Goal: Task Accomplishment & Management: Manage account settings

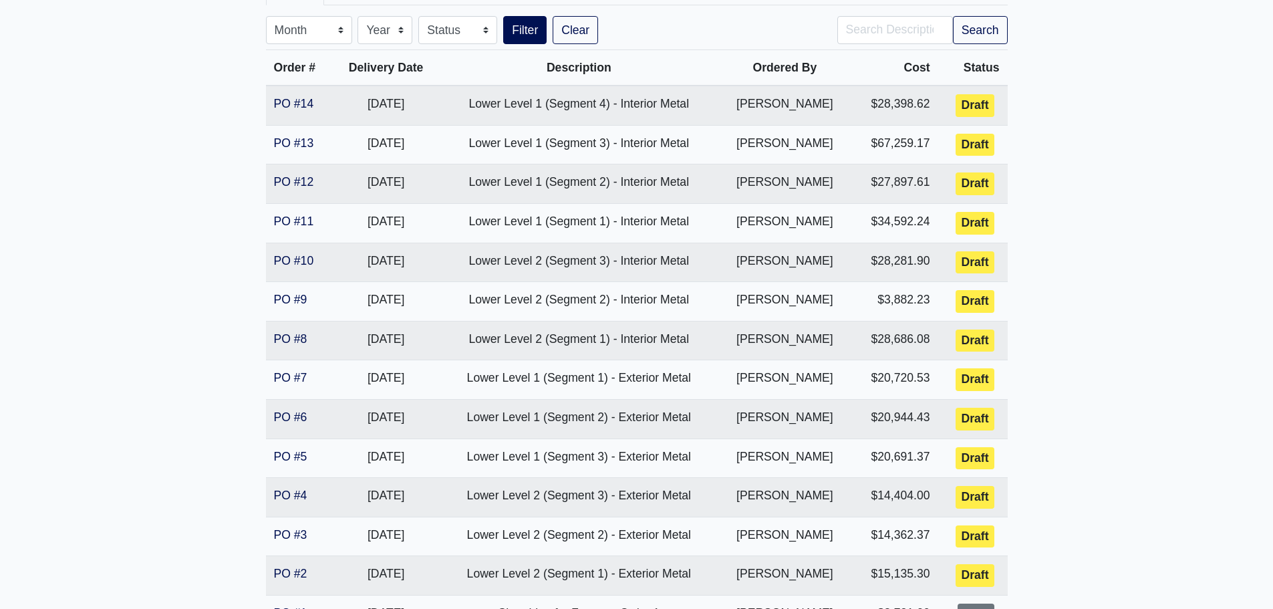
scroll to position [267, 0]
click at [204, 314] on main "The Hub Clemson Proj. Ref. No: [PHONE_NUMBER] Keowee Trail Clemson, SC 29631 Co…" at bounding box center [636, 254] width 1273 height 905
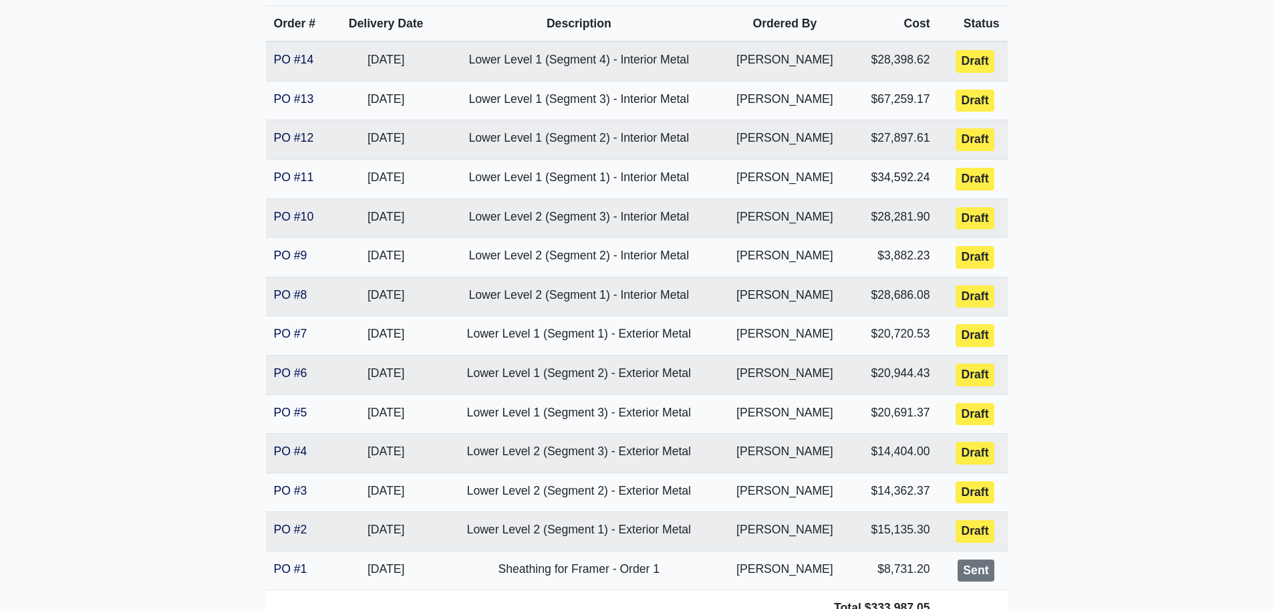
scroll to position [334, 0]
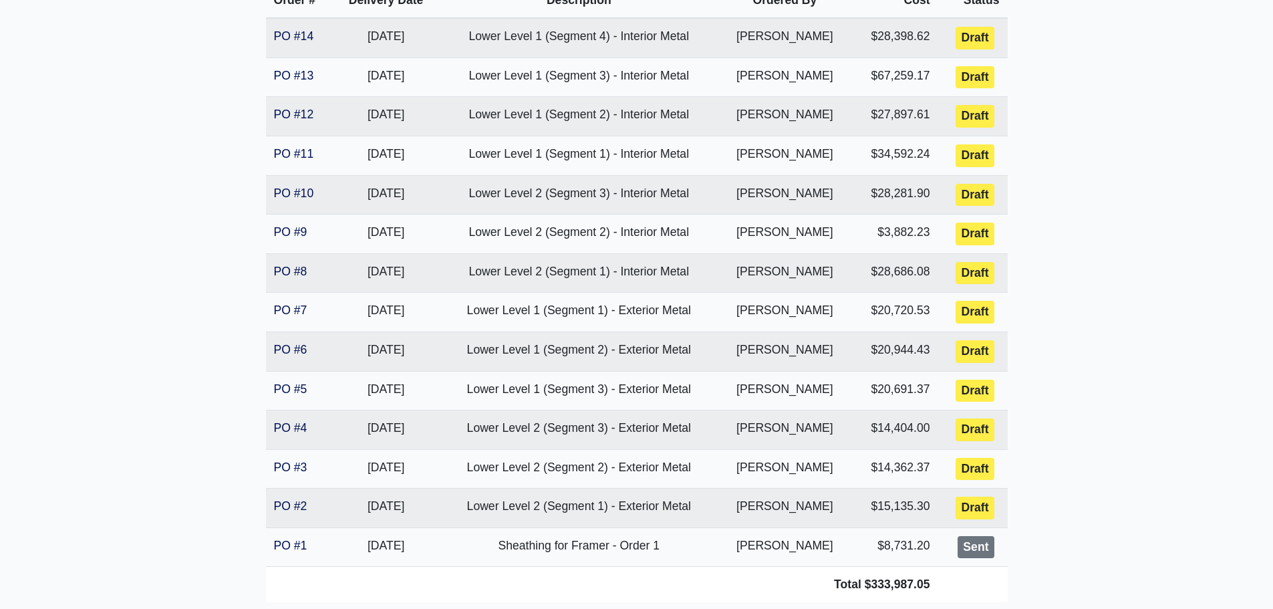
click at [1165, 241] on main "The Hub Clemson Proj. Ref. No: 80-0976 200 Keowee Trail Clemson, SC 29631 Count…" at bounding box center [636, 187] width 1273 height 905
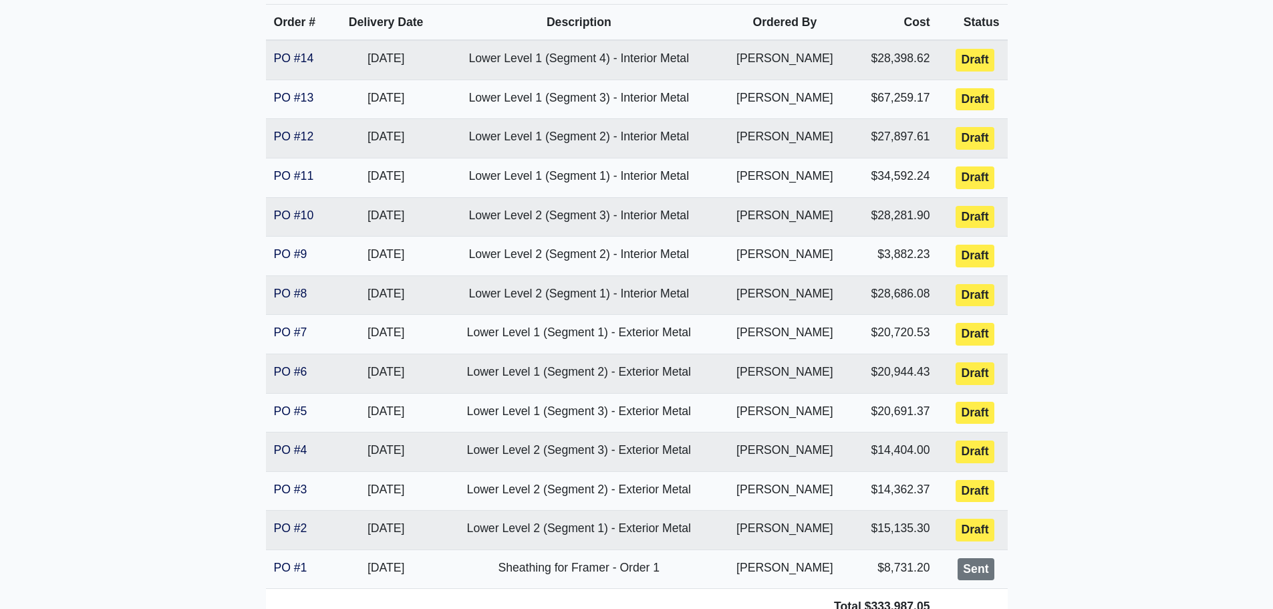
scroll to position [289, 0]
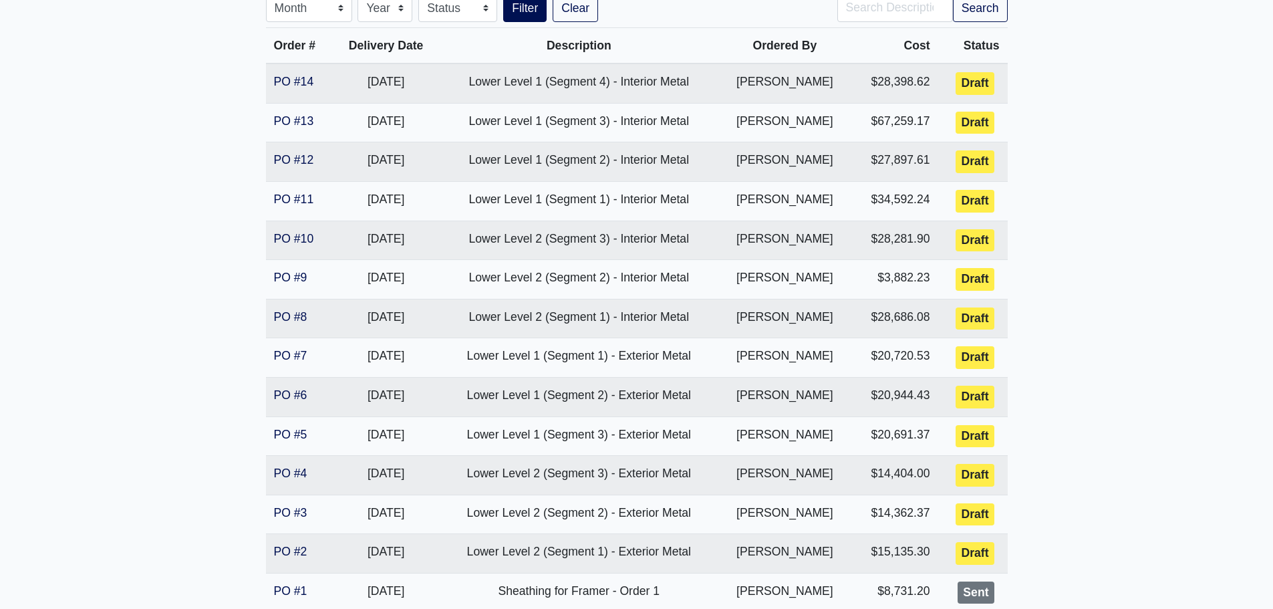
click at [219, 386] on main "The Hub Clemson Proj. Ref. No: 80-0976 200 Keowee Trail Clemson, SC 29631 Count…" at bounding box center [636, 232] width 1273 height 905
click at [1042, 355] on main "The Hub Clemson Proj. Ref. No: 80-0976 200 Keowee Trail Clemson, SC 29631 Count…" at bounding box center [636, 232] width 1273 height 905
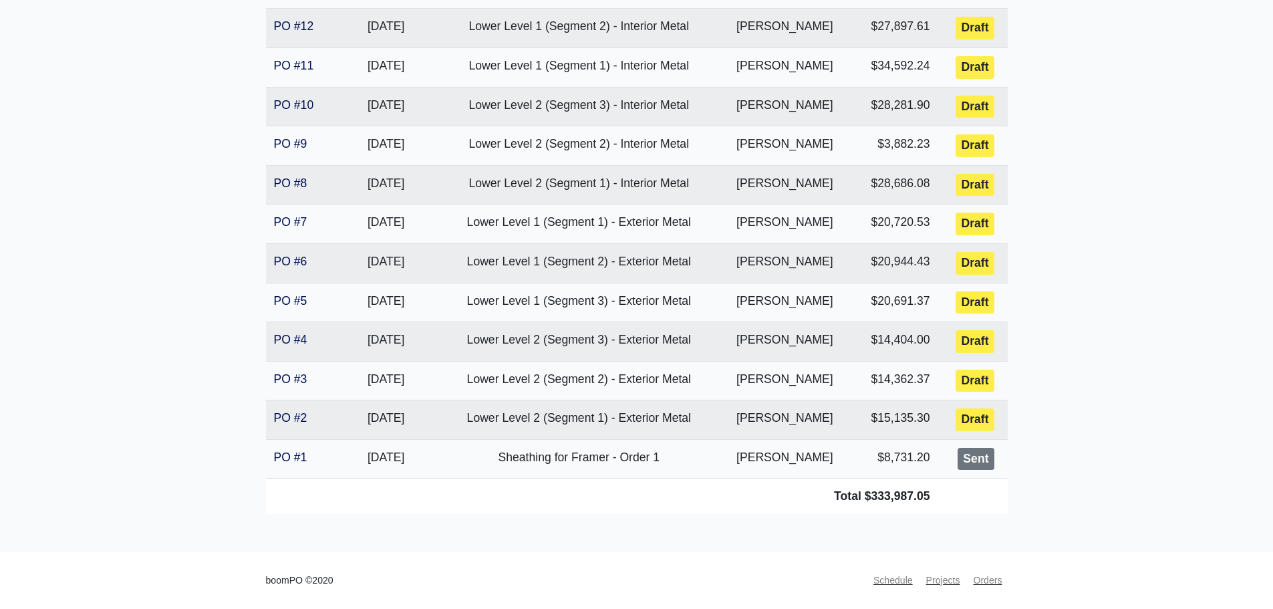
scroll to position [355, 0]
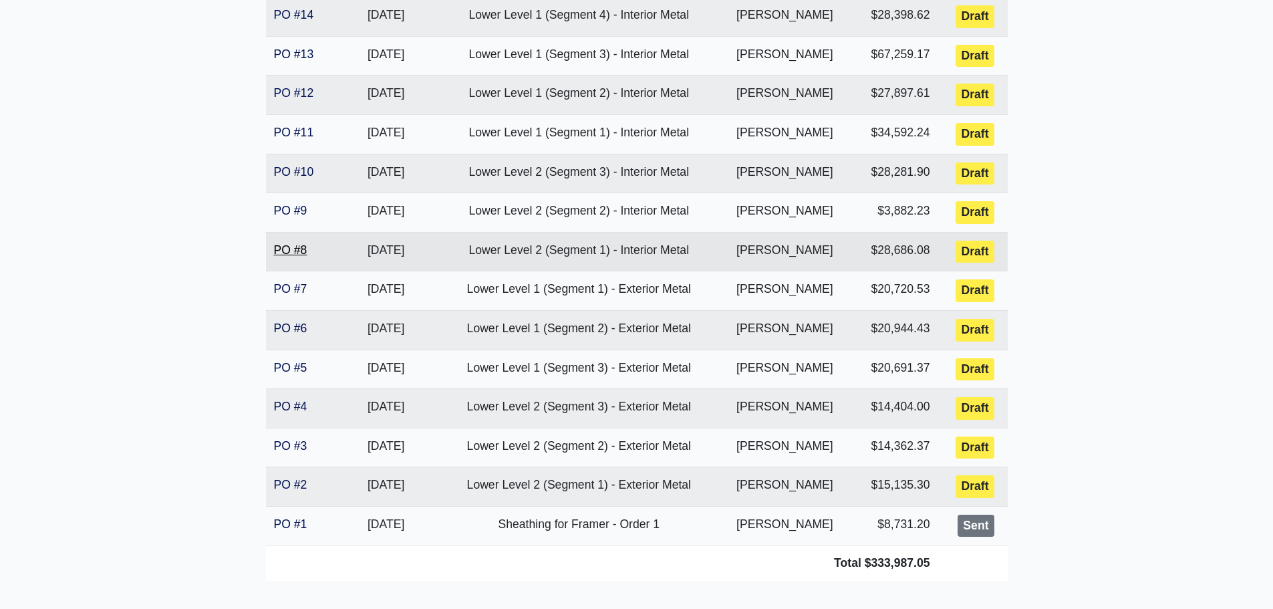
click at [293, 250] on link "PO #8" at bounding box center [290, 249] width 33 height 13
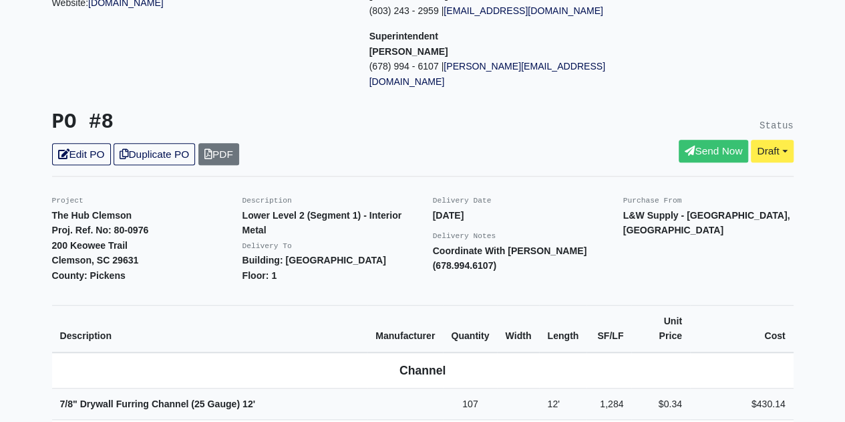
scroll to position [67, 0]
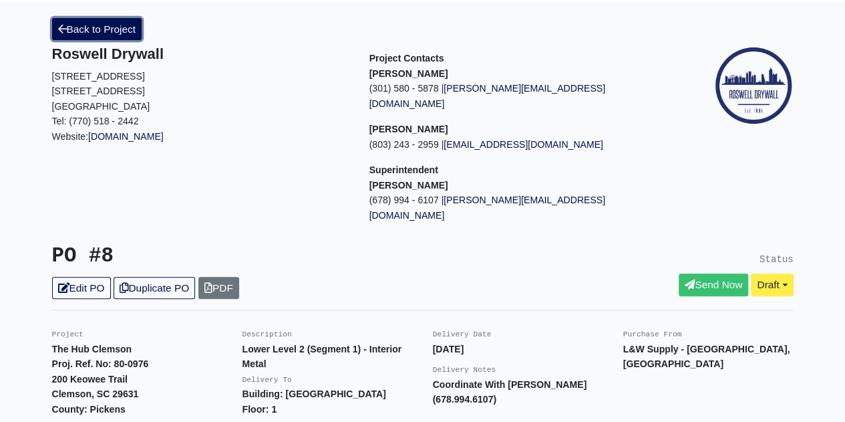
click at [100, 30] on link "Back to Project" at bounding box center [97, 29] width 90 height 22
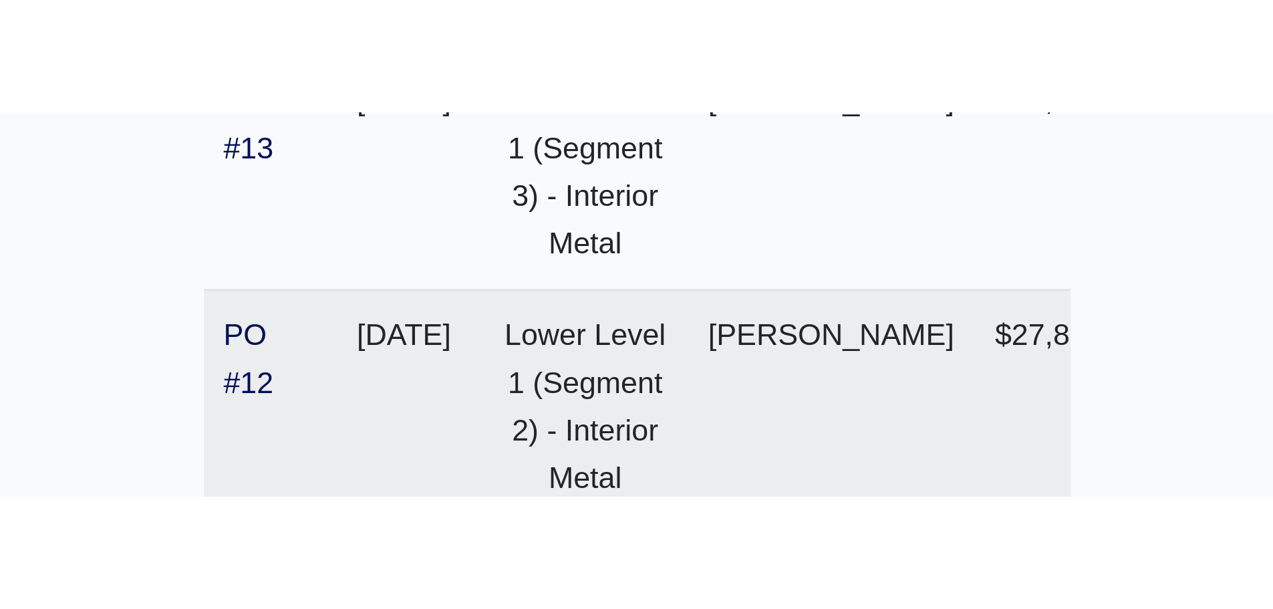
scroll to position [422, 0]
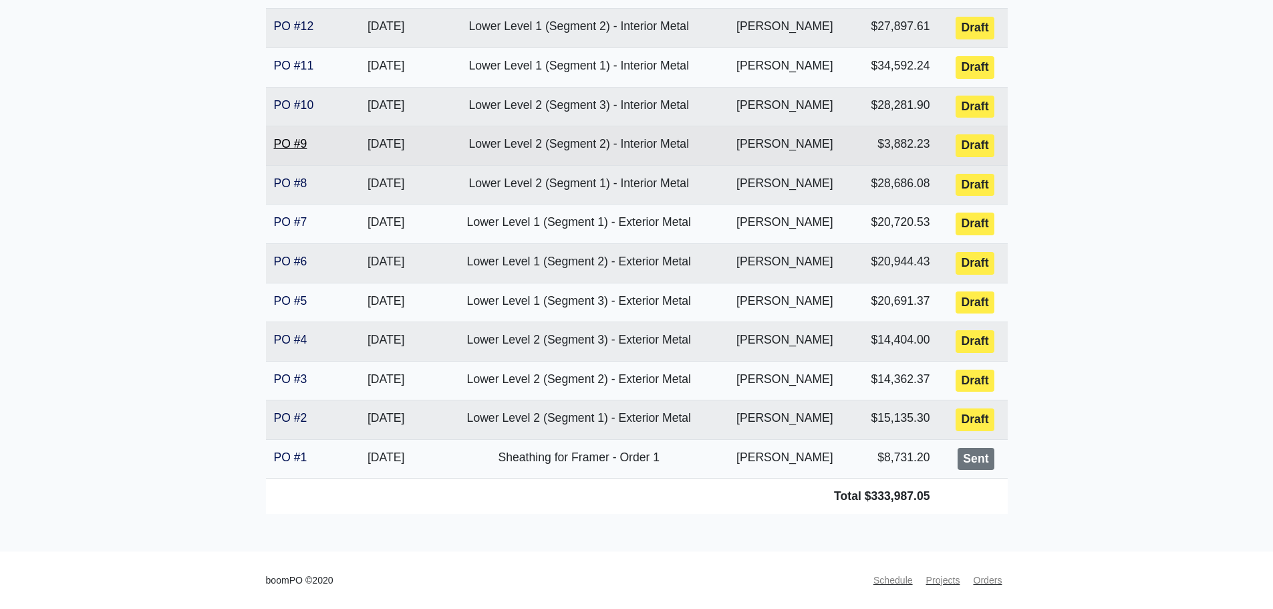
click at [297, 144] on link "PO #9" at bounding box center [290, 143] width 33 height 13
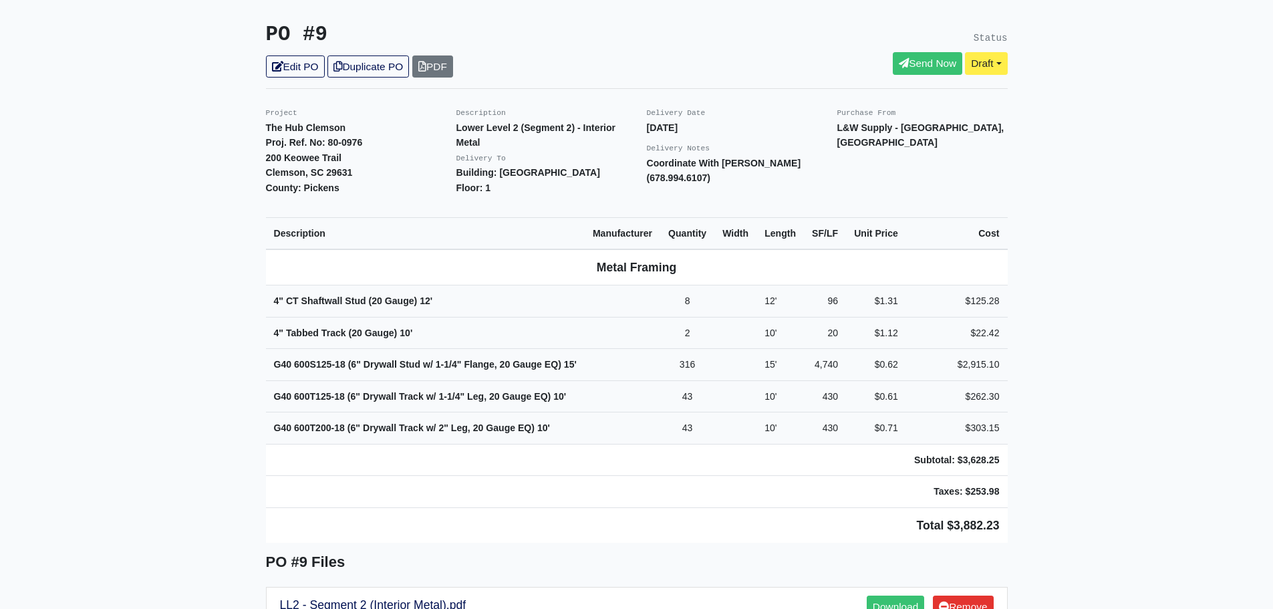
scroll to position [267, 0]
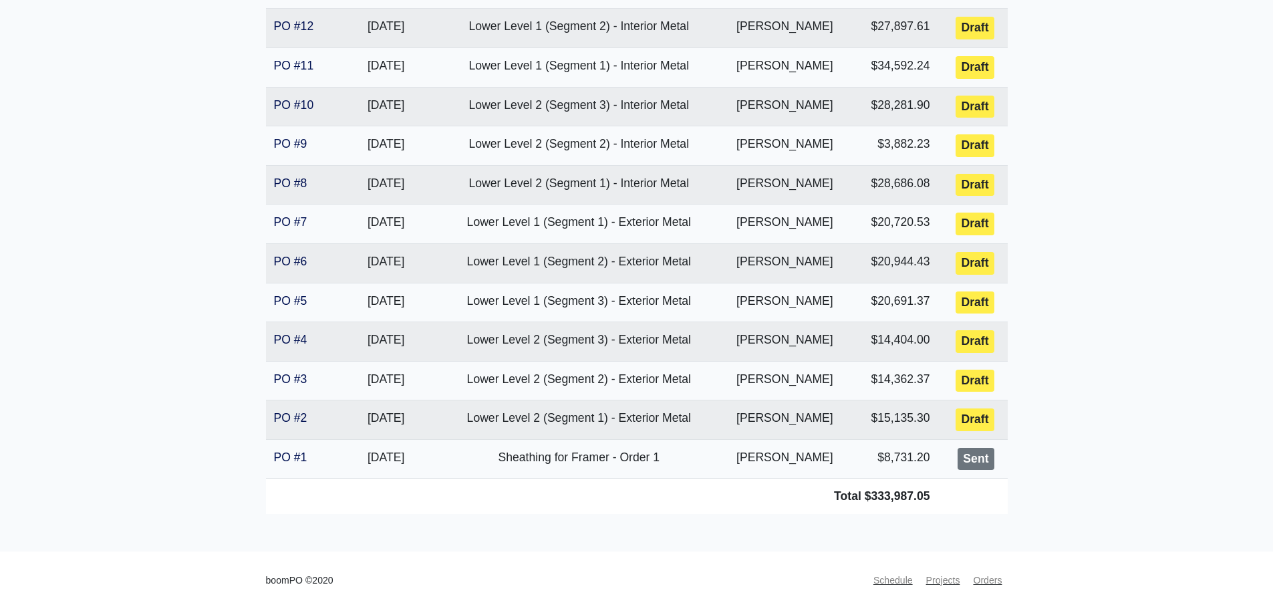
scroll to position [355, 0]
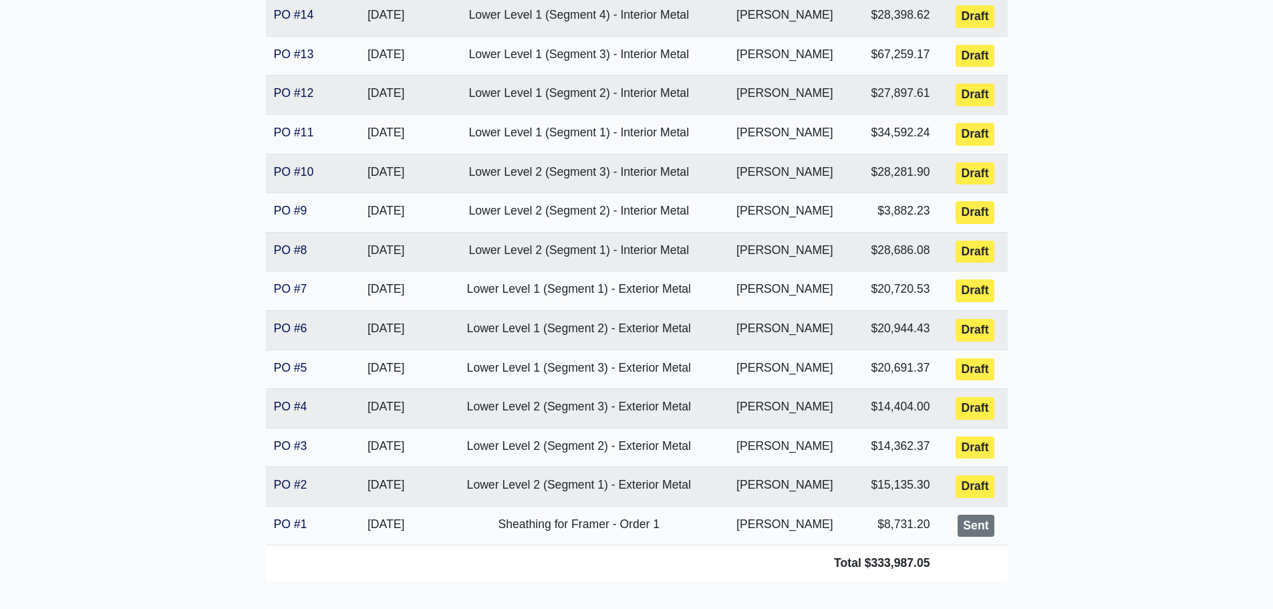
click at [235, 329] on main "The Hub Clemson Proj. Ref. No: 80-0976 200 Keowee Trail Clemson, SC 29631 Count…" at bounding box center [636, 165] width 1273 height 905
click at [233, 331] on main "The Hub Clemson Proj. Ref. No: 80-0976 200 Keowee Trail Clemson, SC 29631 Count…" at bounding box center [636, 165] width 1273 height 905
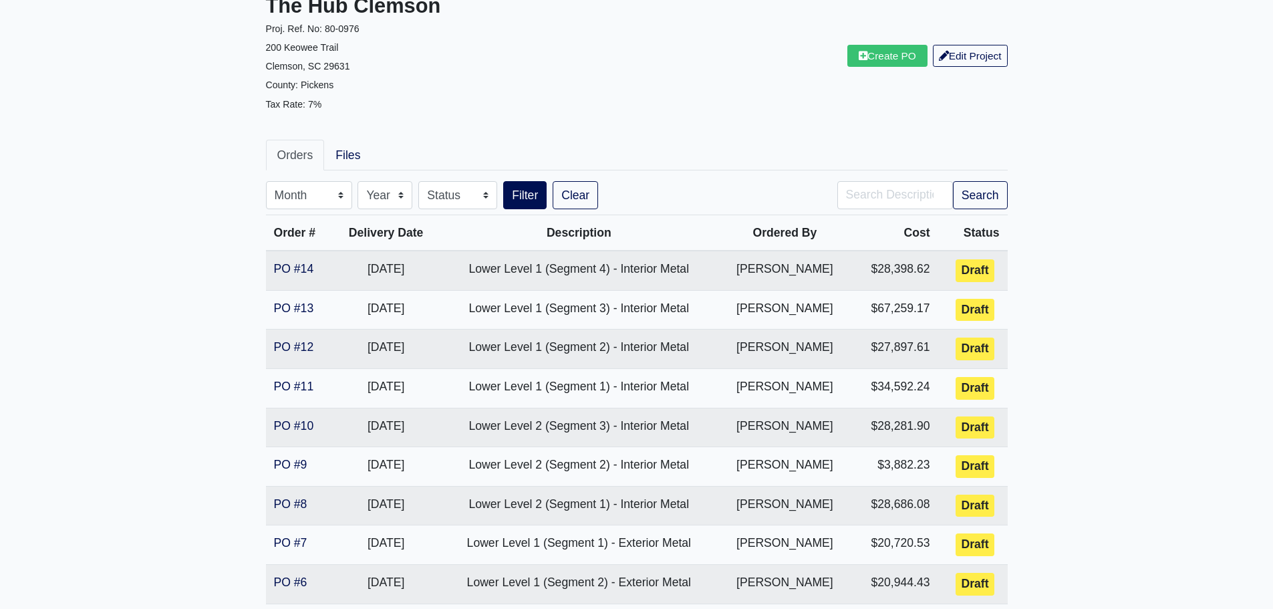
scroll to position [88, 0]
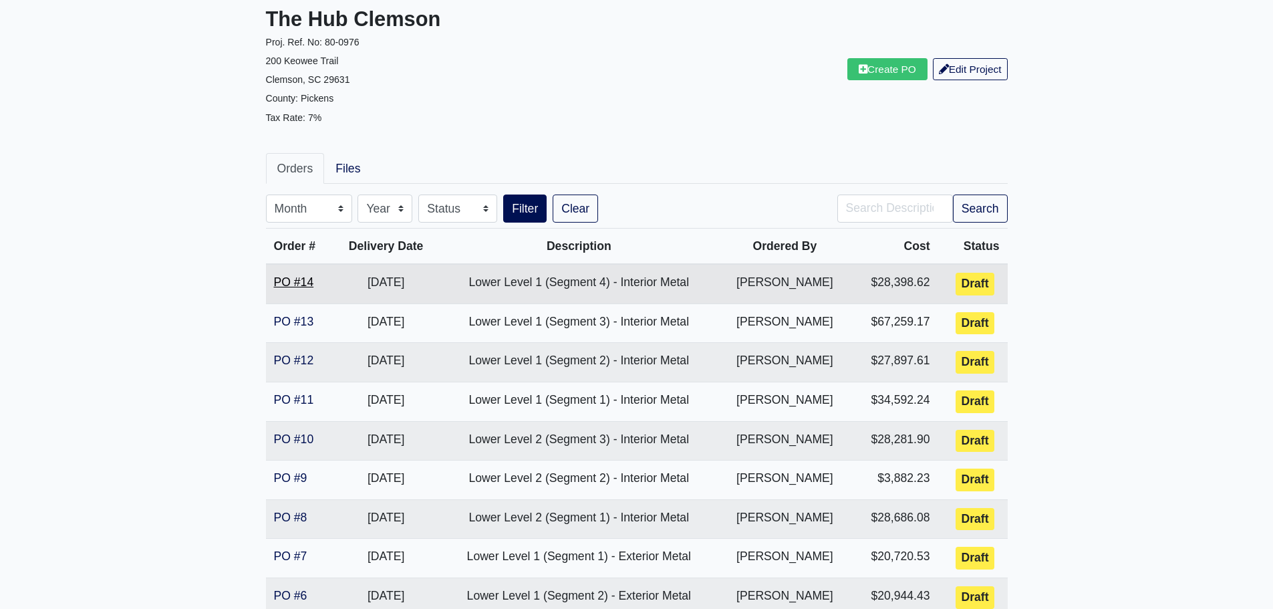
click at [282, 285] on link "PO #14" at bounding box center [294, 281] width 40 height 13
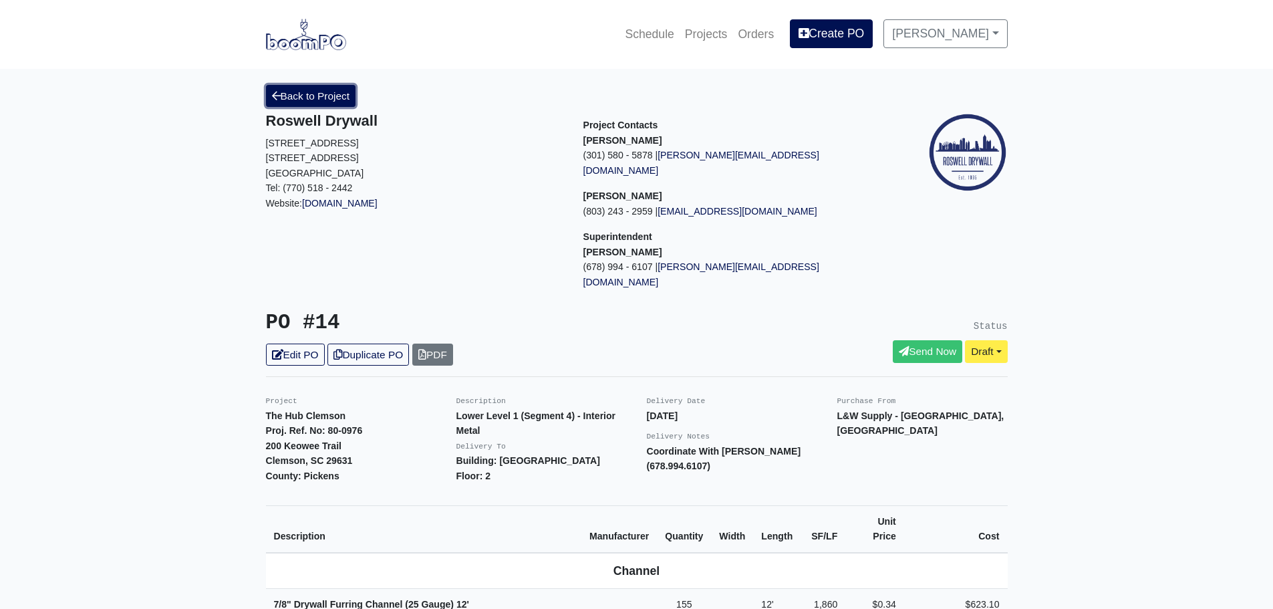
click at [289, 90] on link "Back to Project" at bounding box center [311, 96] width 90 height 22
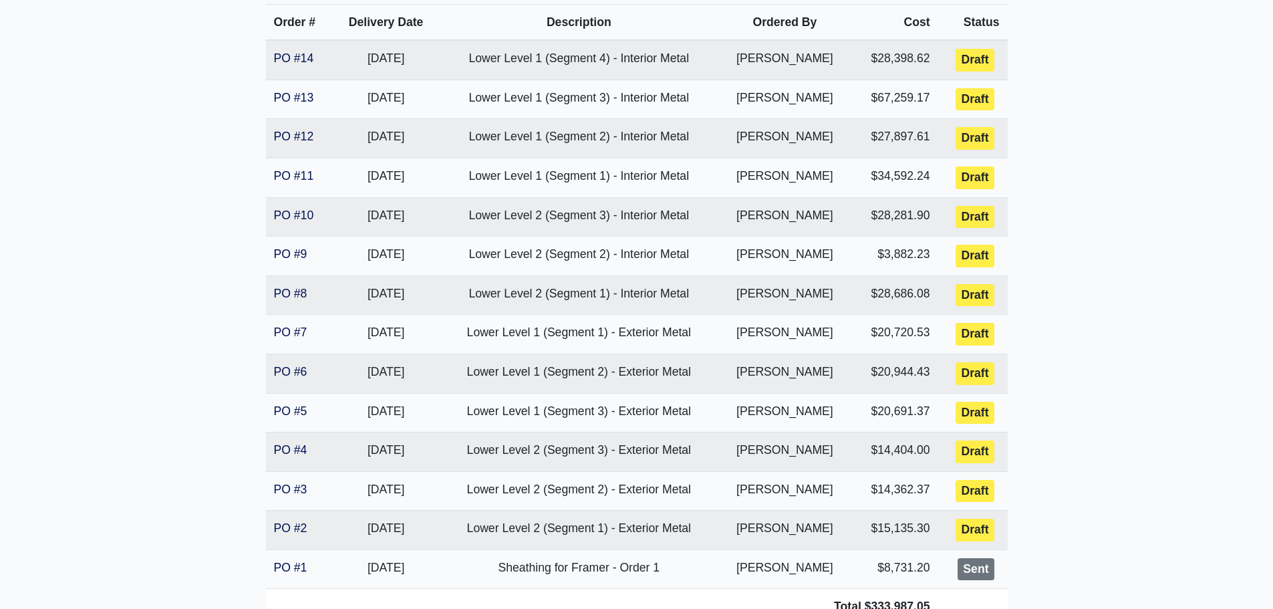
scroll to position [267, 0]
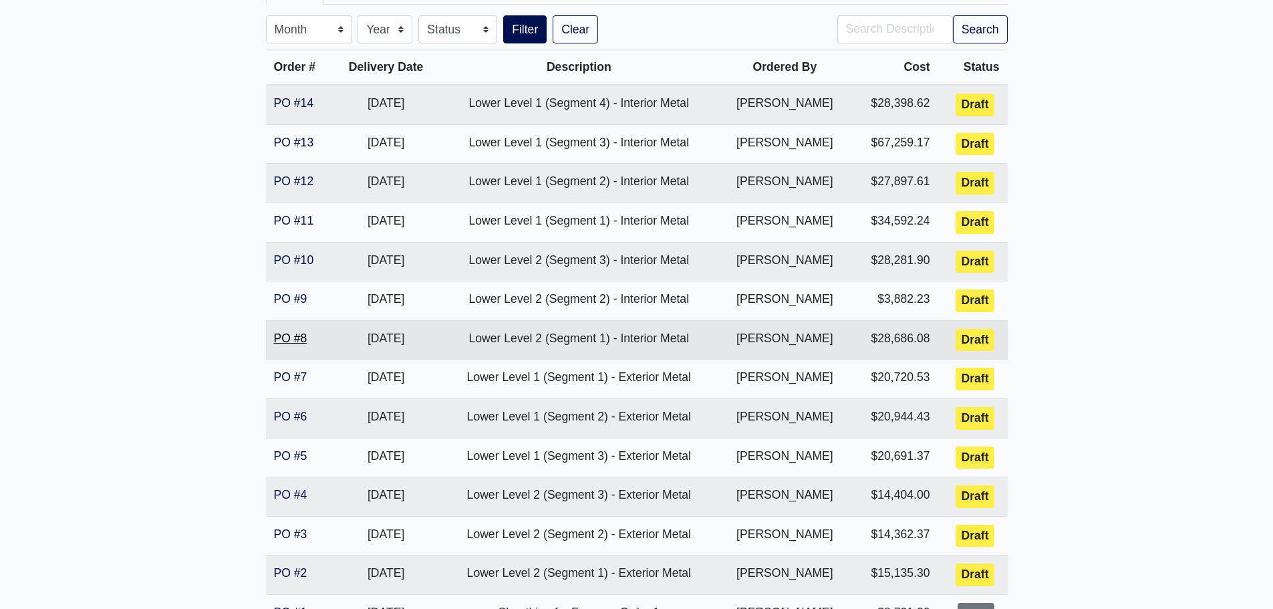
click at [289, 339] on link "PO #8" at bounding box center [290, 337] width 33 height 13
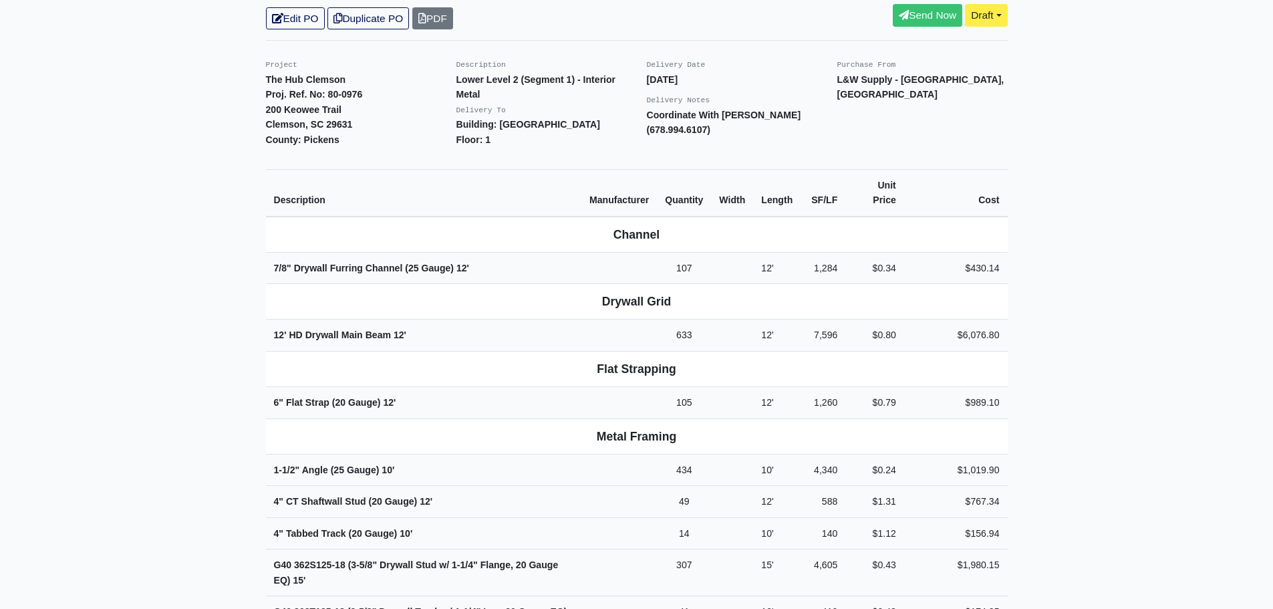
scroll to position [334, 0]
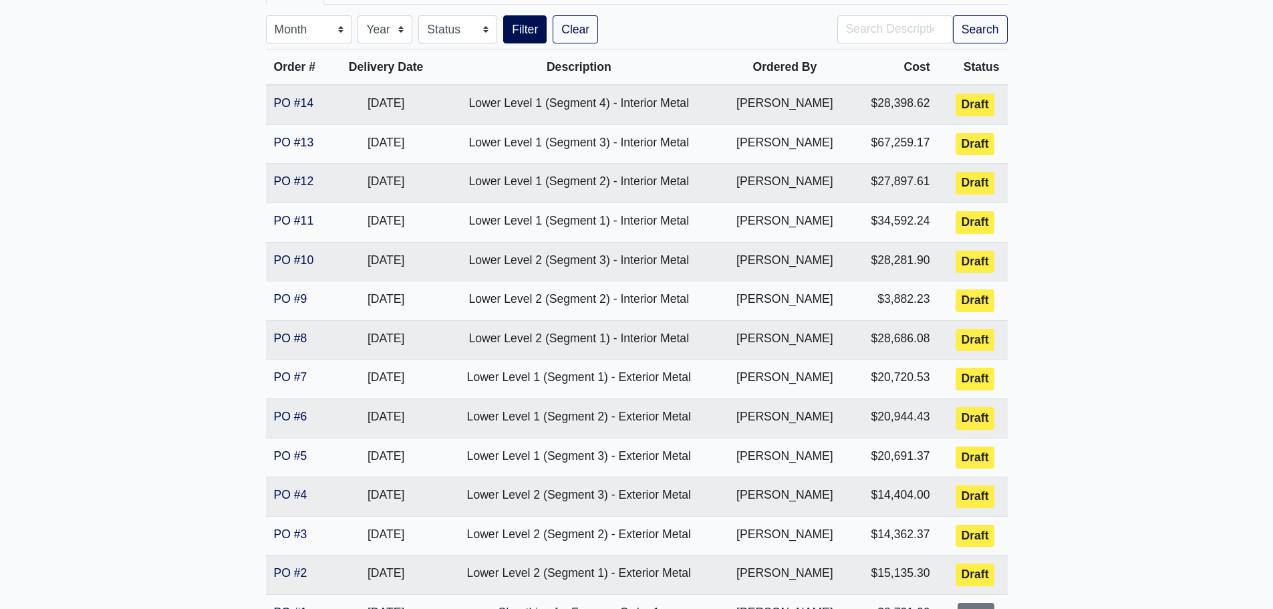
scroll to position [200, 0]
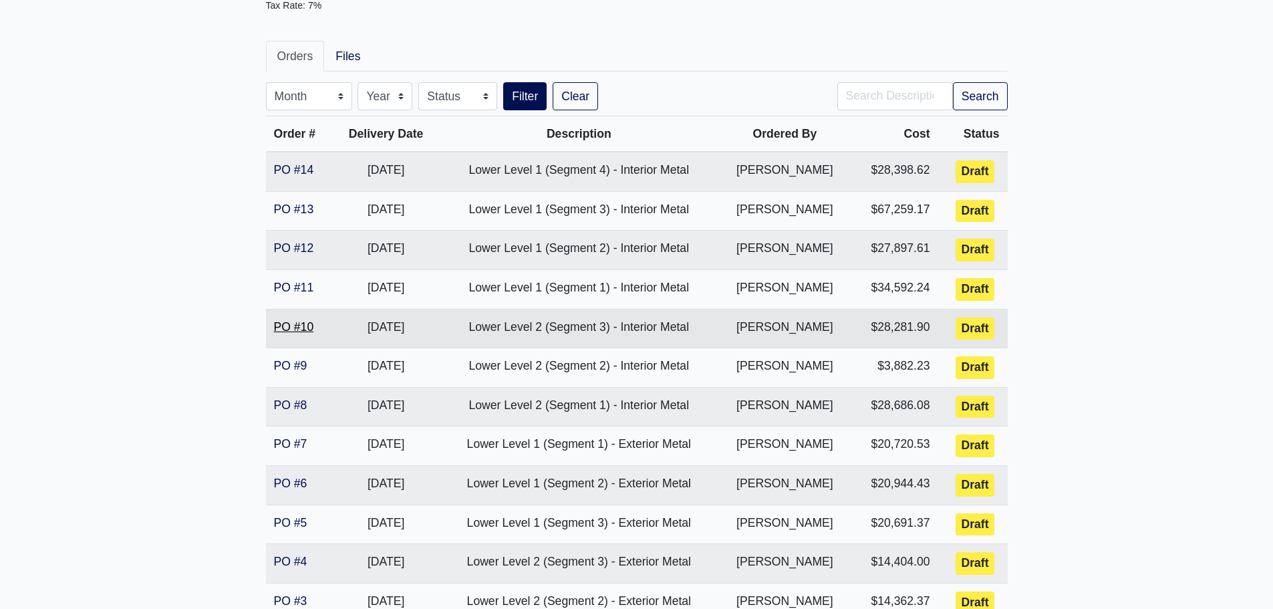
click at [286, 325] on link "PO #10" at bounding box center [294, 326] width 40 height 13
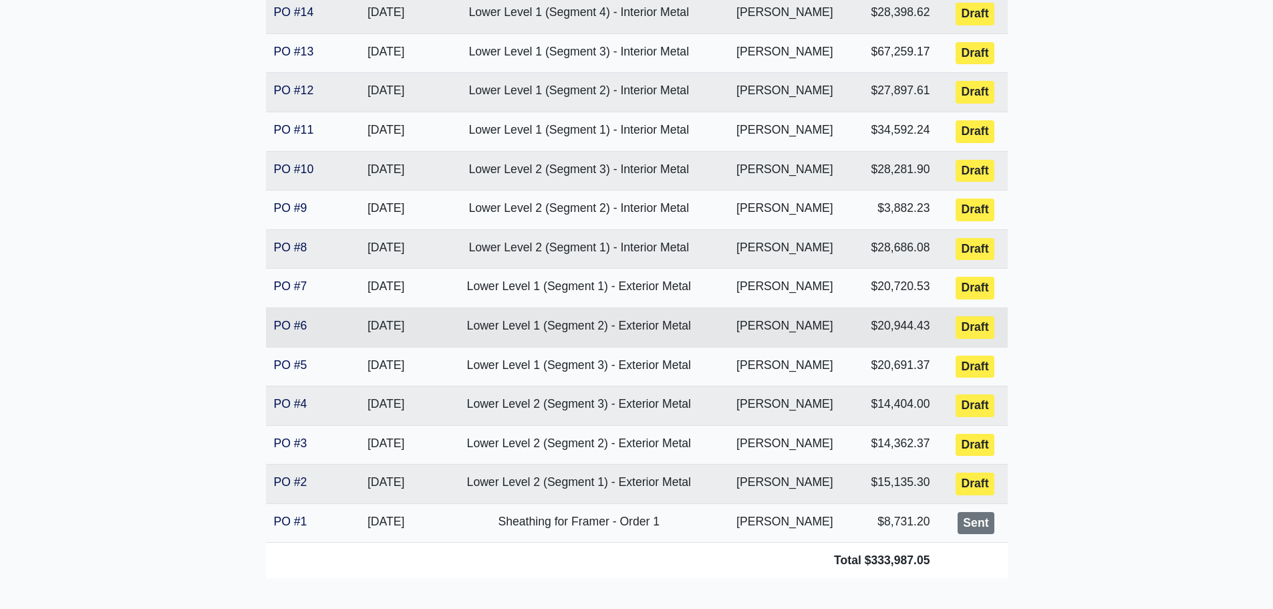
scroll to position [334, 0]
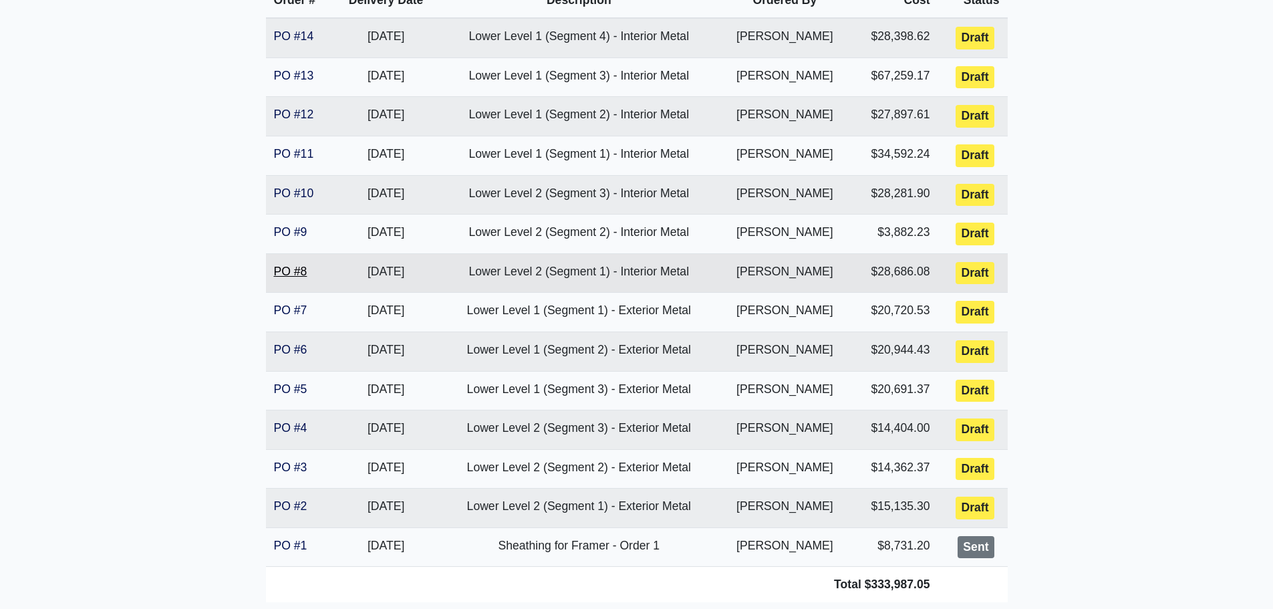
click at [291, 273] on link "PO #8" at bounding box center [290, 271] width 33 height 13
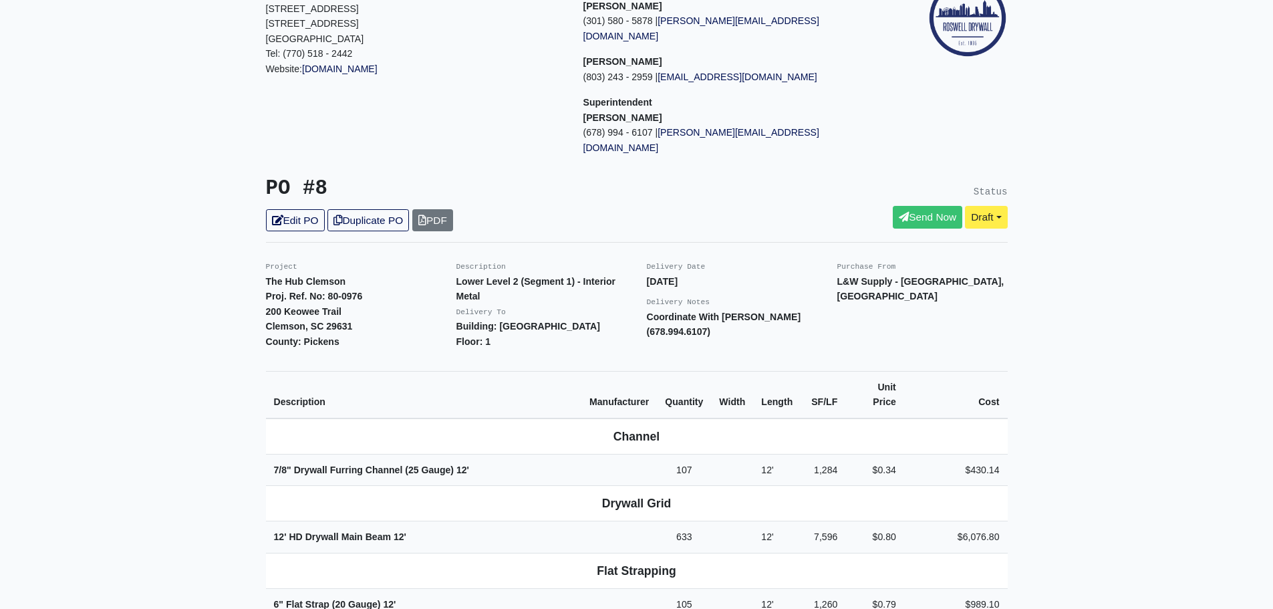
scroll to position [134, 0]
click at [307, 210] on link "Edit PO" at bounding box center [295, 221] width 59 height 22
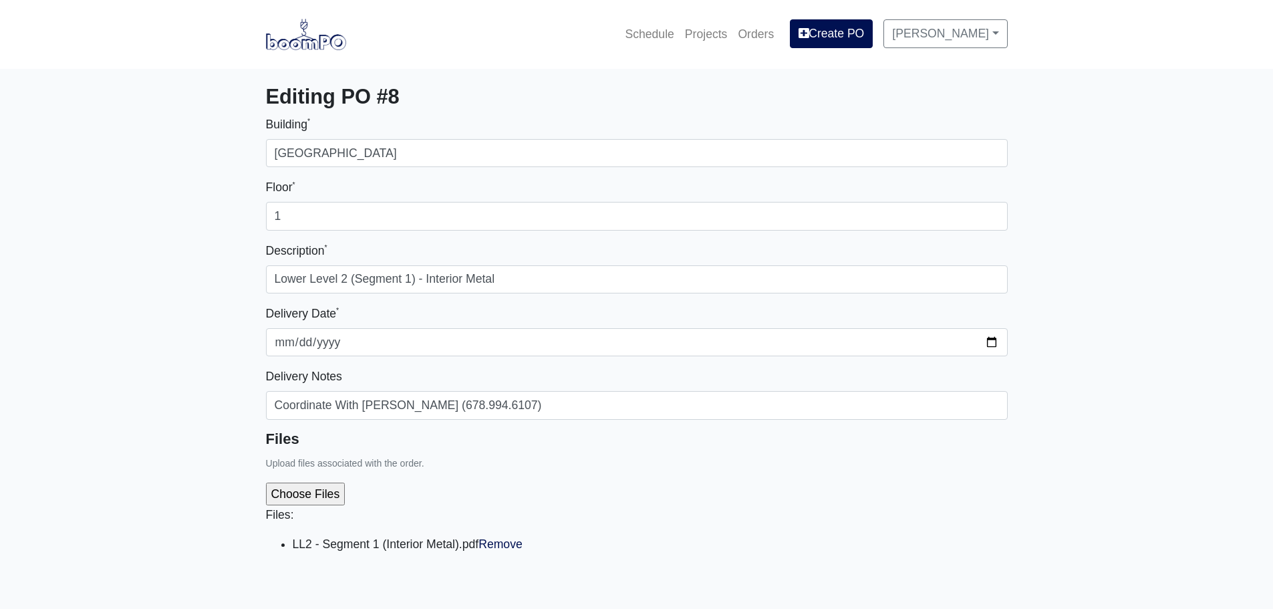
select select
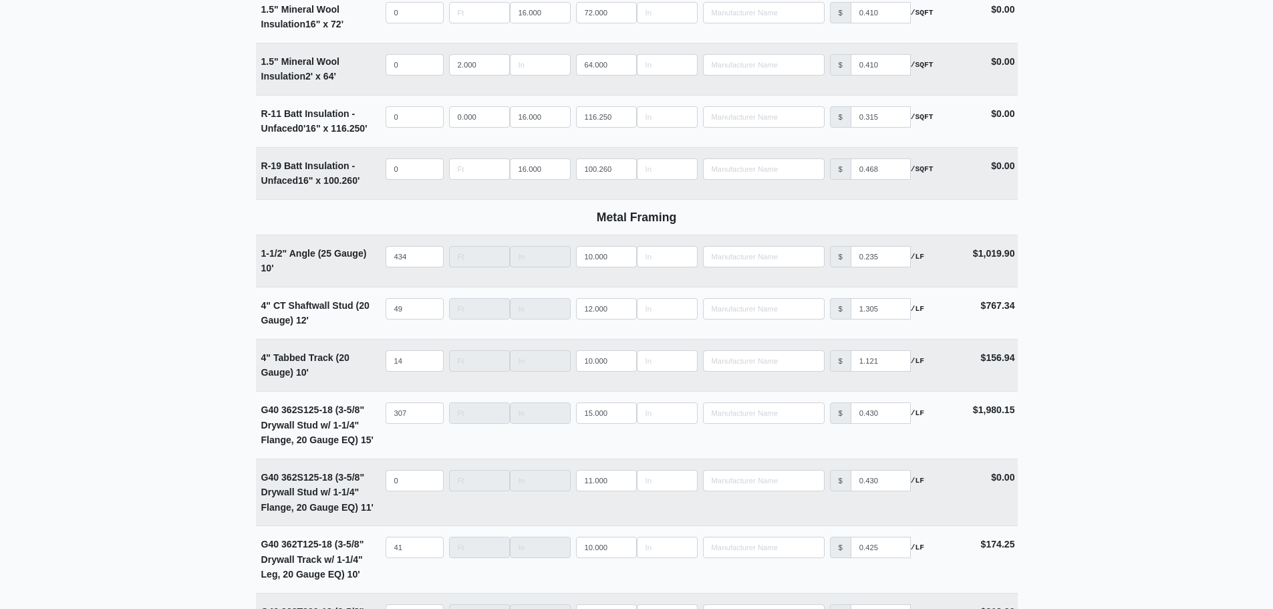
scroll to position [2539, 0]
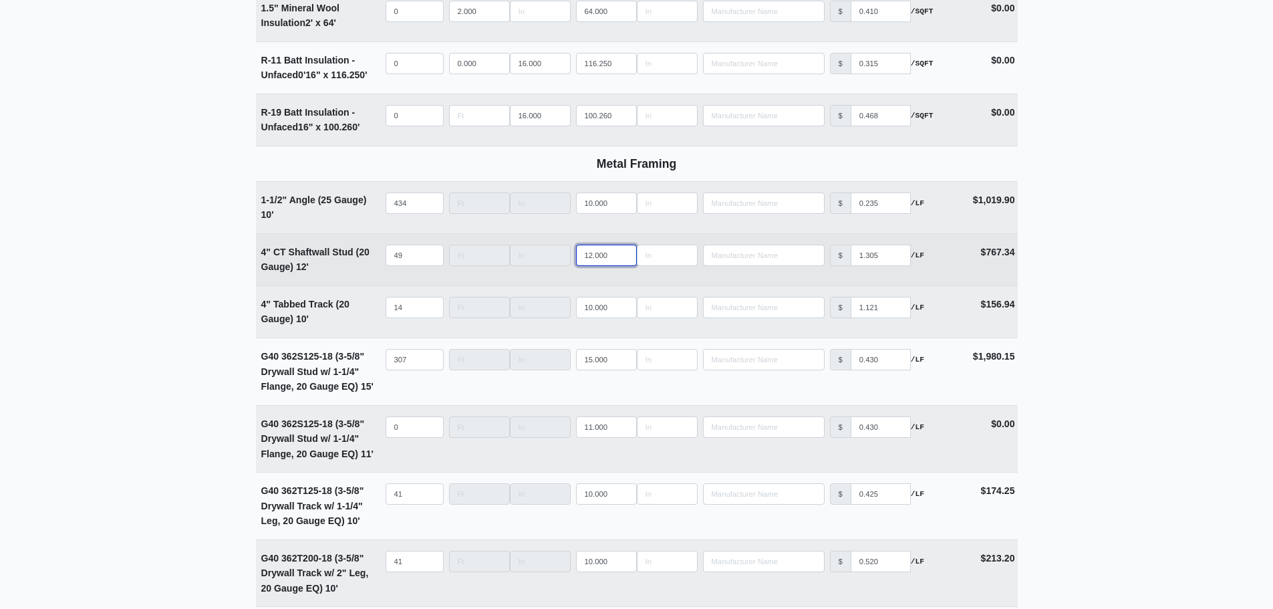
click at [591, 261] on input "12.000" at bounding box center [606, 255] width 61 height 21
type input "1.000"
select select
type input "15.000"
select select
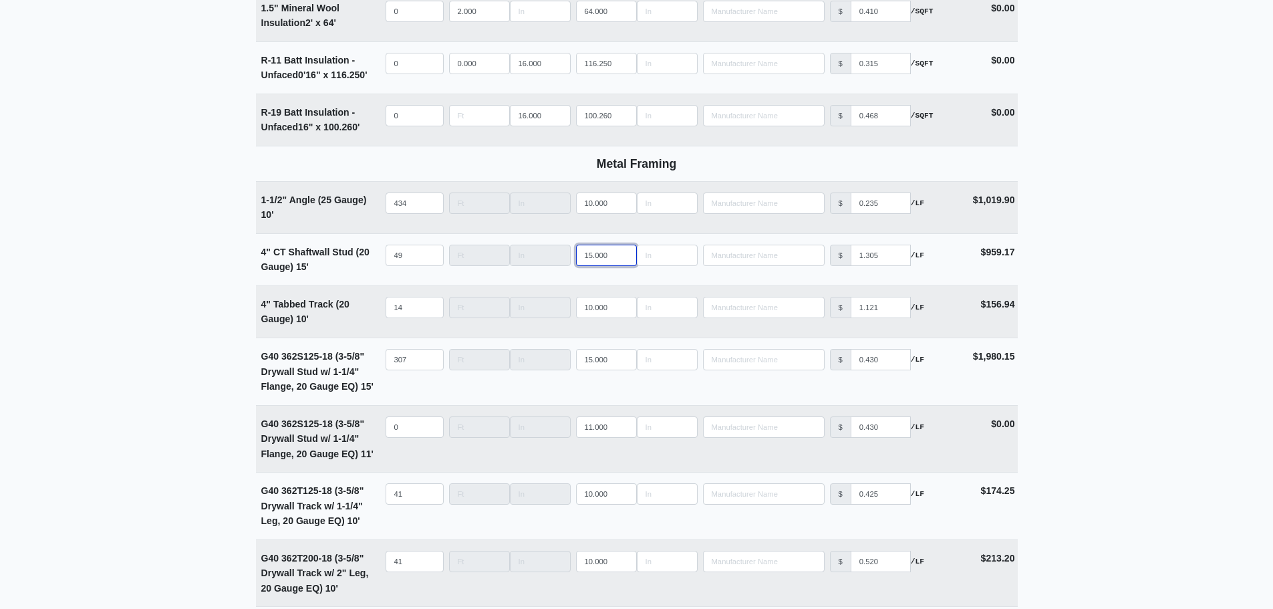
type input "15.000"
click at [1134, 258] on main "Editing PO #8 Building * Main Building Floor * 1 Description * Lower Level 2 (S…" at bounding box center [636, 380] width 1273 height 5700
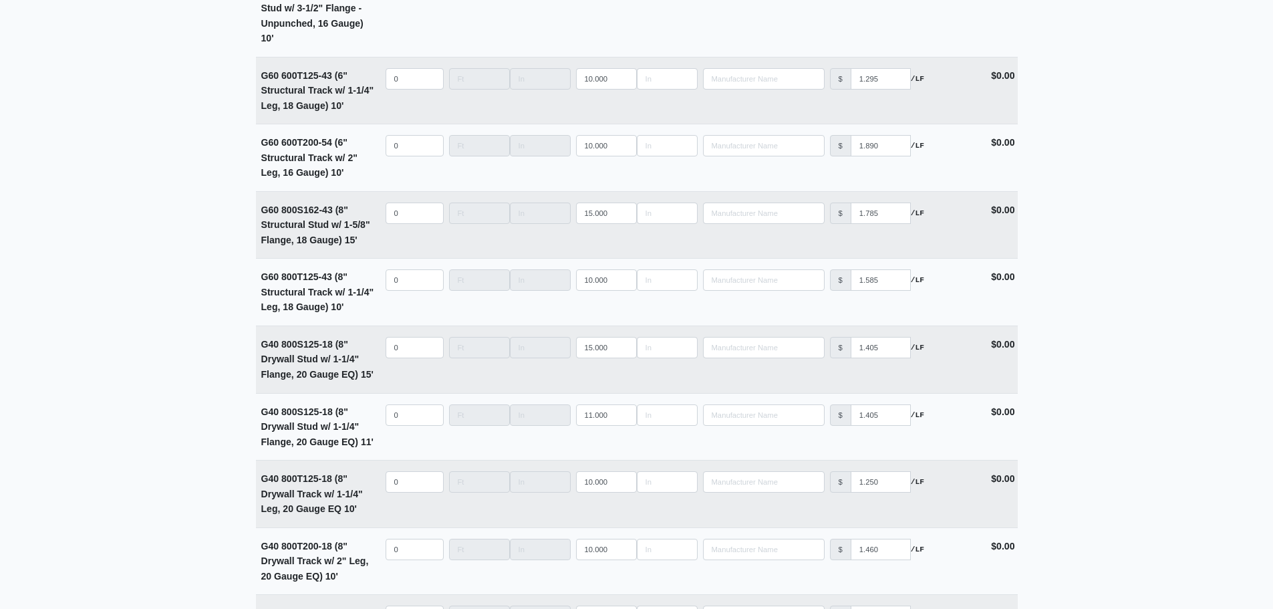
scroll to position [5226, 0]
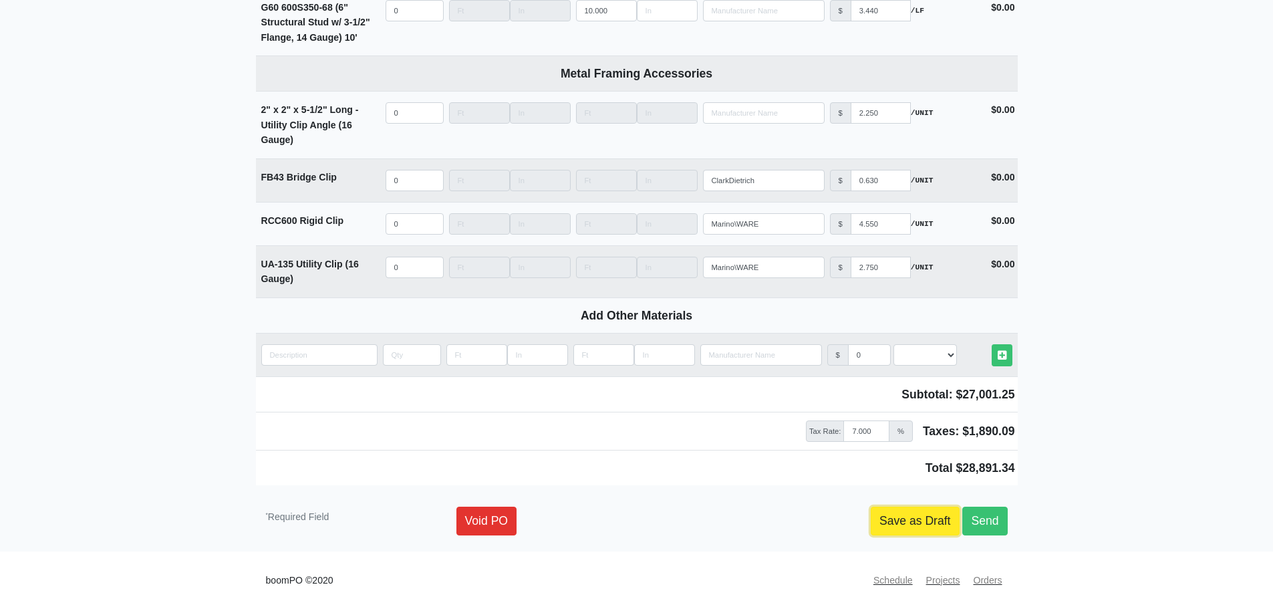
click at [930, 523] on link "Save as Draft" at bounding box center [915, 520] width 89 height 28
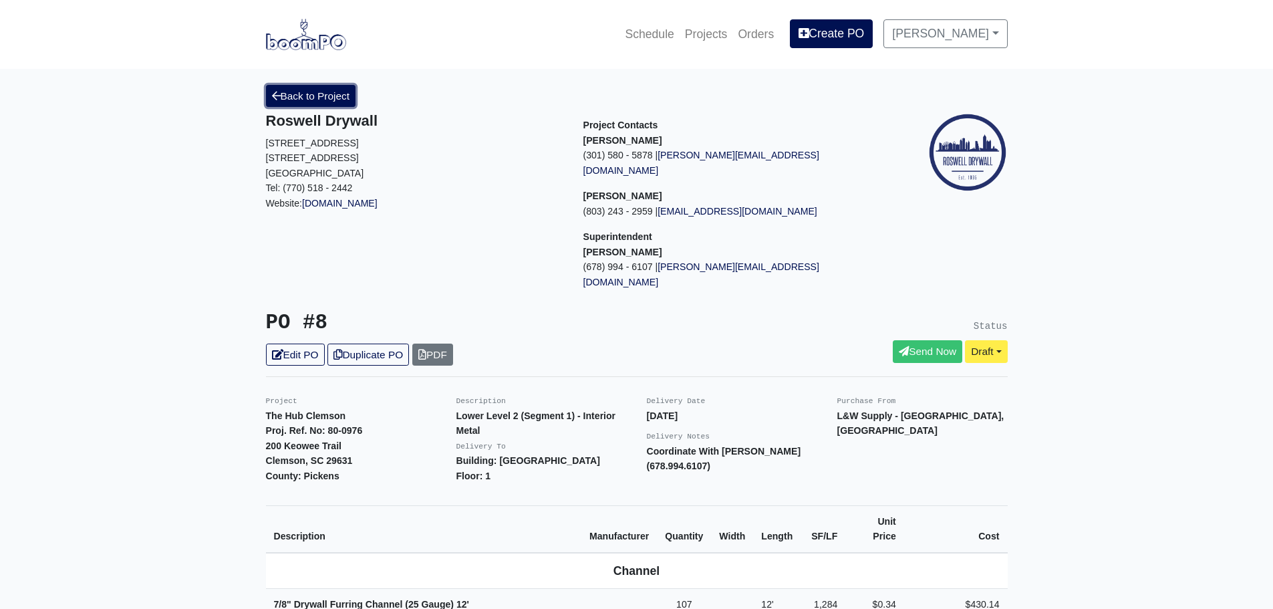
click at [292, 96] on link "Back to Project" at bounding box center [311, 96] width 90 height 22
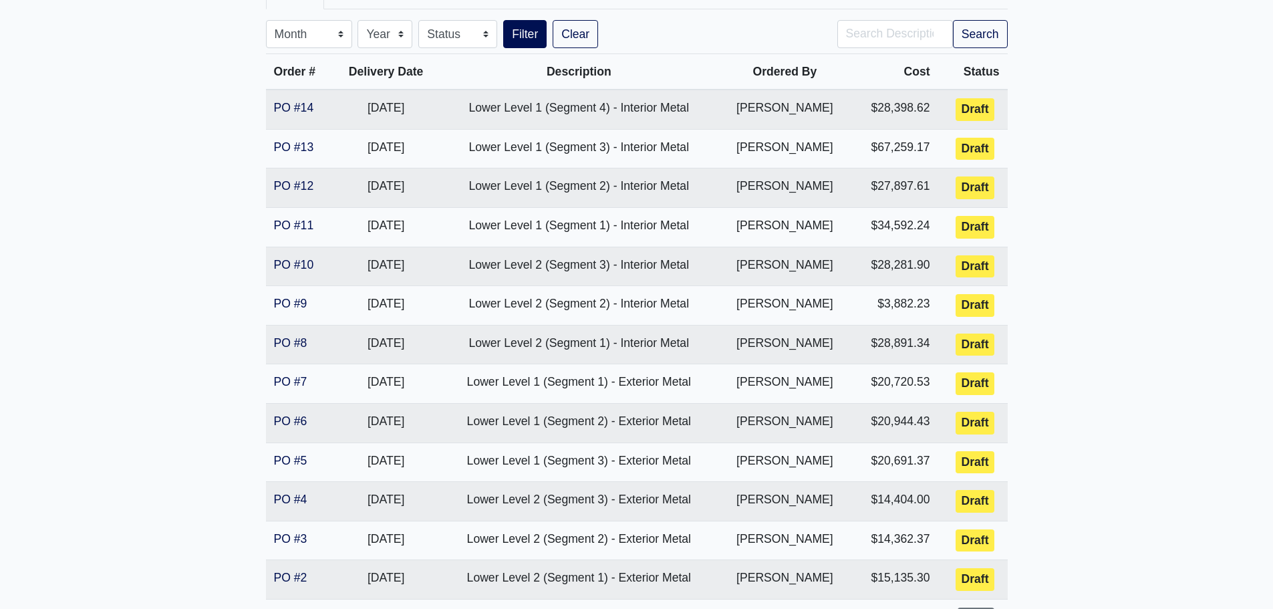
scroll to position [267, 0]
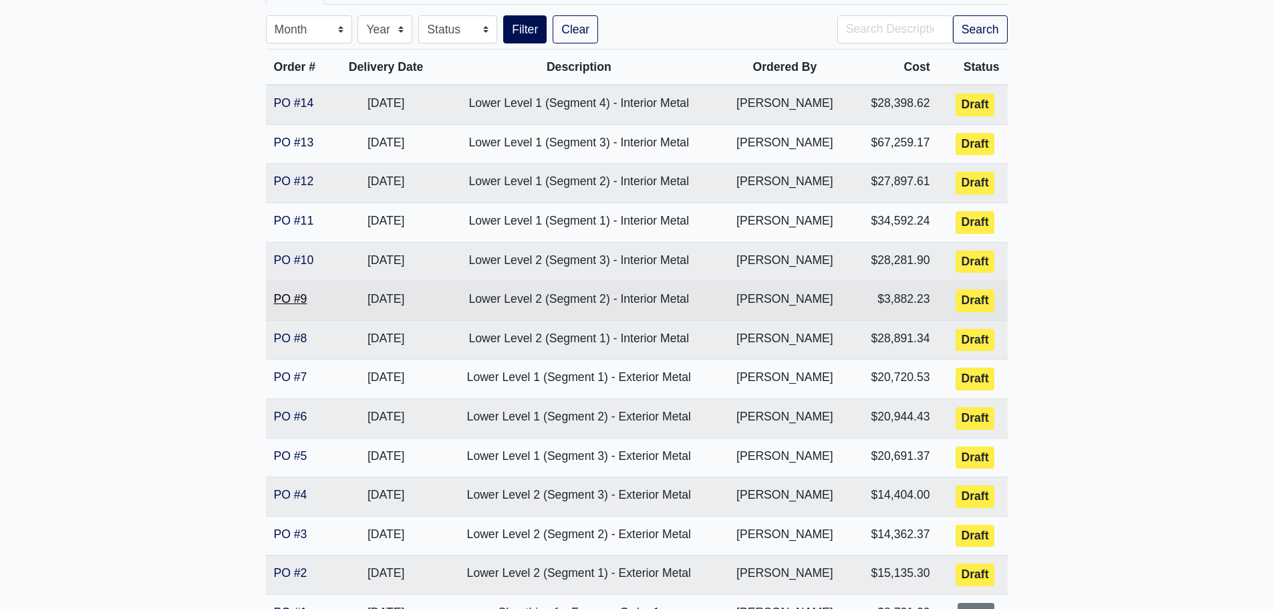
click at [304, 299] on link "PO #9" at bounding box center [290, 298] width 33 height 13
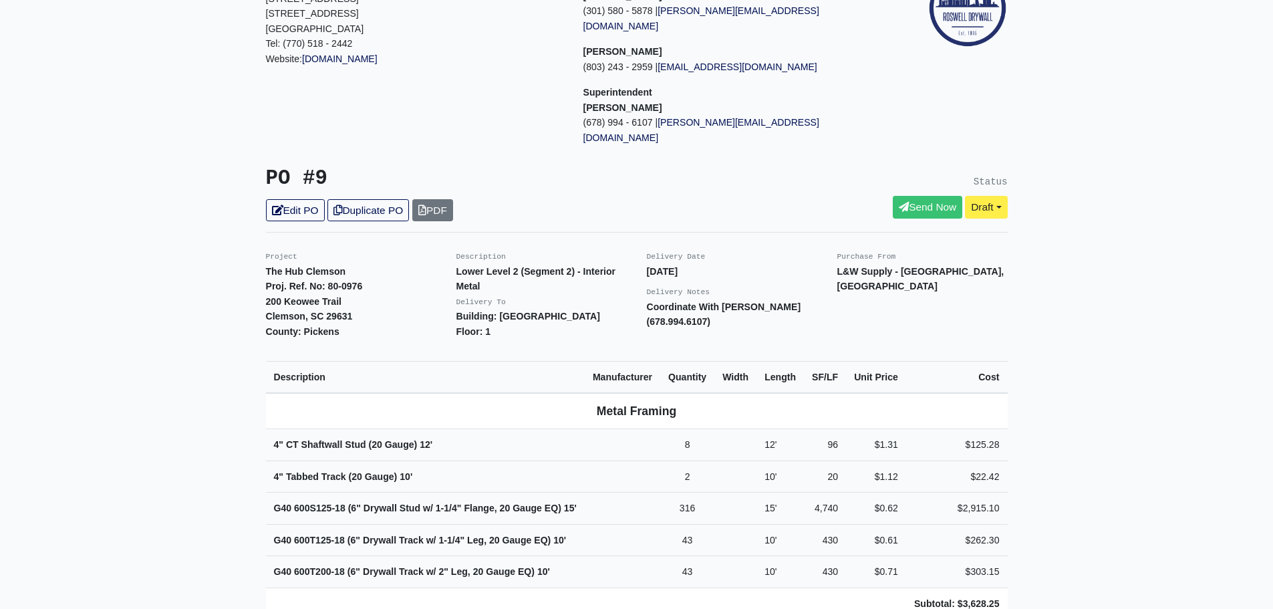
scroll to position [134, 0]
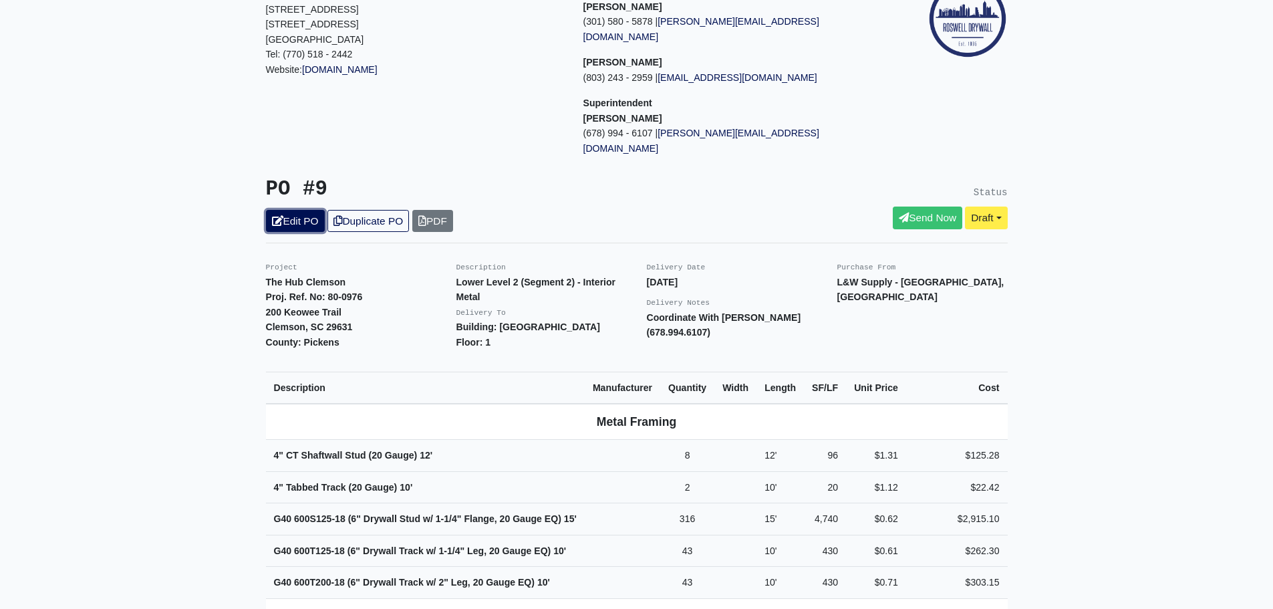
click at [292, 210] on link "Edit PO" at bounding box center [295, 221] width 59 height 22
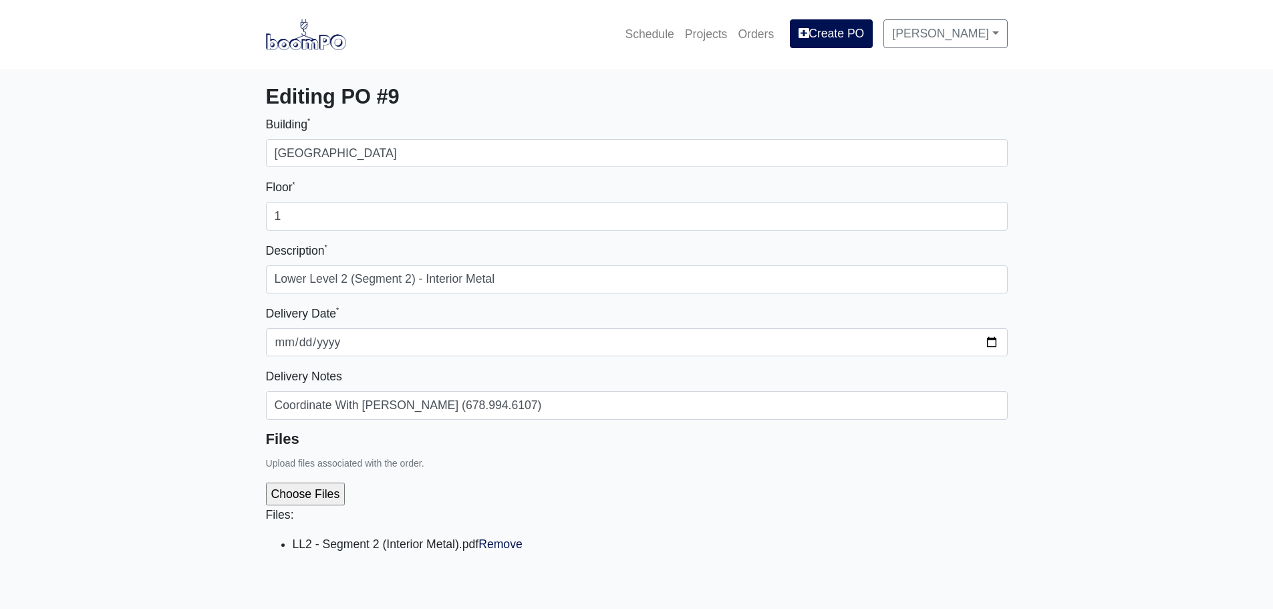
select select
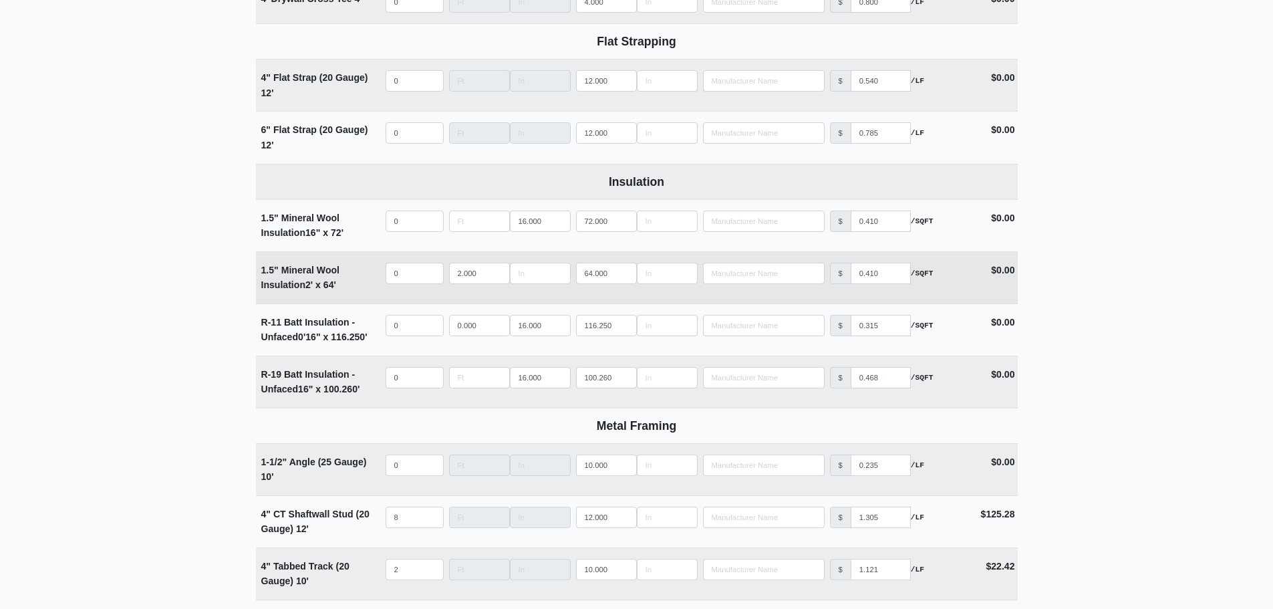
scroll to position [2405, 0]
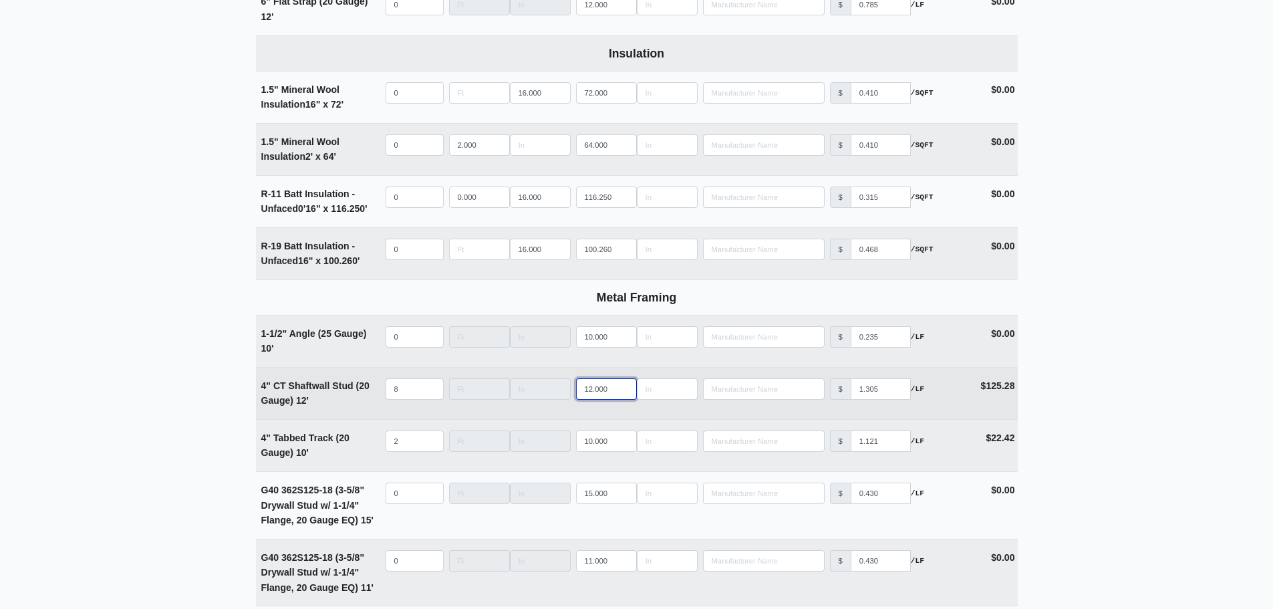
click at [592, 395] on input "12.000" at bounding box center [606, 388] width 61 height 21
type input "1.000"
select select
type input "15.000"
select select
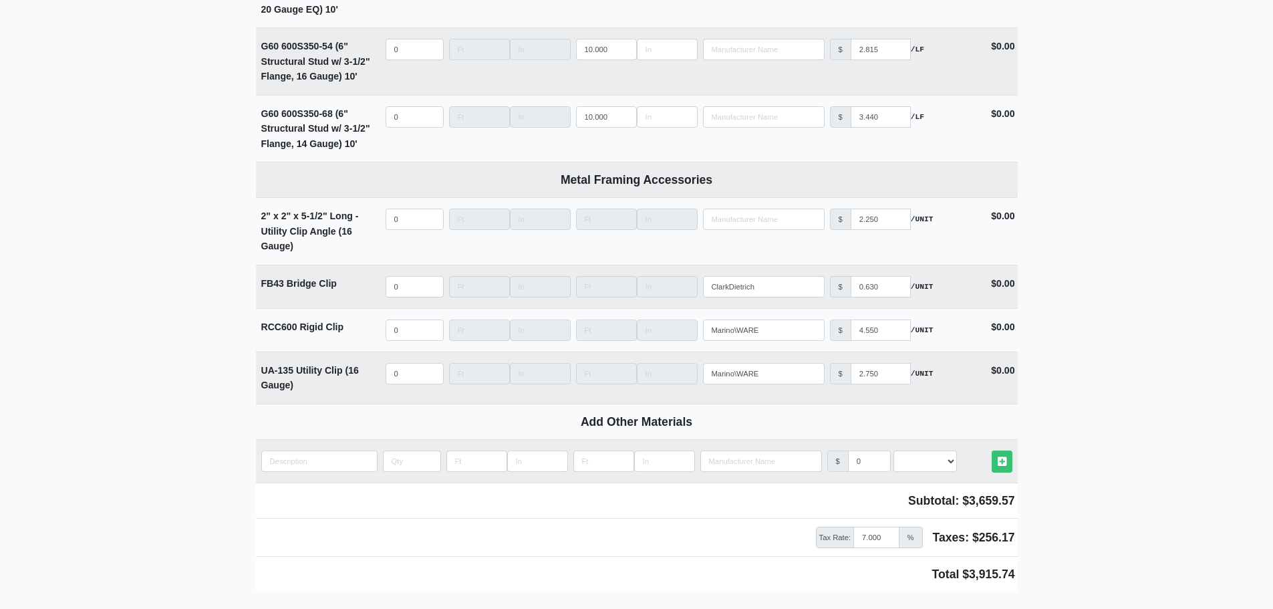
scroll to position [5226, 0]
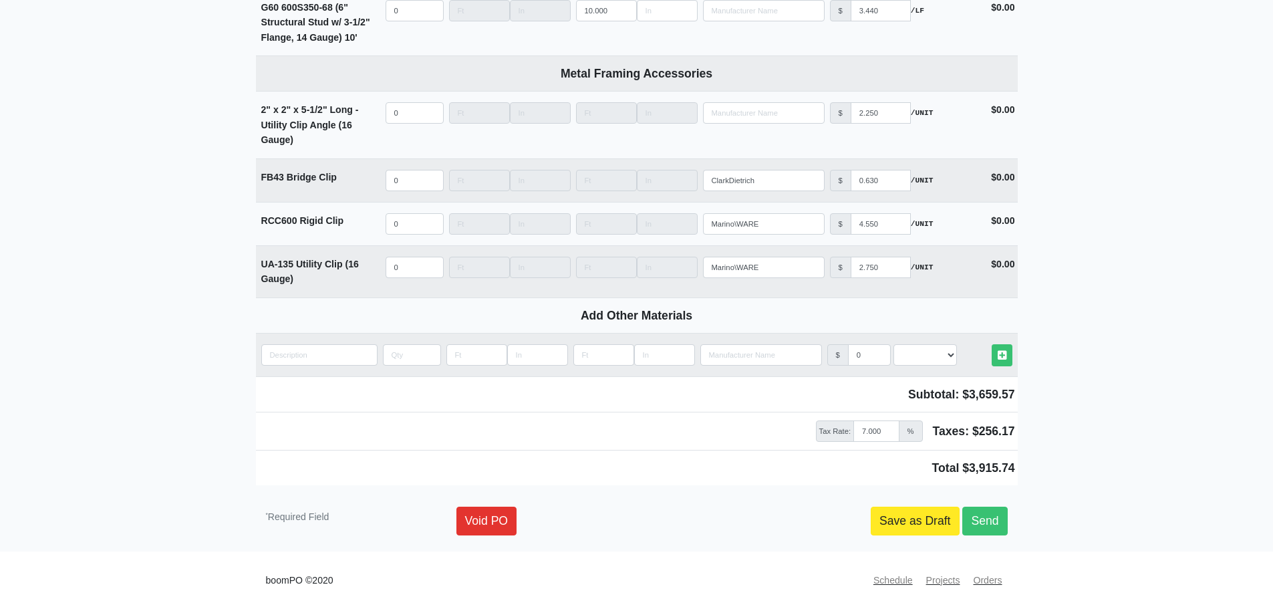
type input "15.000"
click at [909, 520] on link "Save as Draft" at bounding box center [915, 520] width 89 height 28
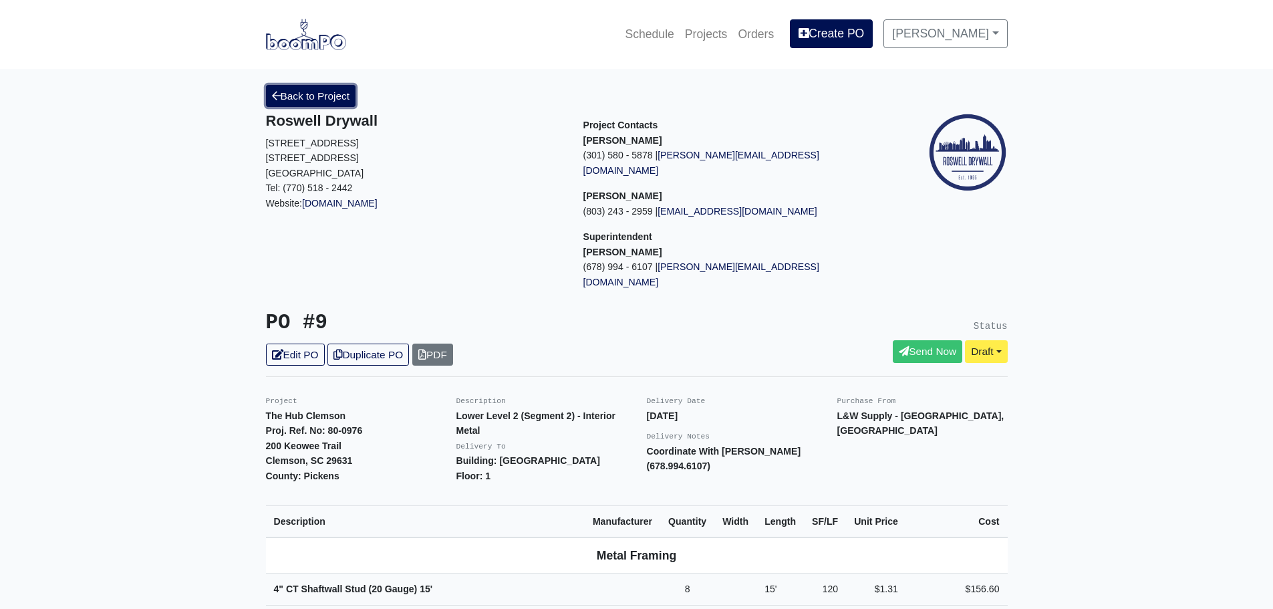
click at [285, 105] on link "Back to Project" at bounding box center [311, 96] width 90 height 22
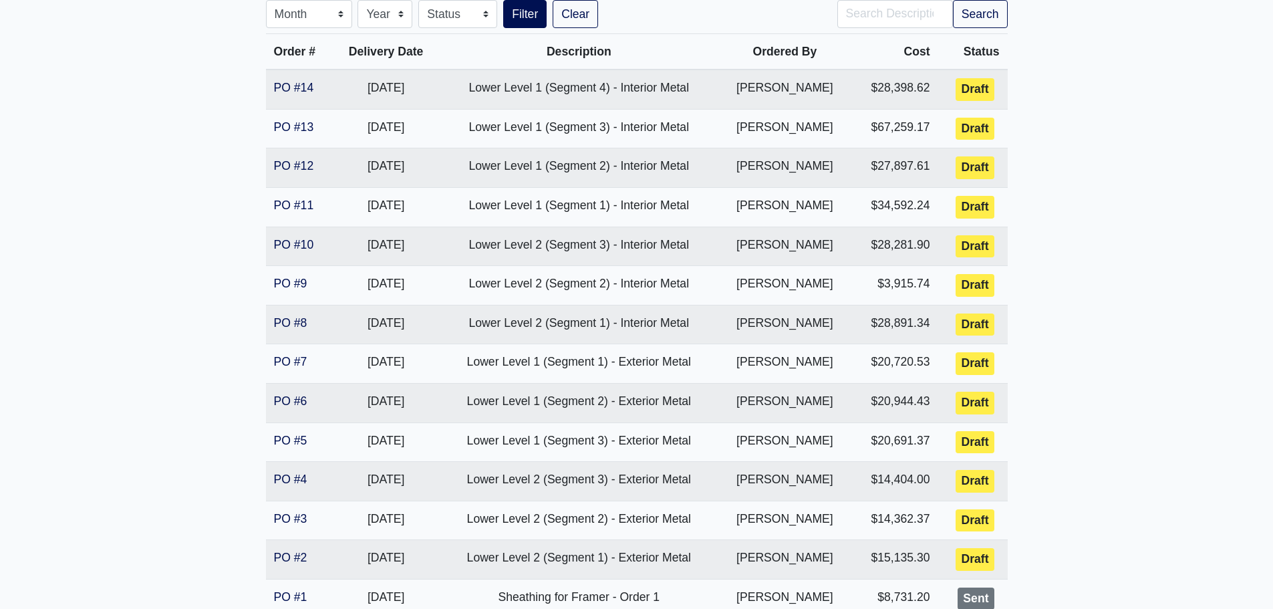
scroll to position [334, 0]
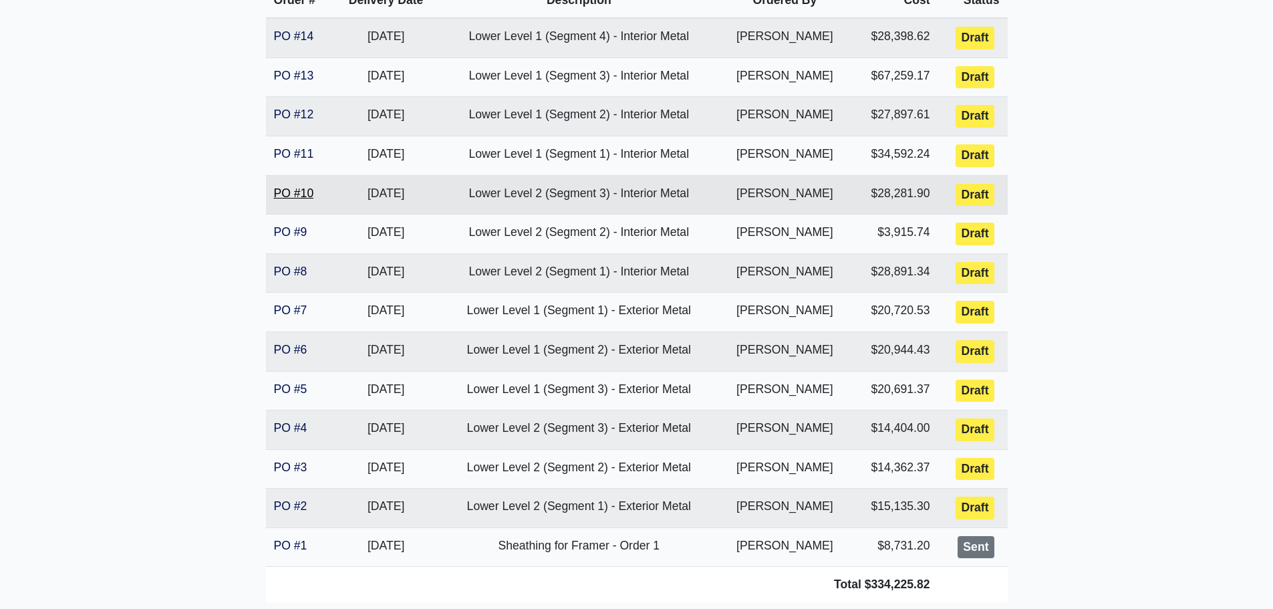
click at [297, 192] on link "PO #10" at bounding box center [294, 192] width 40 height 13
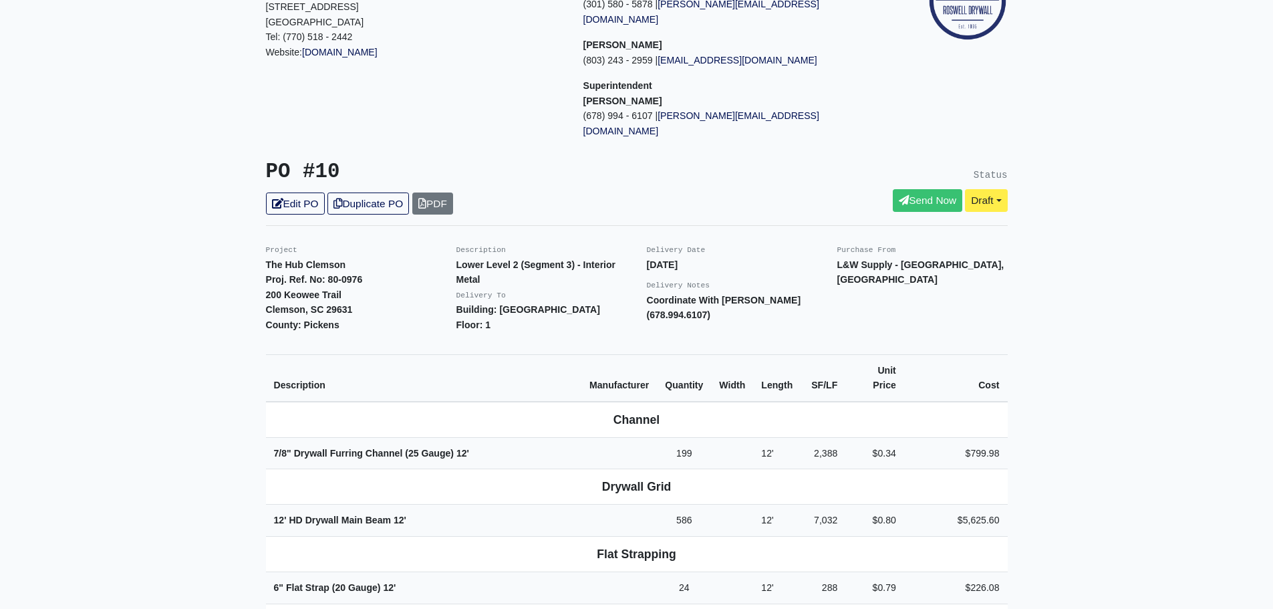
scroll to position [134, 0]
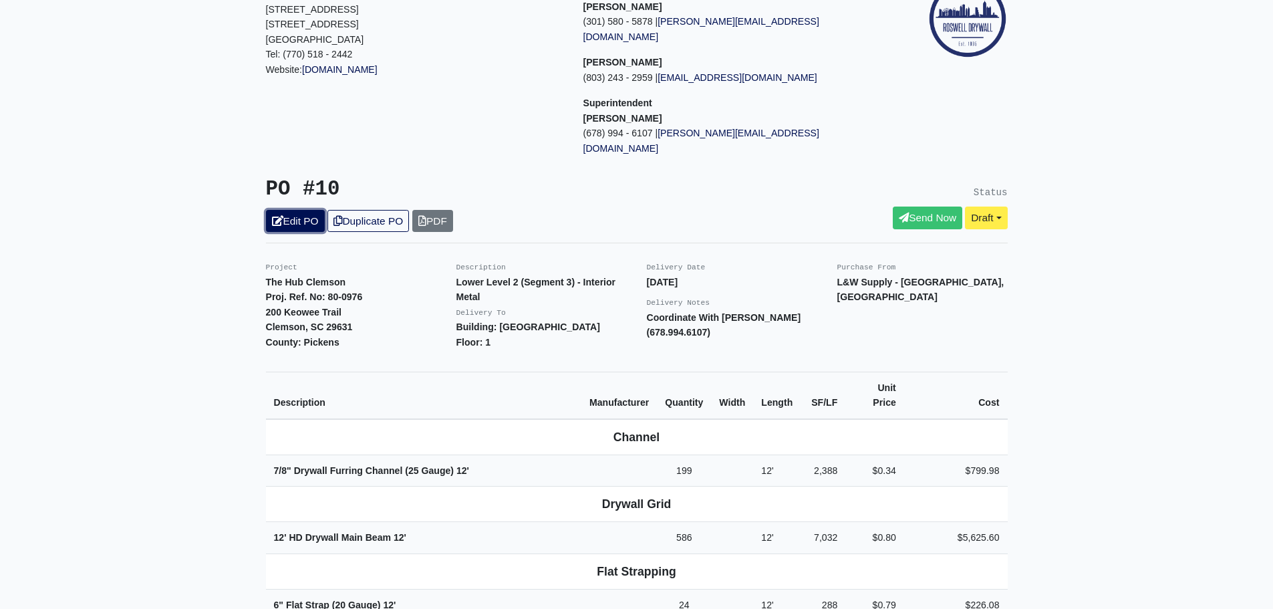
click at [301, 210] on link "Edit PO" at bounding box center [295, 221] width 59 height 22
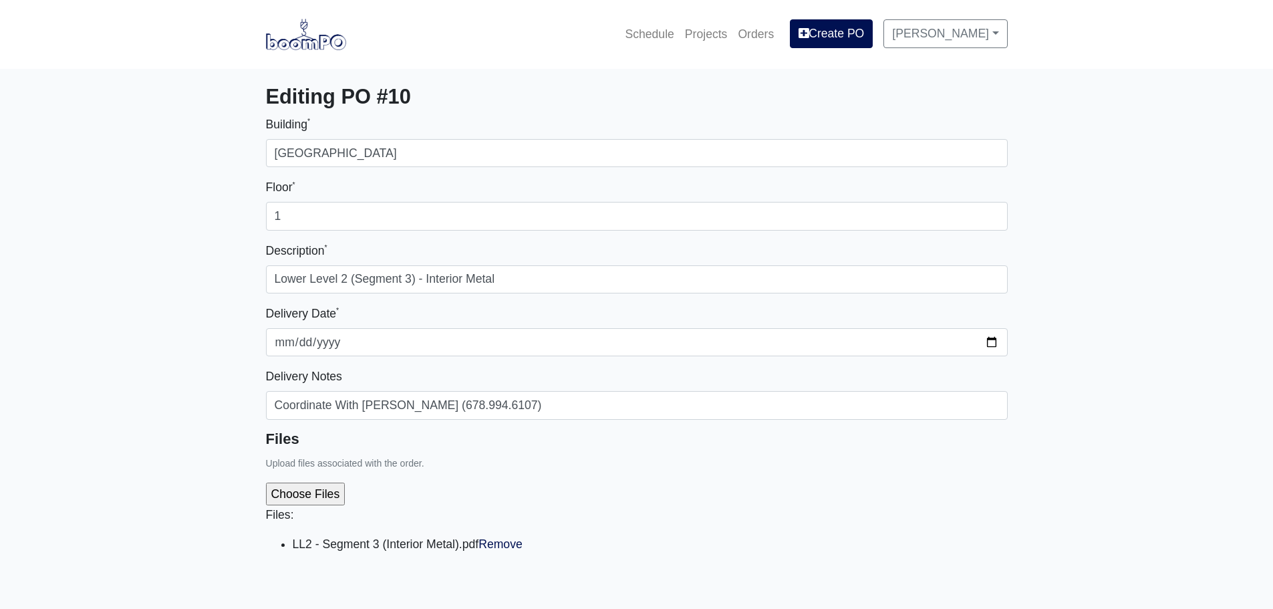
select select
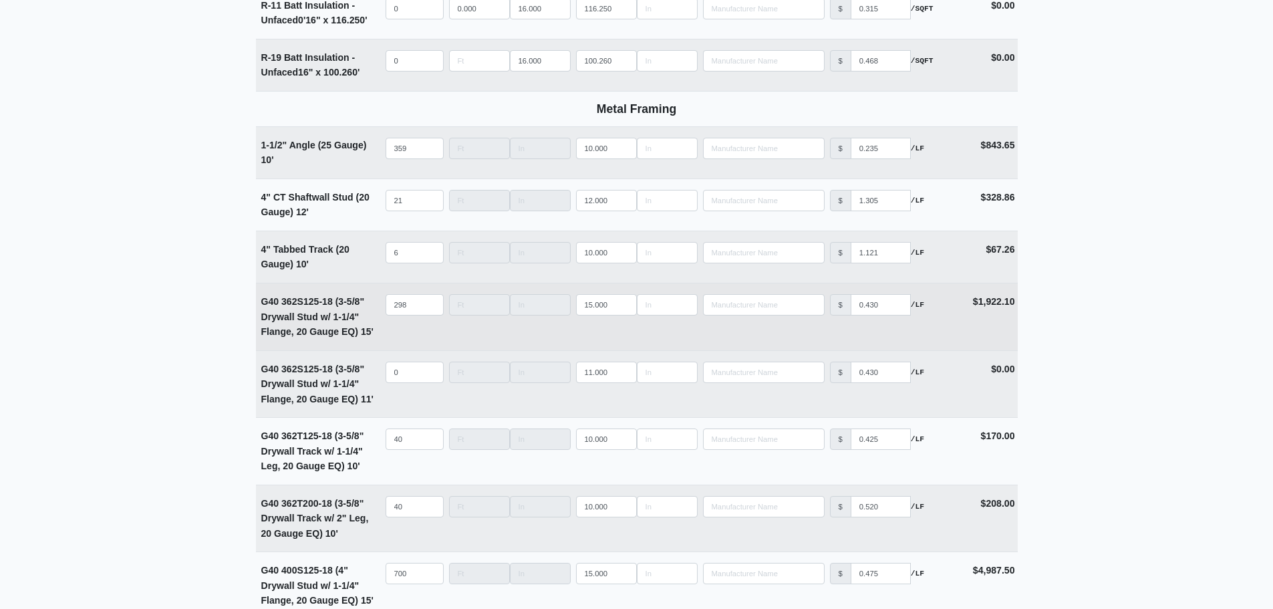
scroll to position [2606, 0]
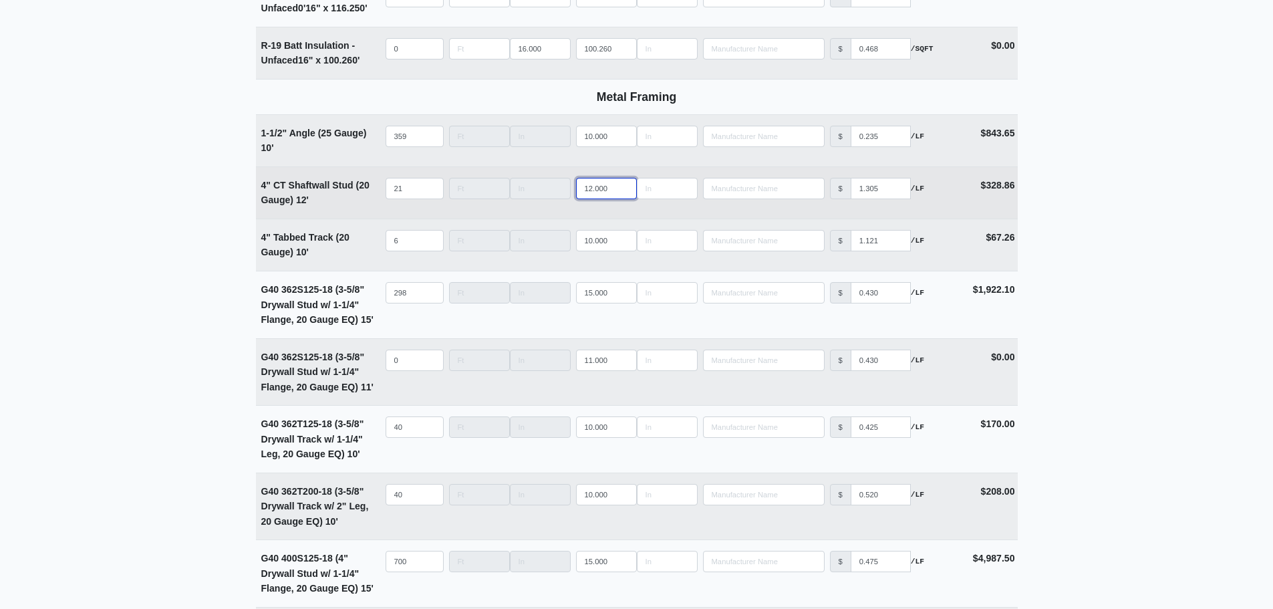
click at [591, 194] on input "12.000" at bounding box center [606, 188] width 61 height 21
type input "1.000"
select select
type input "15.000"
select select
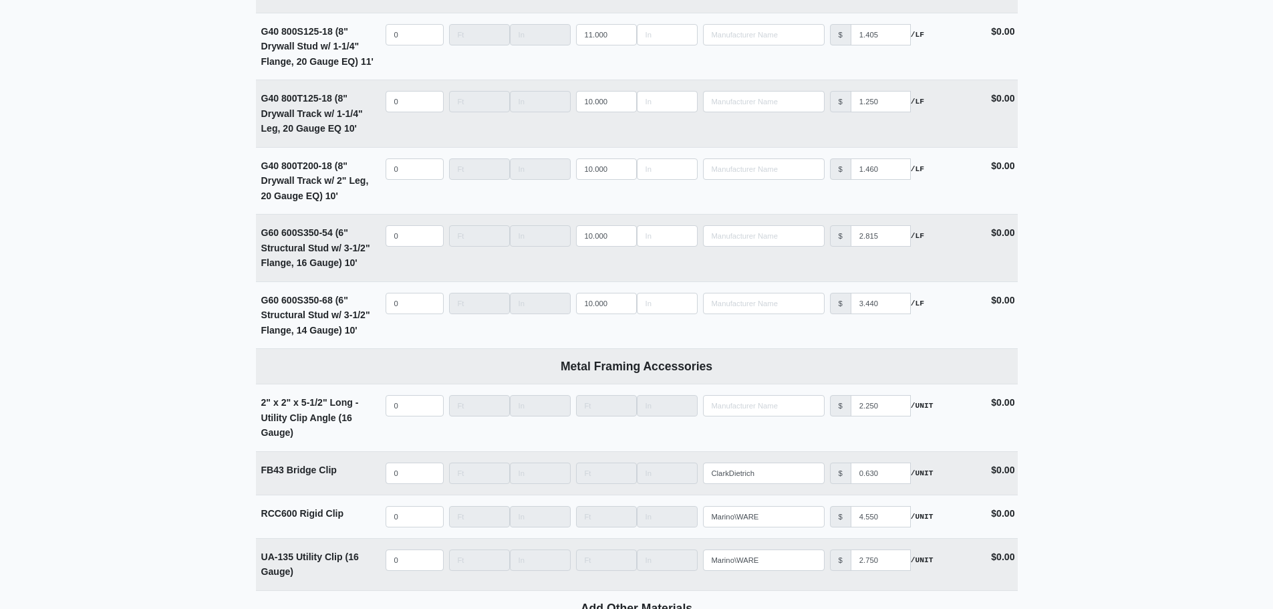
scroll to position [5226, 0]
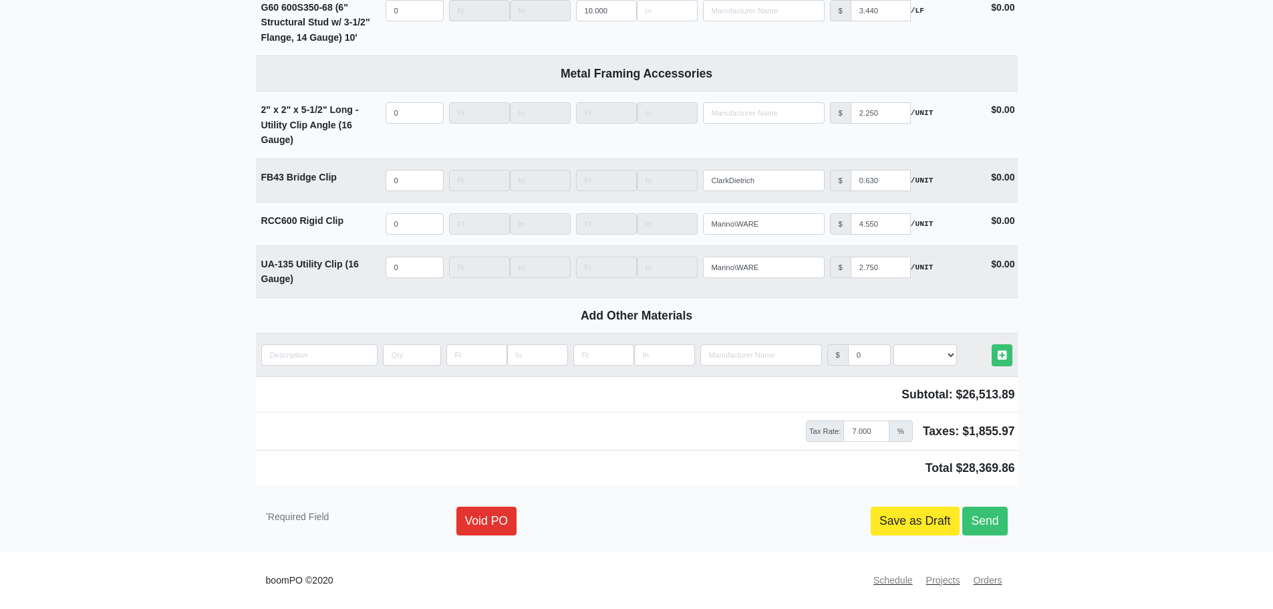
type input "15.000"
click at [911, 528] on link "Save as Draft" at bounding box center [915, 520] width 89 height 28
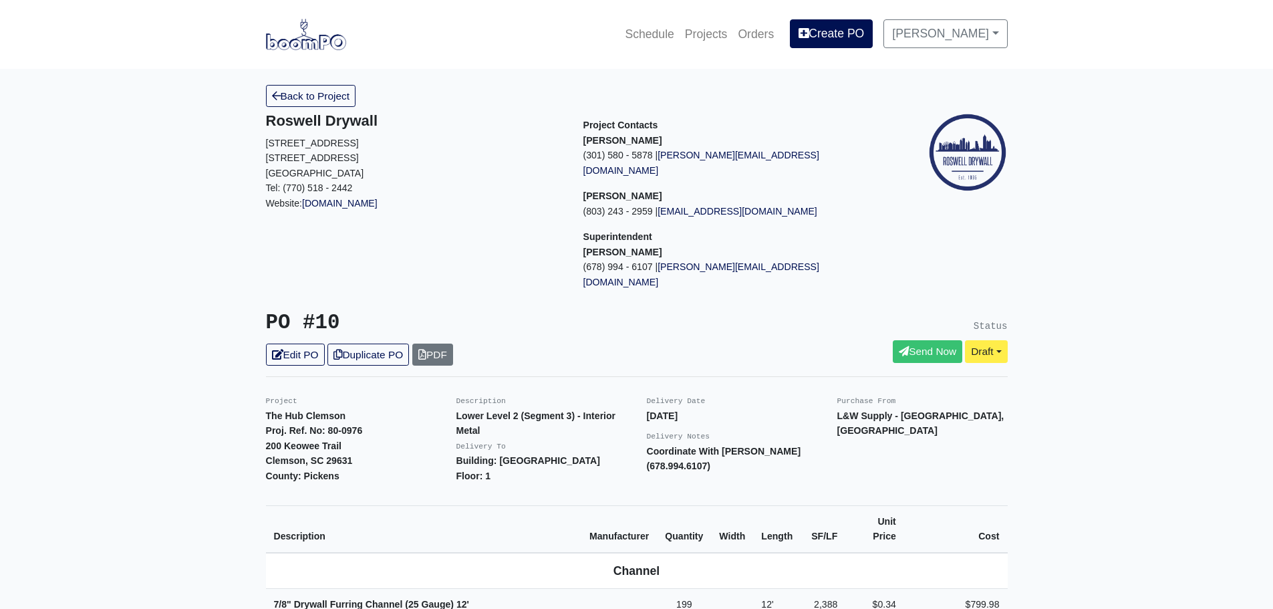
click at [295, 88] on link "Back to Project" at bounding box center [311, 96] width 90 height 22
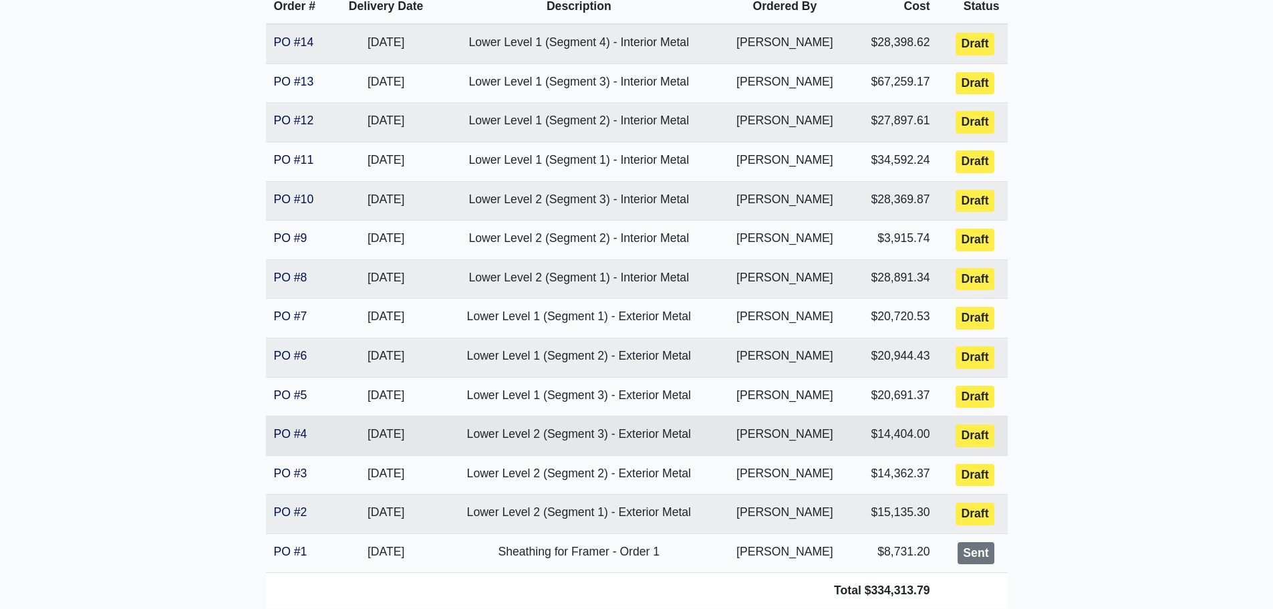
scroll to position [289, 0]
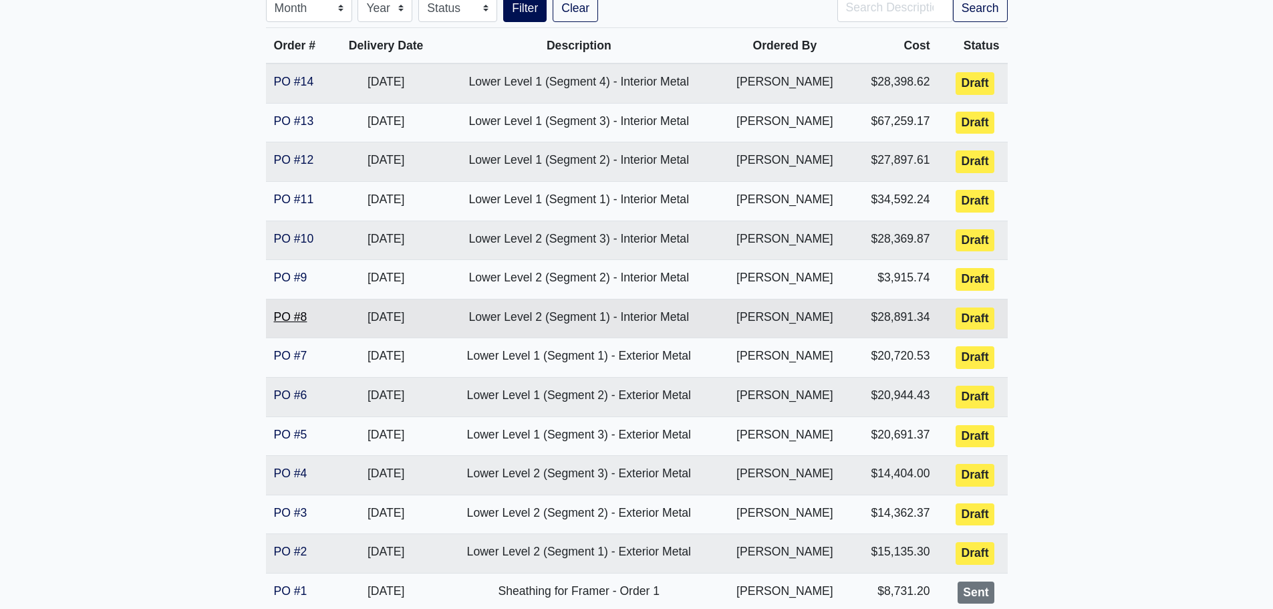
click at [296, 319] on link "PO #8" at bounding box center [290, 316] width 33 height 13
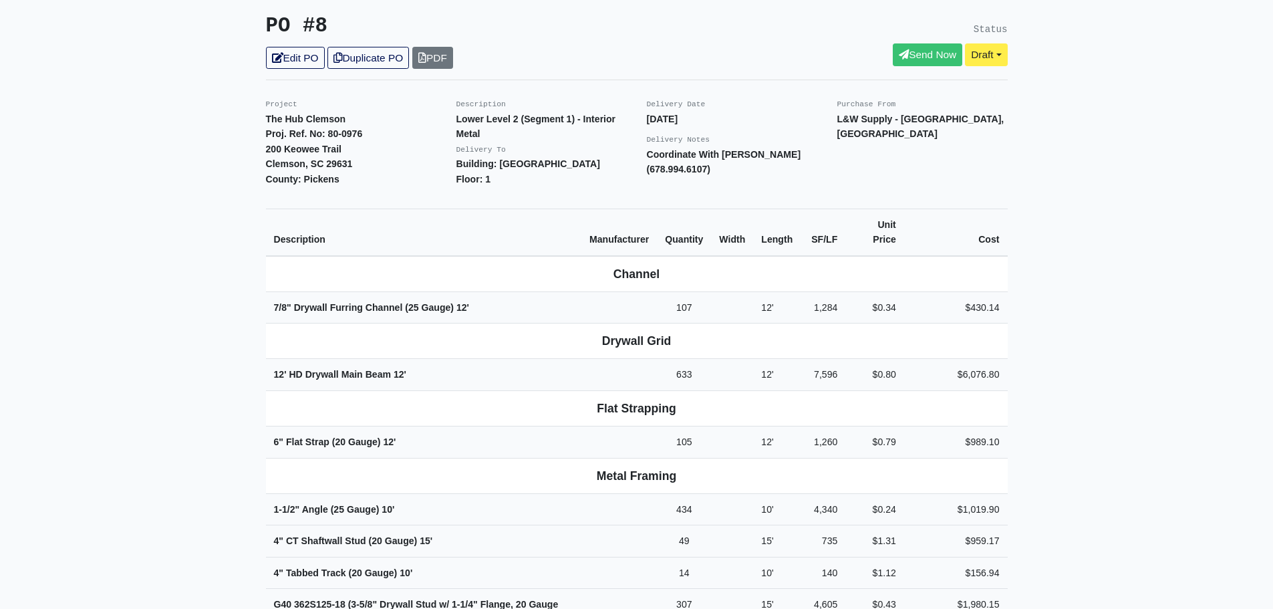
scroll to position [134, 0]
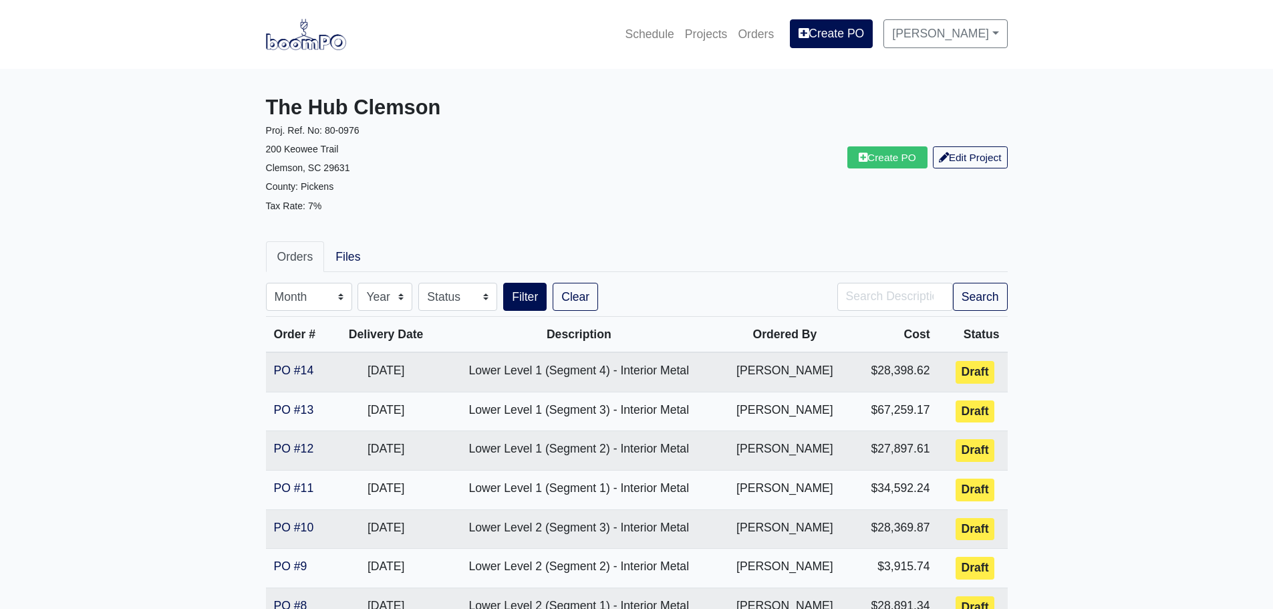
scroll to position [289, 0]
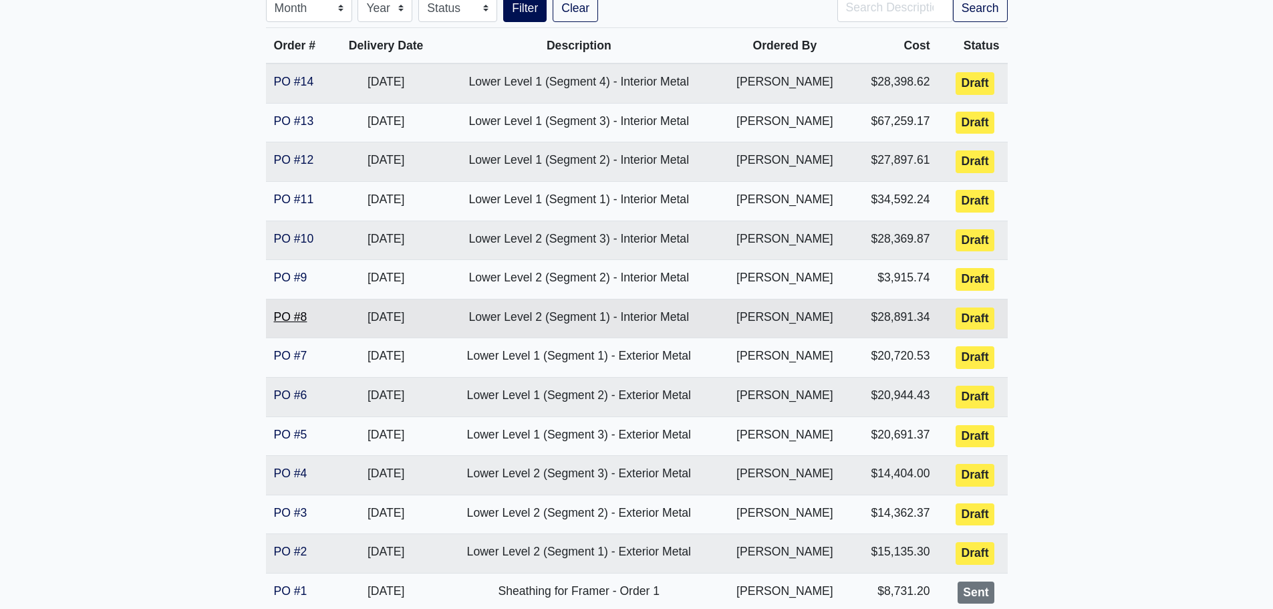
click at [295, 316] on link "PO #8" at bounding box center [290, 316] width 33 height 13
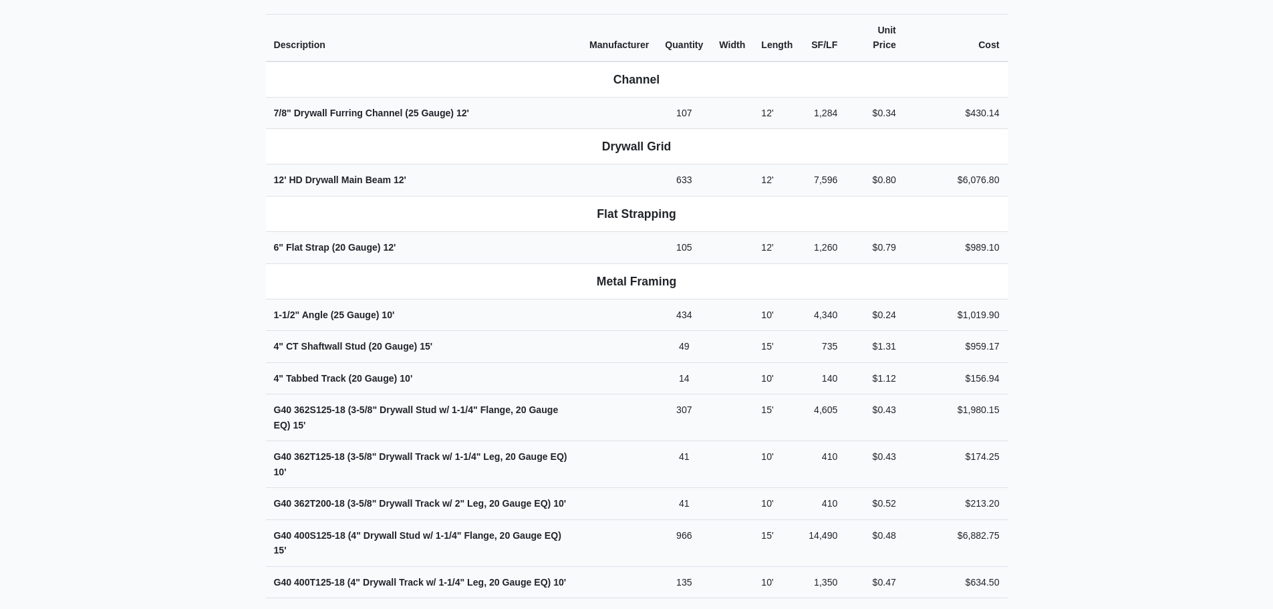
scroll to position [468, 0]
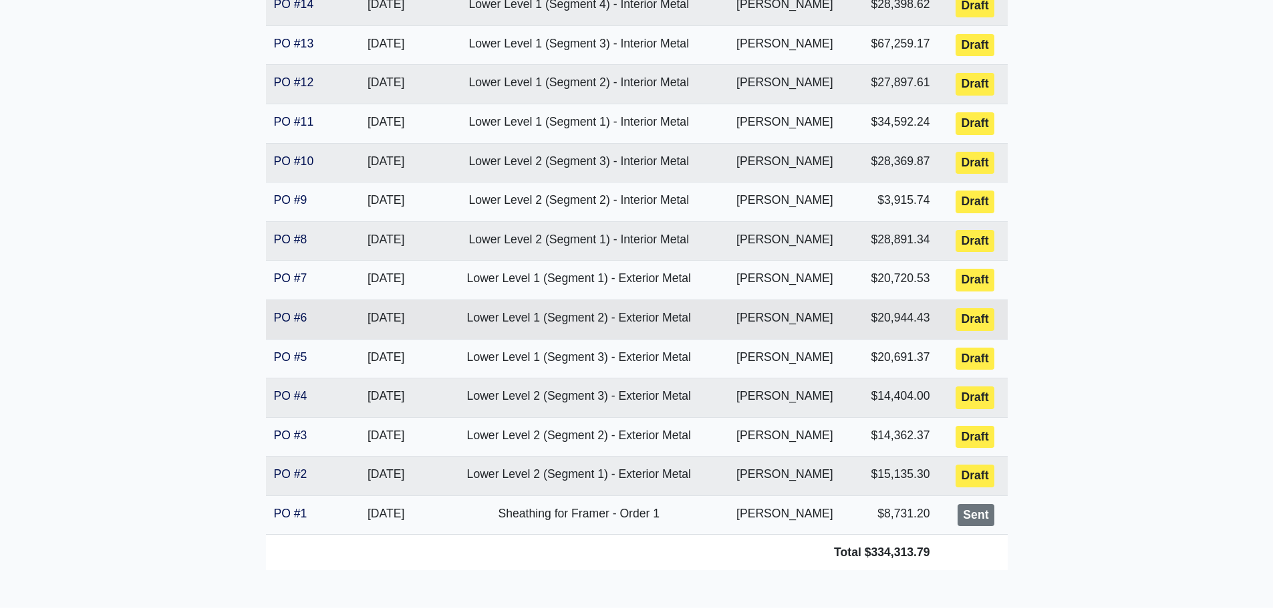
scroll to position [289, 0]
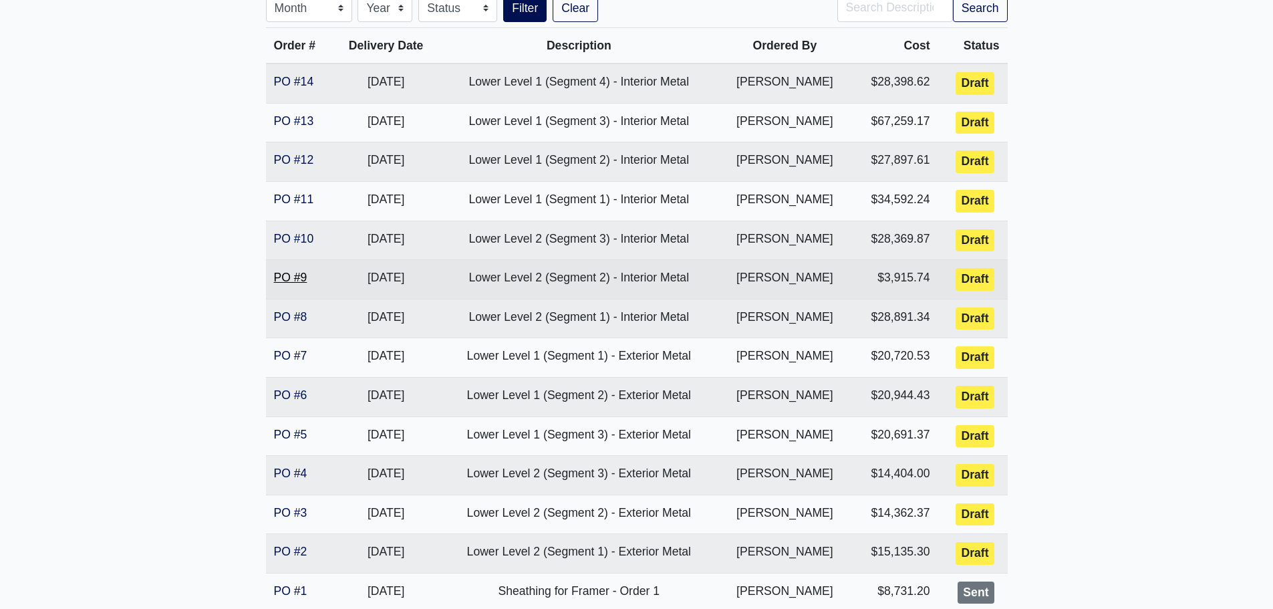
click at [274, 281] on link "PO #9" at bounding box center [290, 277] width 33 height 13
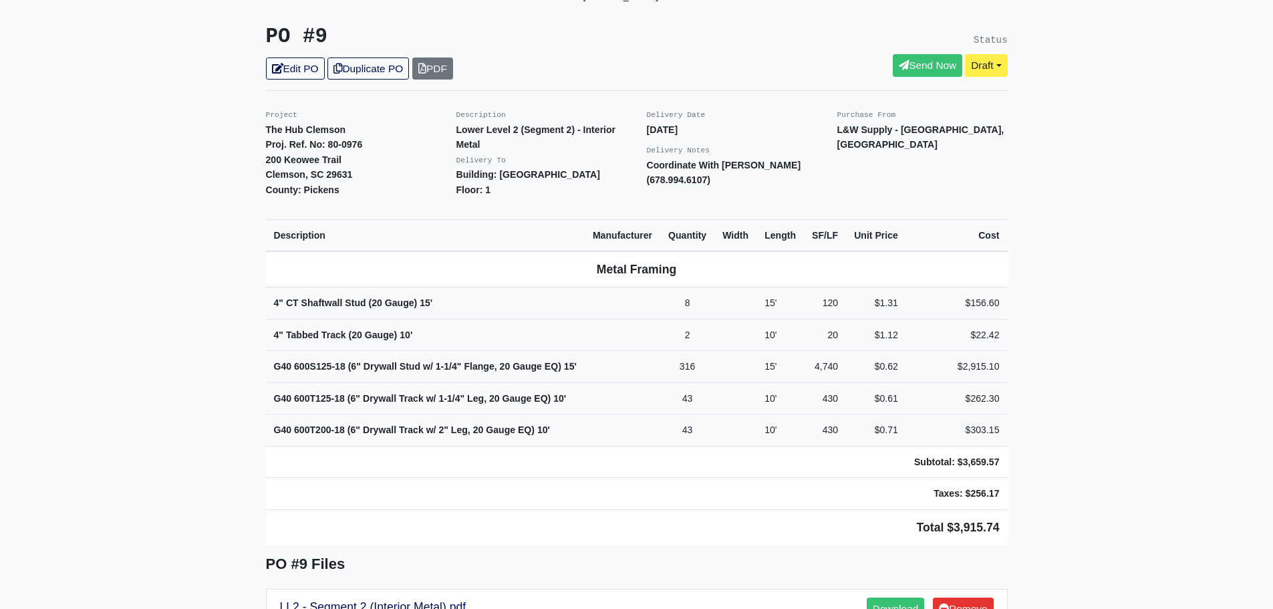
scroll to position [267, 0]
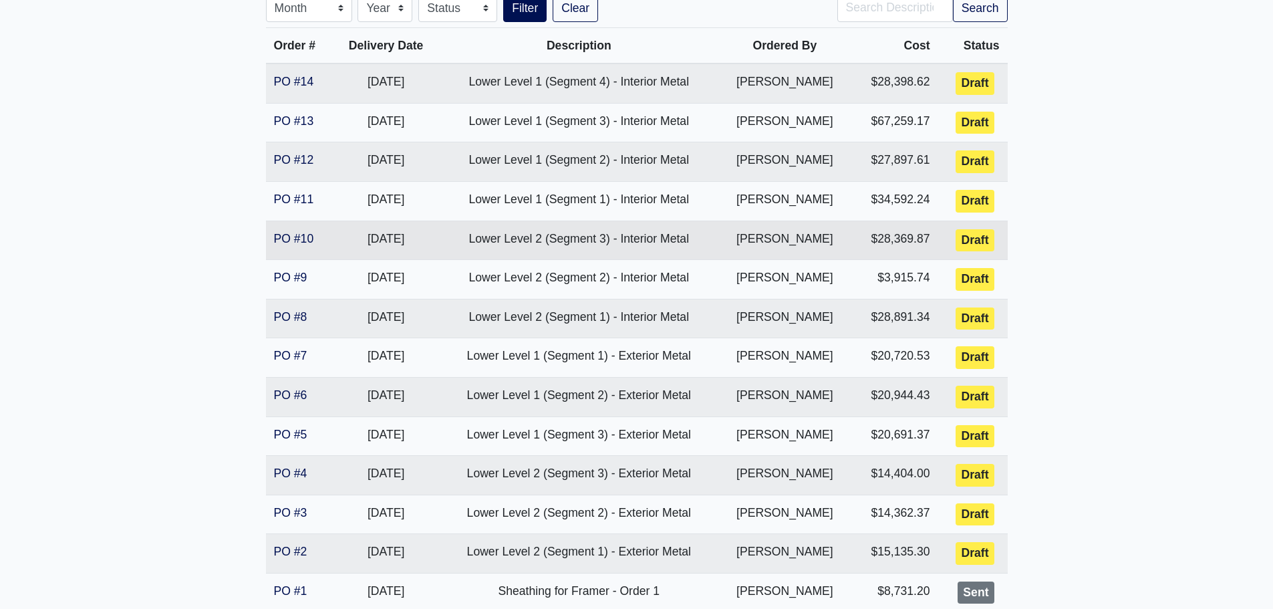
scroll to position [222, 0]
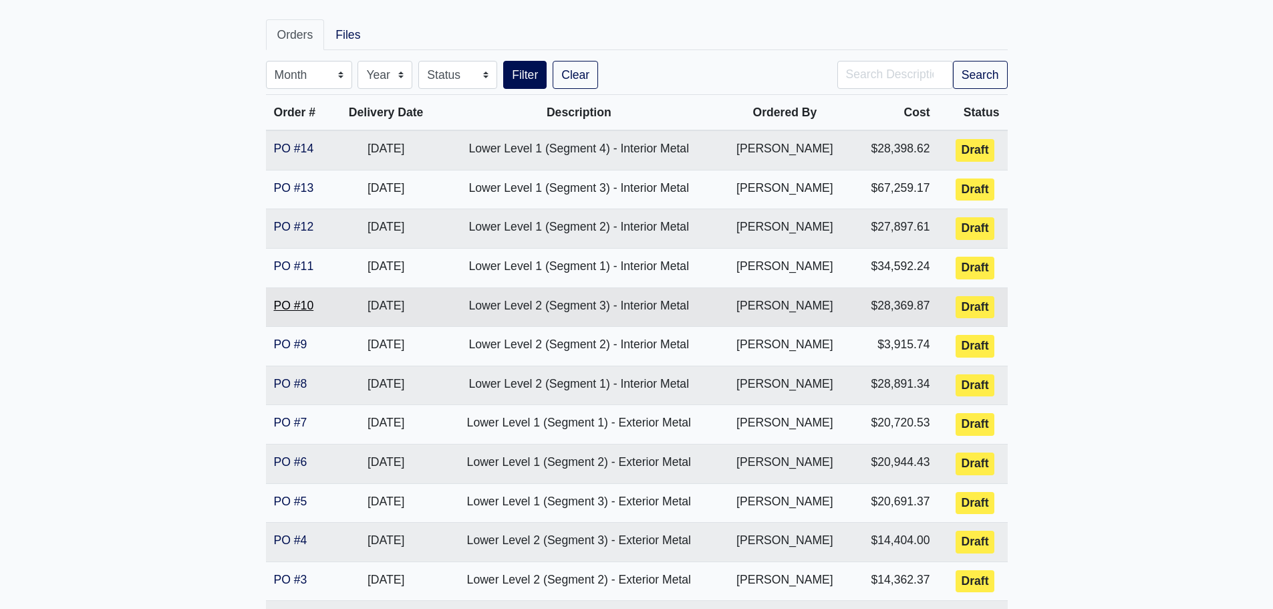
click at [292, 311] on link "PO #10" at bounding box center [294, 305] width 40 height 13
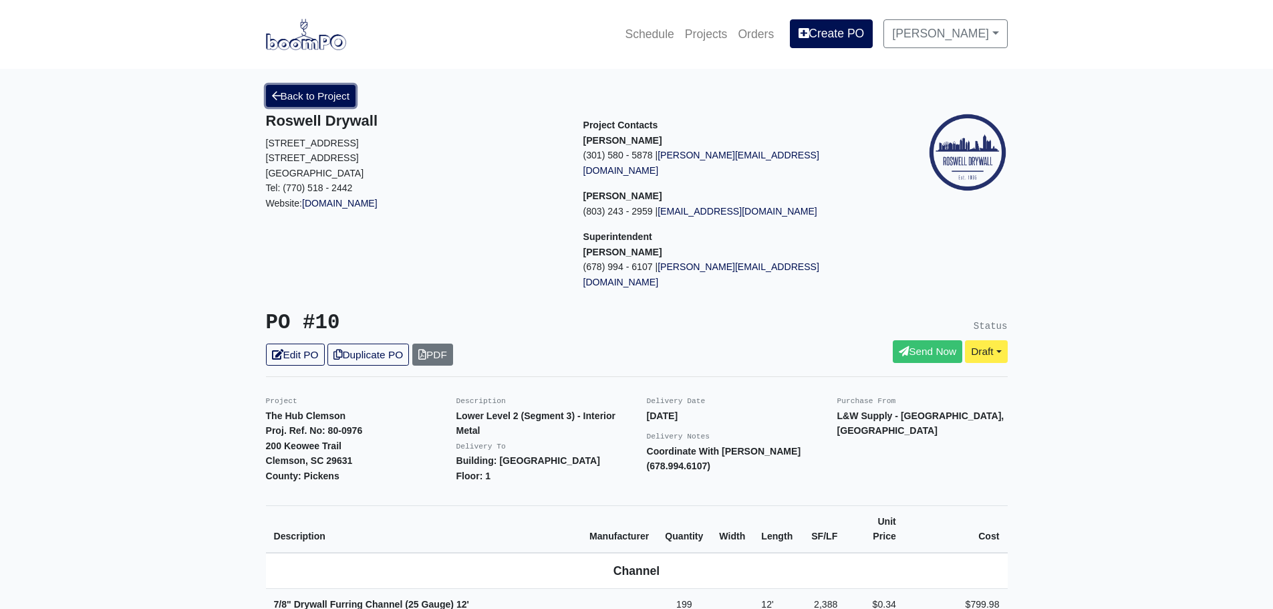
click at [301, 101] on link "Back to Project" at bounding box center [311, 96] width 90 height 22
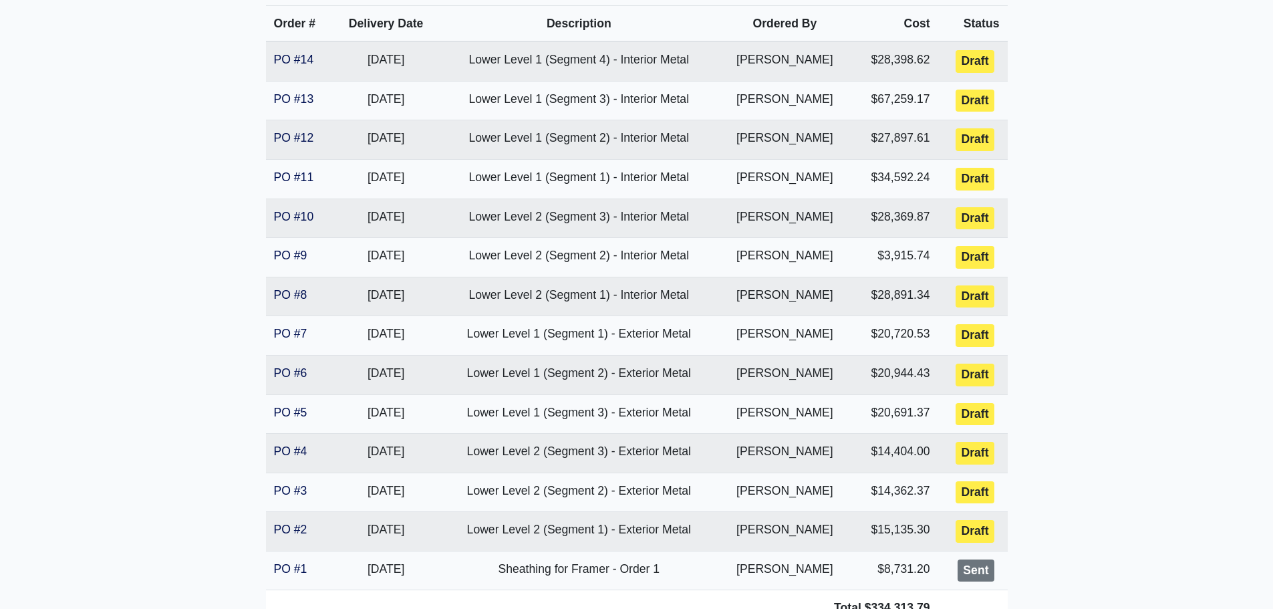
scroll to position [334, 0]
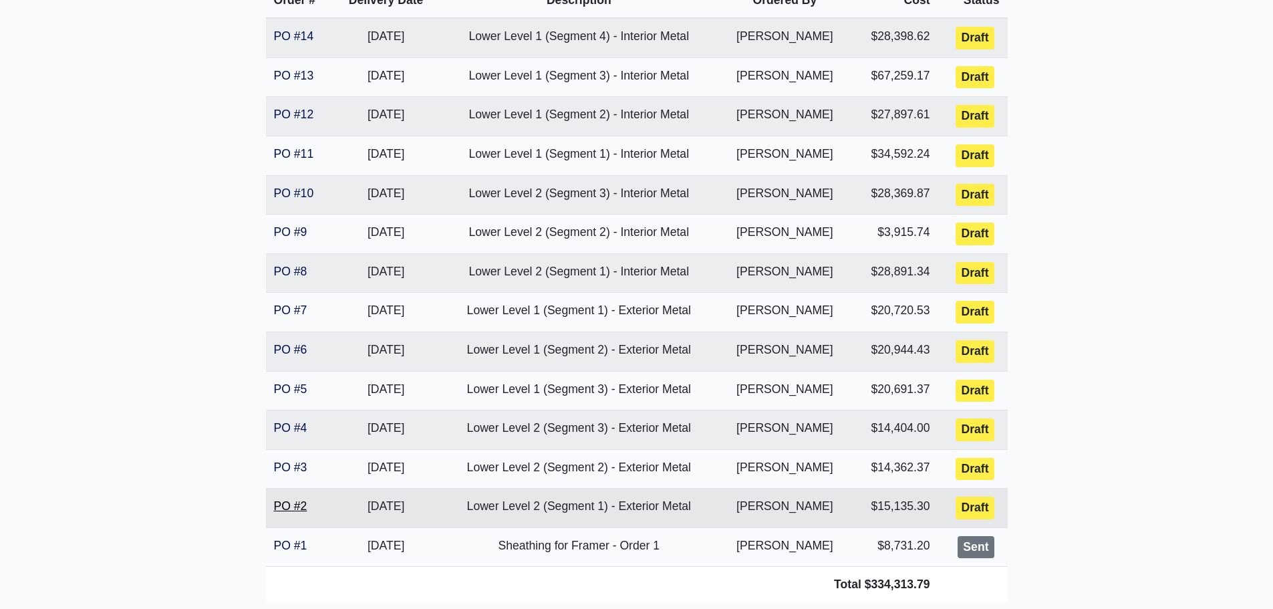
click at [281, 512] on link "PO #2" at bounding box center [290, 505] width 33 height 13
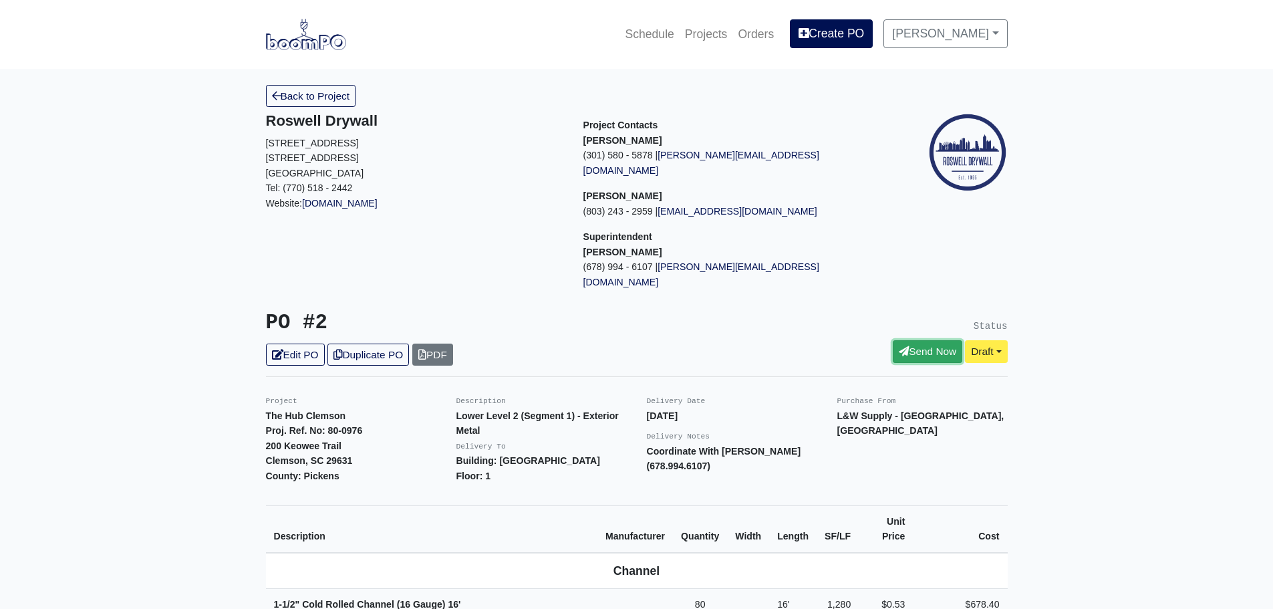
click at [899, 346] on icon at bounding box center [904, 351] width 10 height 10
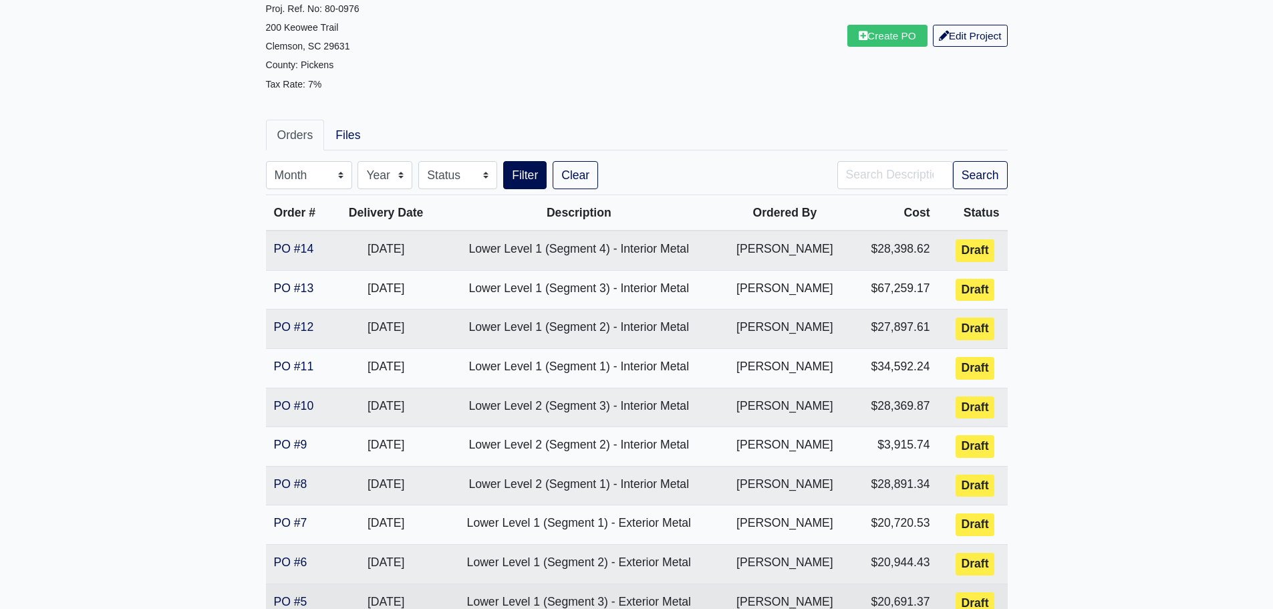
scroll to position [401, 0]
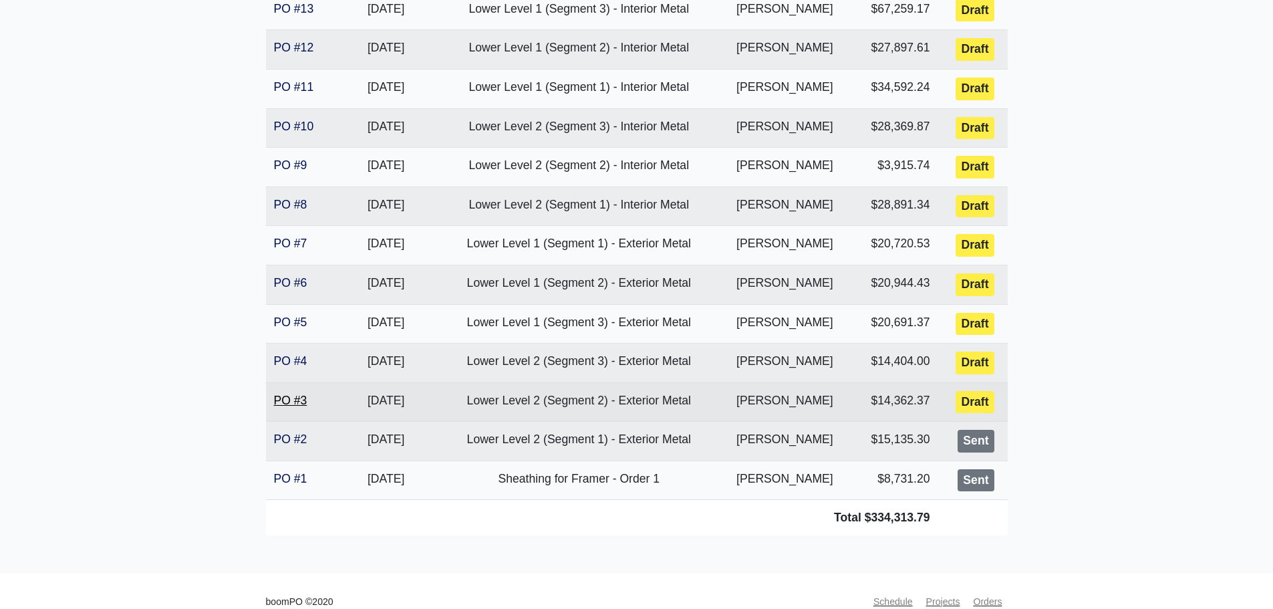
click at [279, 402] on link "PO #3" at bounding box center [290, 400] width 33 height 13
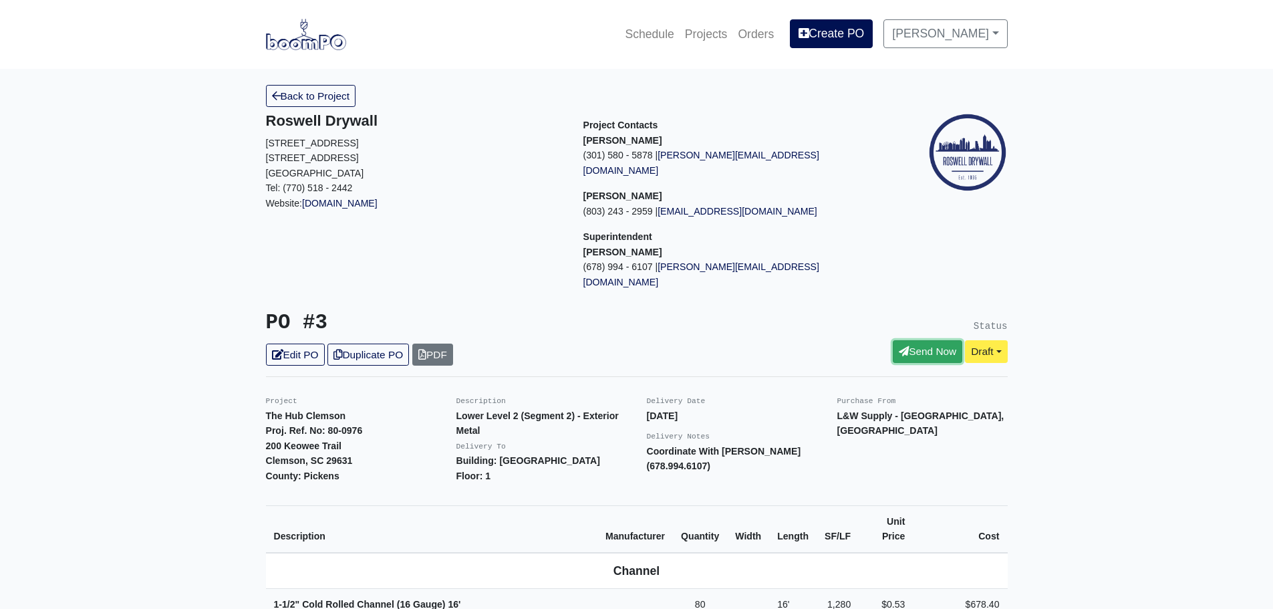
click at [902, 346] on icon at bounding box center [904, 351] width 10 height 10
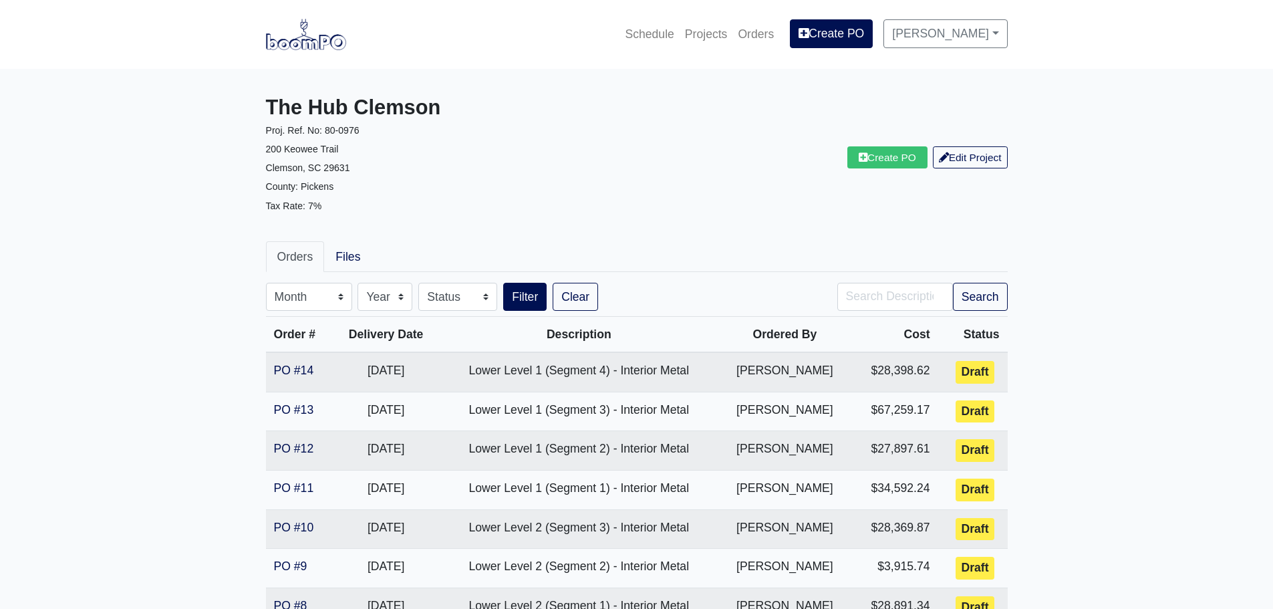
scroll to position [422, 0]
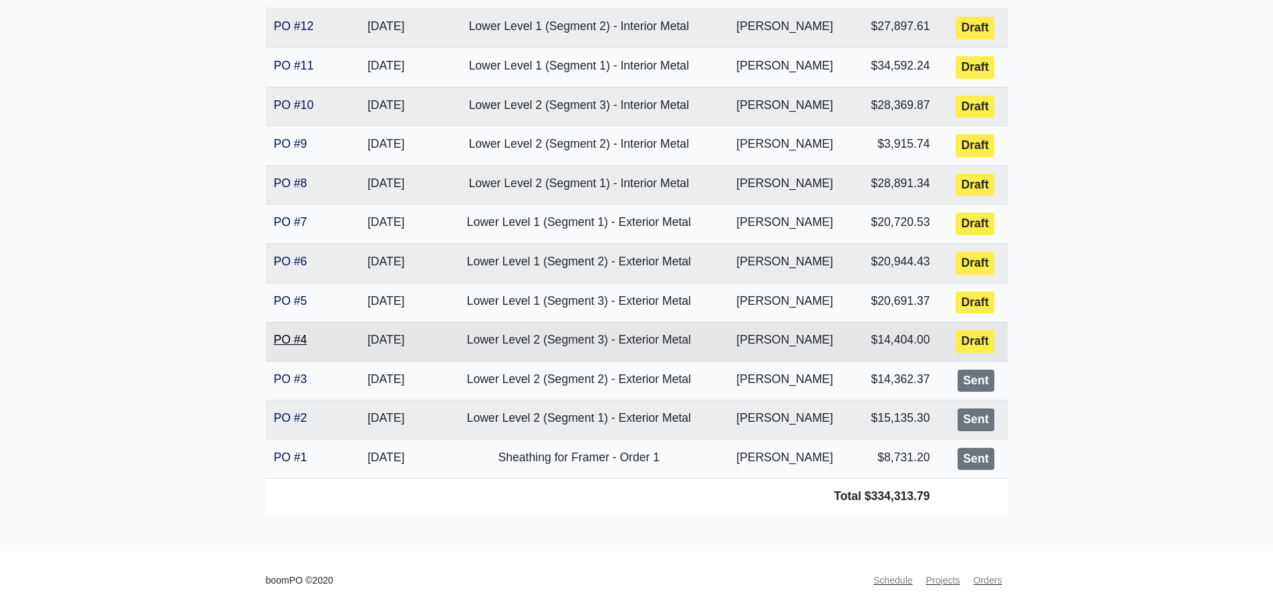
click at [299, 341] on link "PO #4" at bounding box center [290, 339] width 33 height 13
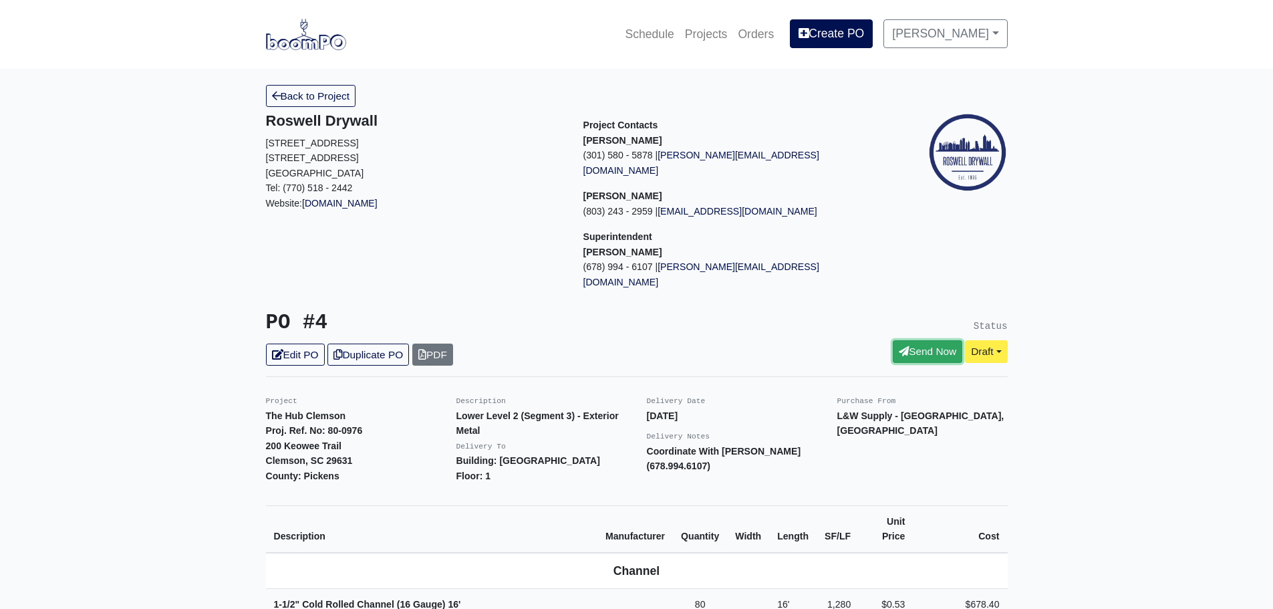
click at [918, 340] on link "Send Now" at bounding box center [927, 351] width 69 height 22
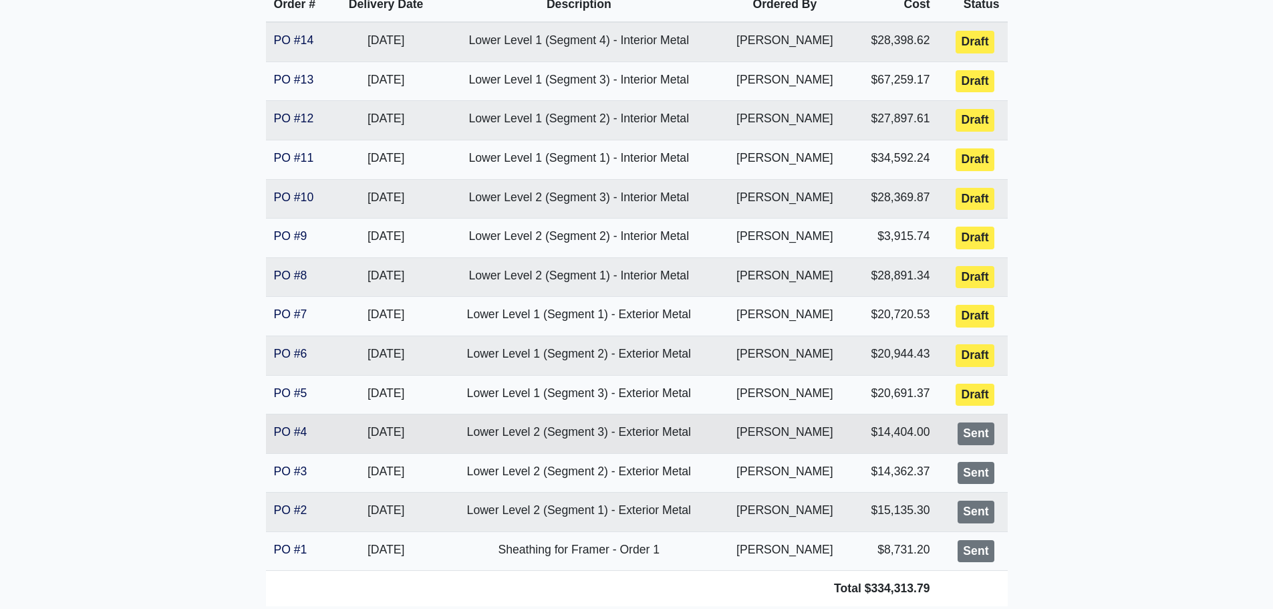
scroll to position [334, 0]
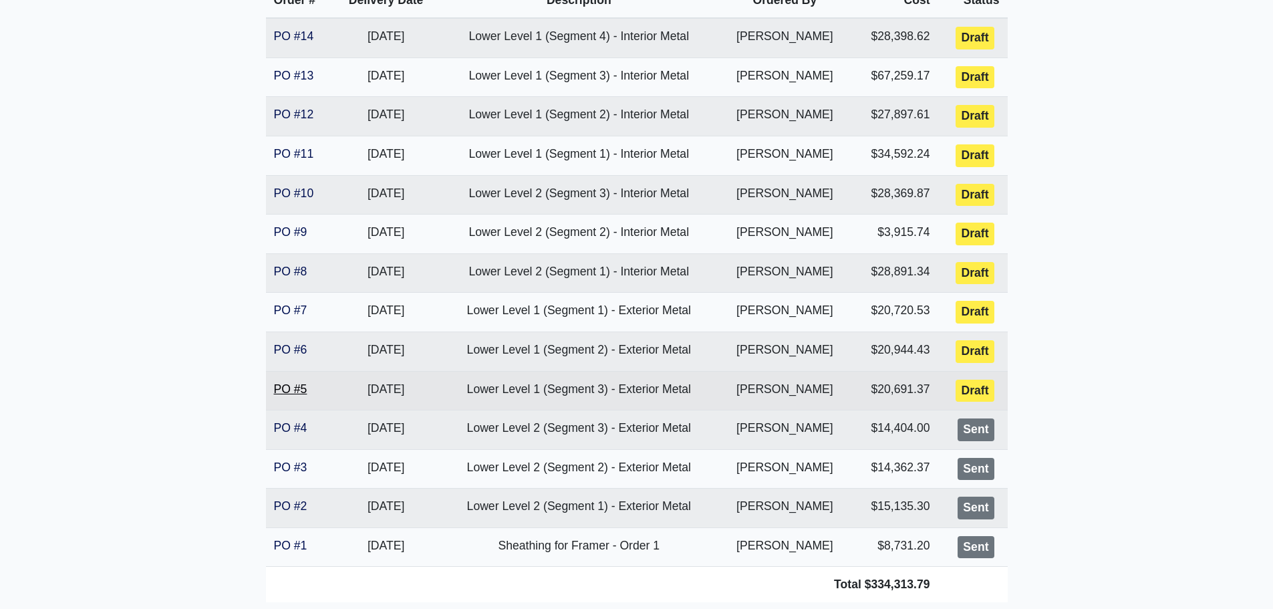
click at [290, 390] on link "PO #5" at bounding box center [290, 388] width 33 height 13
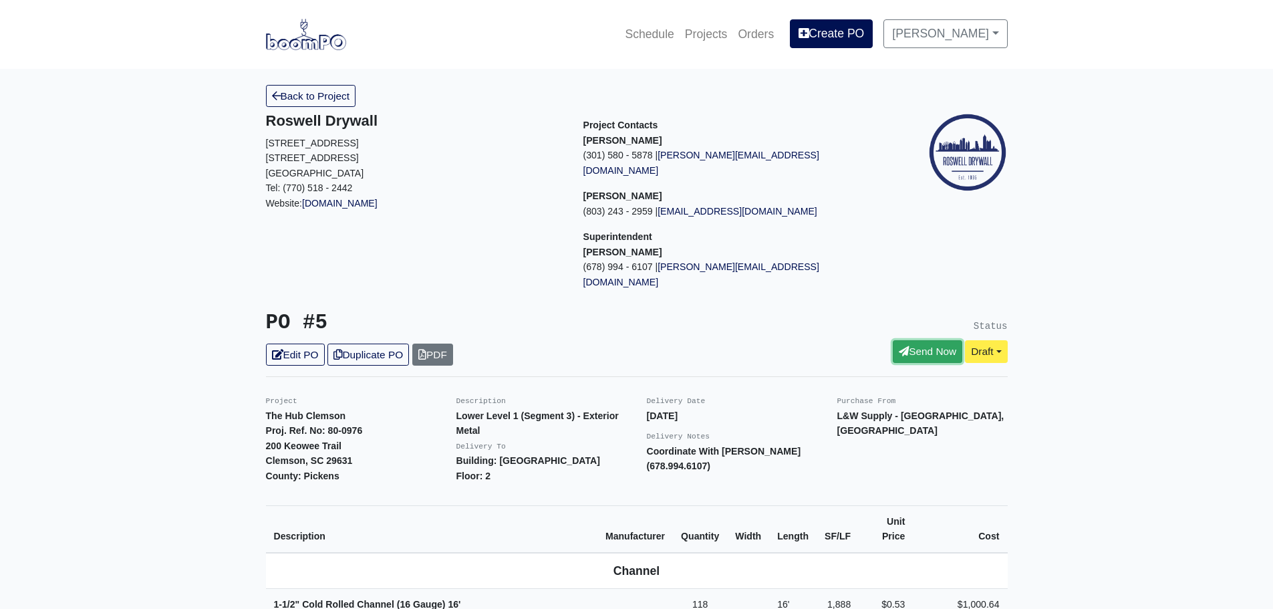
click at [903, 346] on icon at bounding box center [904, 351] width 10 height 10
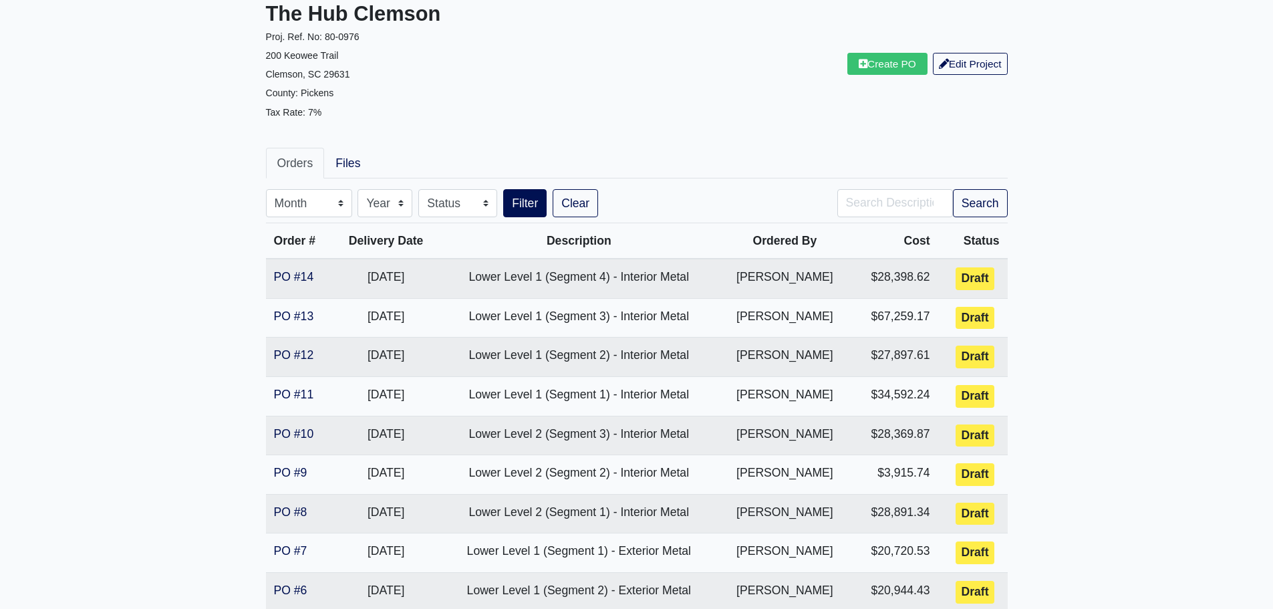
scroll to position [200, 0]
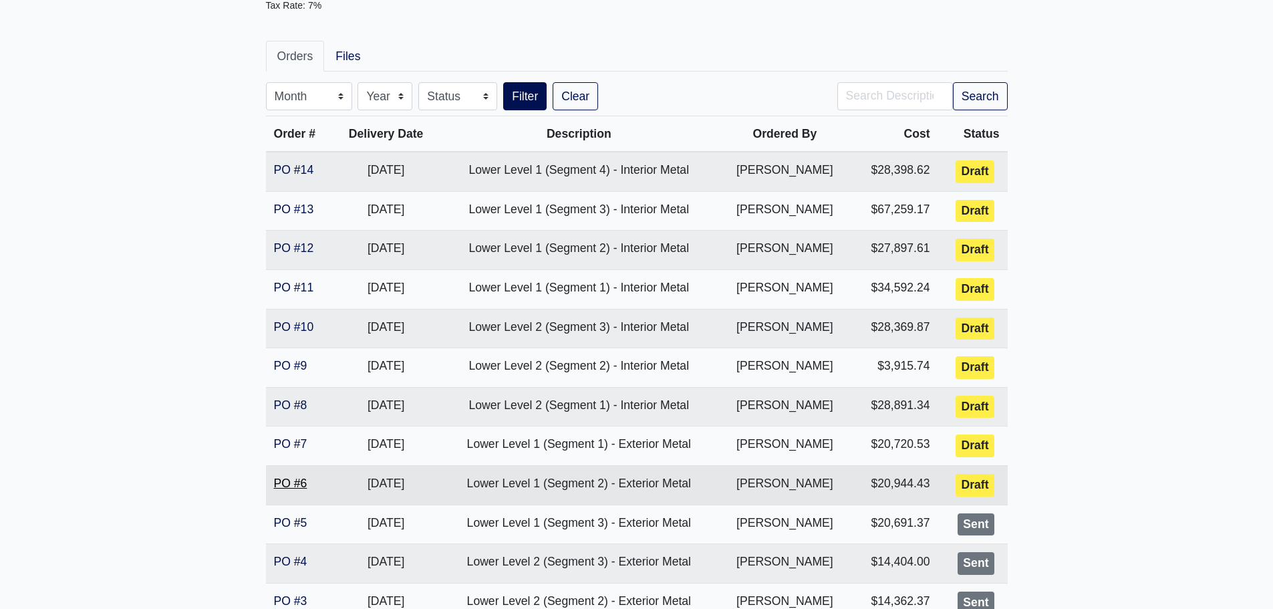
click at [299, 480] on link "PO #6" at bounding box center [290, 482] width 33 height 13
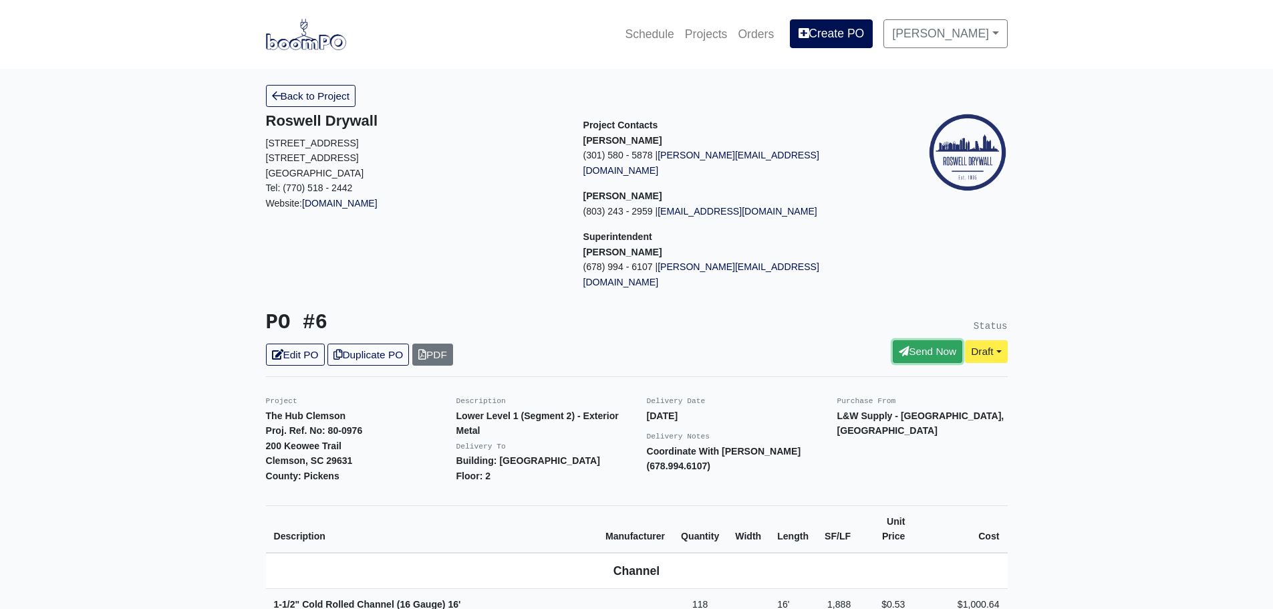
click at [915, 340] on link "Send Now" at bounding box center [927, 351] width 69 height 22
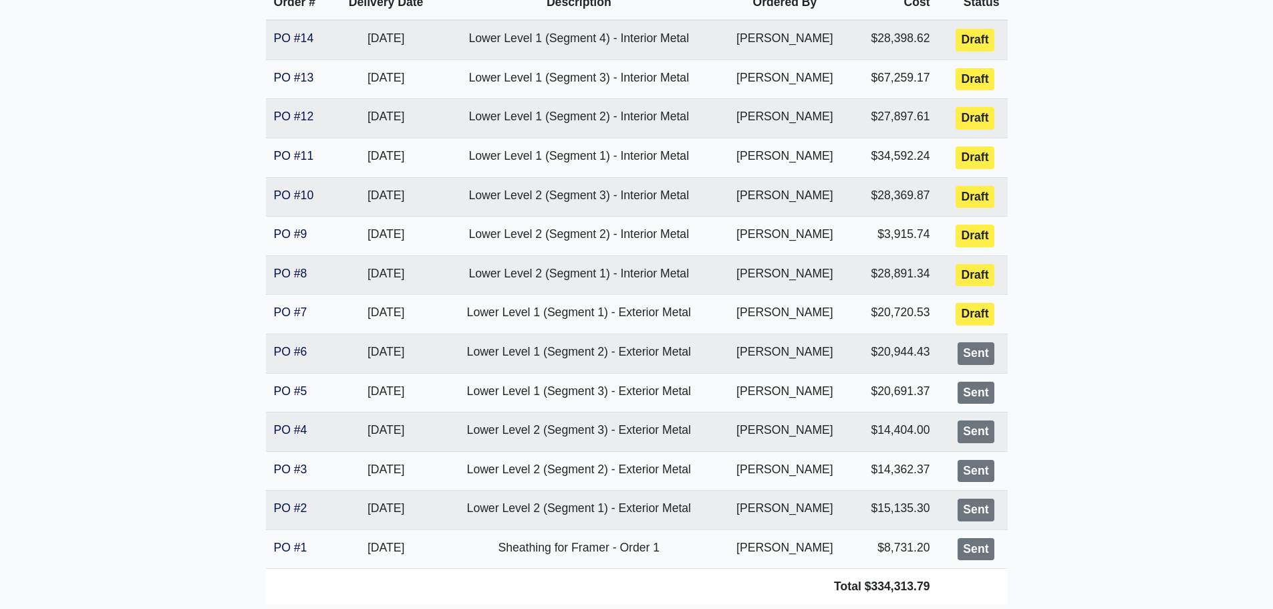
scroll to position [334, 0]
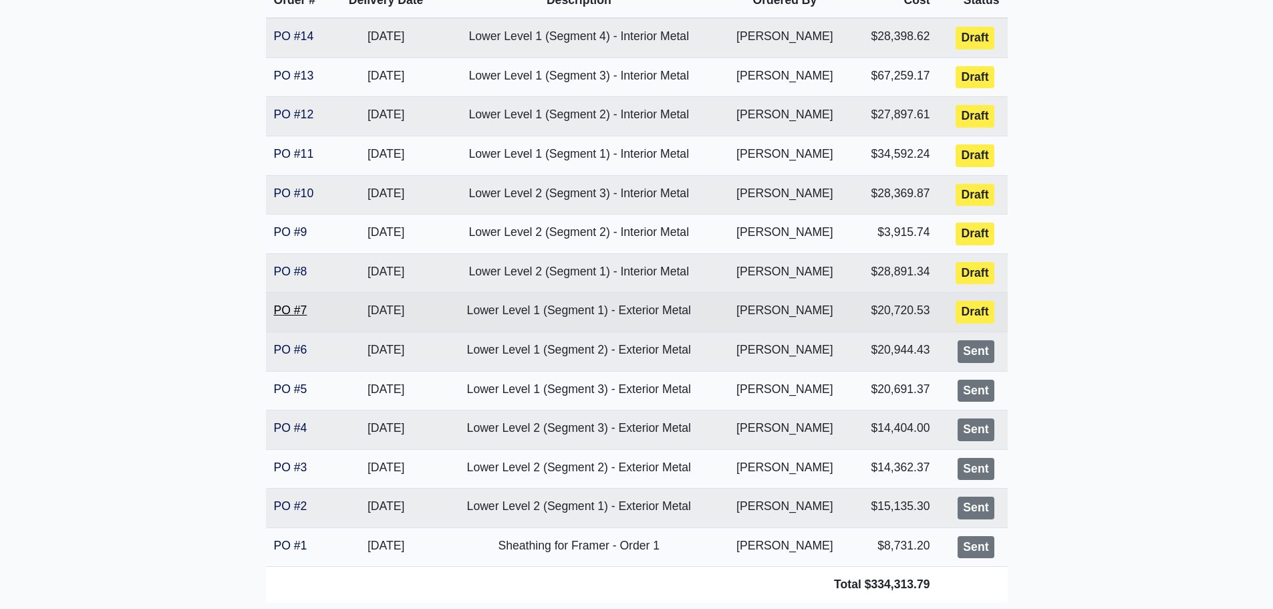
click at [298, 311] on link "PO #7" at bounding box center [290, 309] width 33 height 13
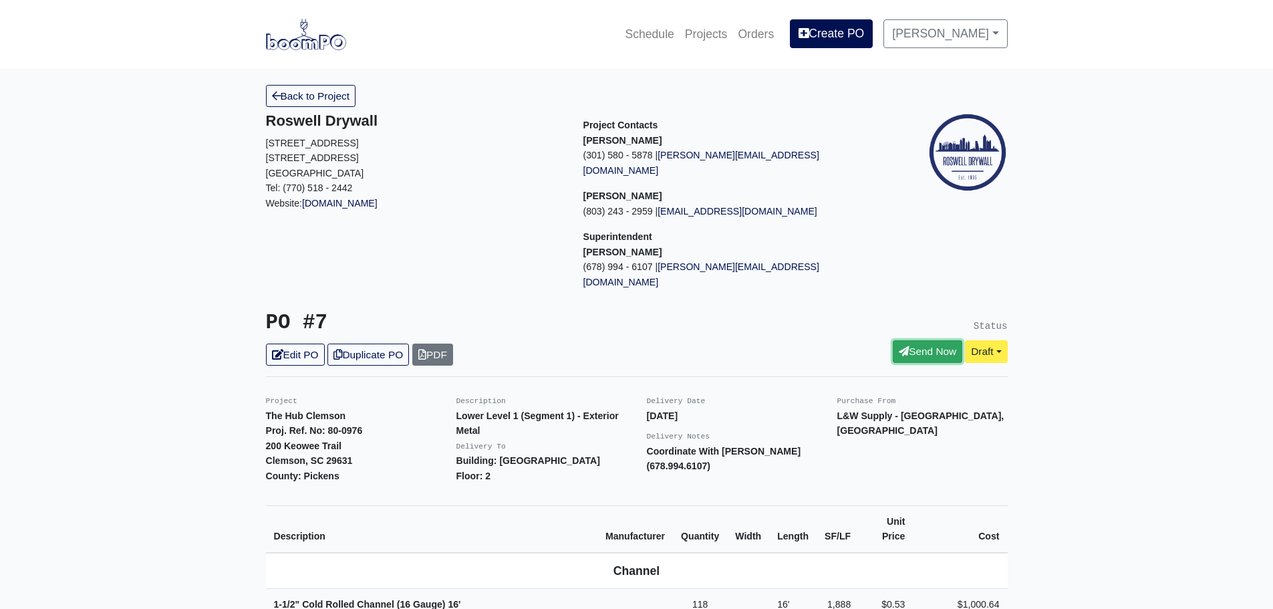
click at [900, 340] on link "Send Now" at bounding box center [927, 351] width 69 height 22
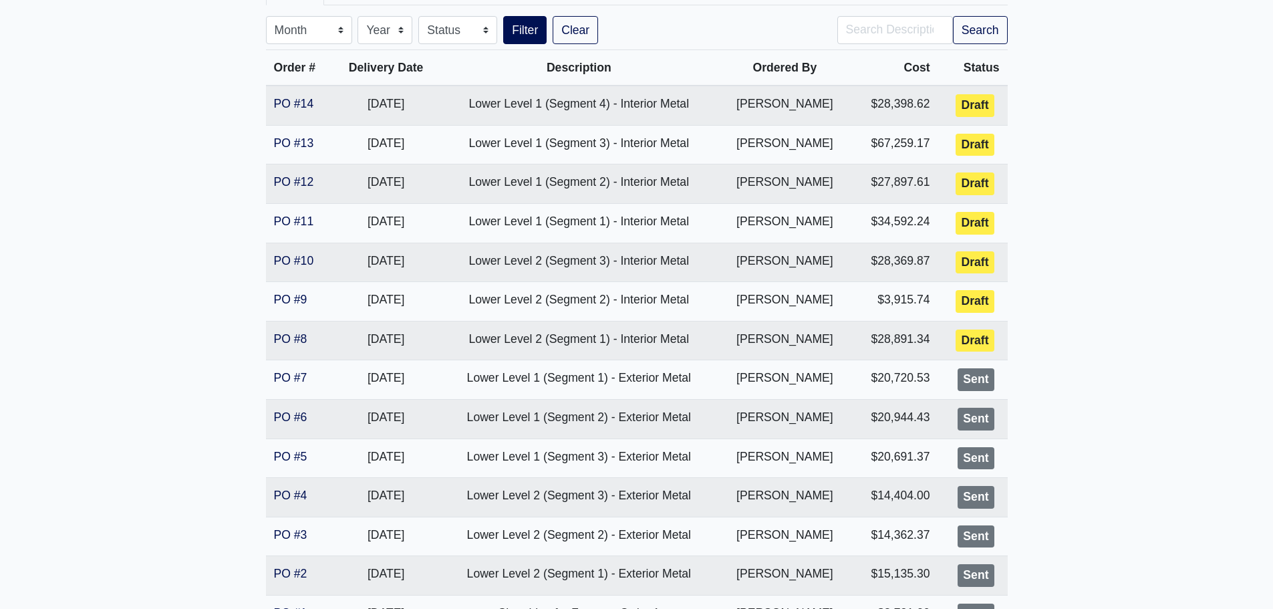
scroll to position [267, 0]
click at [299, 341] on link "PO #8" at bounding box center [290, 337] width 33 height 13
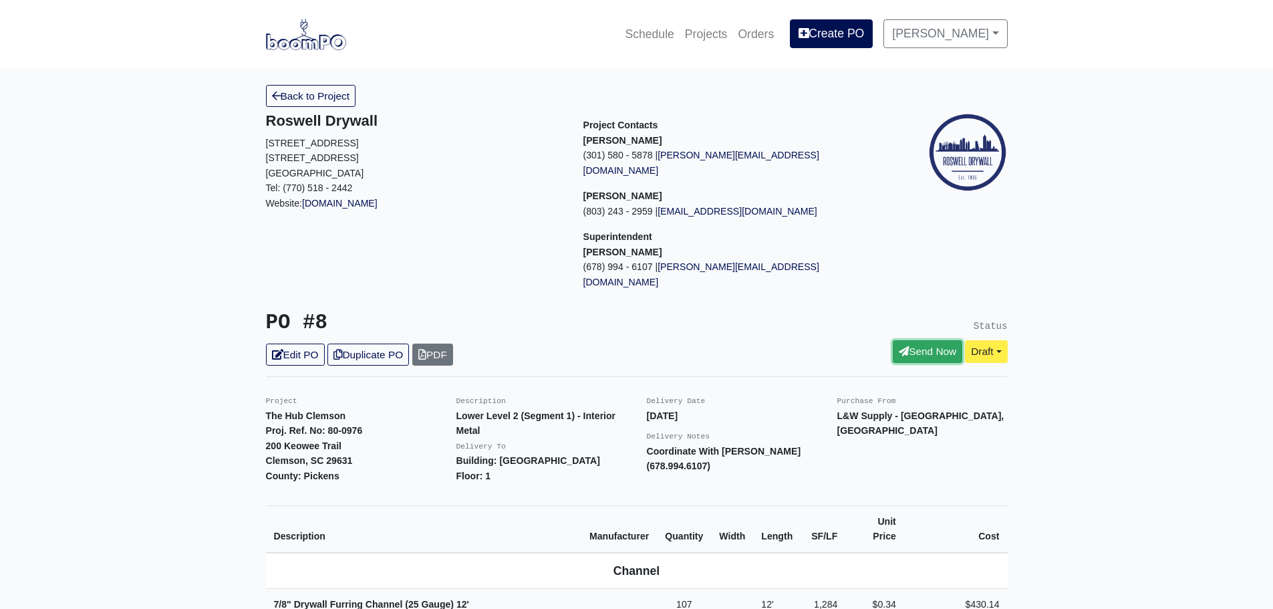
click at [921, 340] on link "Send Now" at bounding box center [927, 351] width 69 height 22
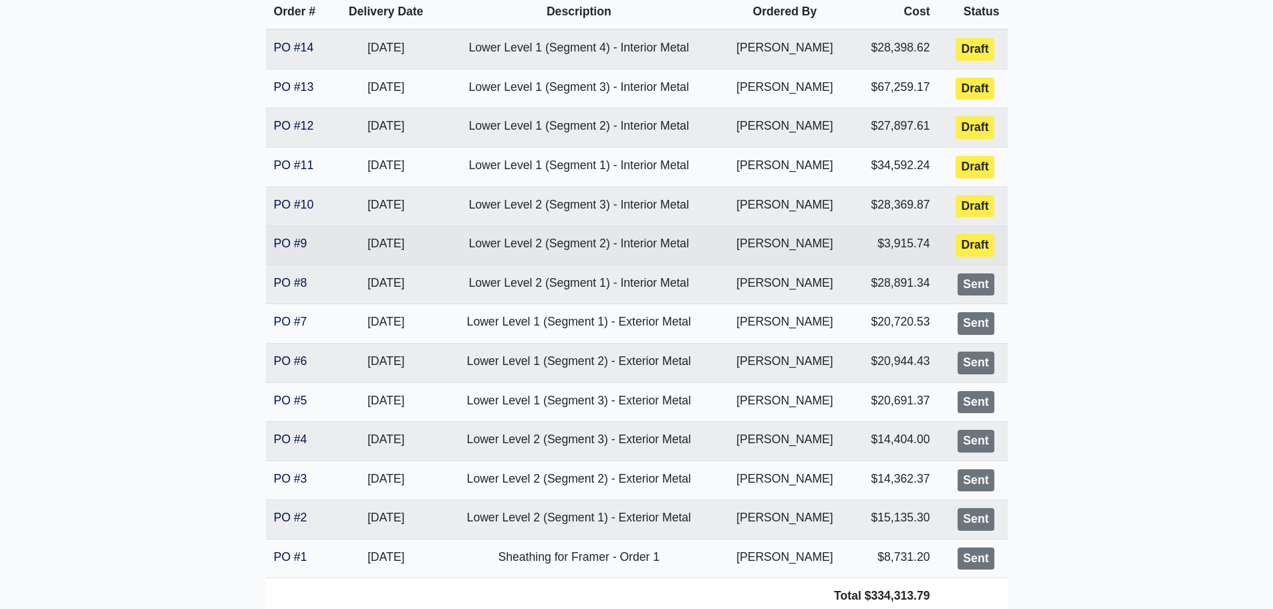
scroll to position [334, 0]
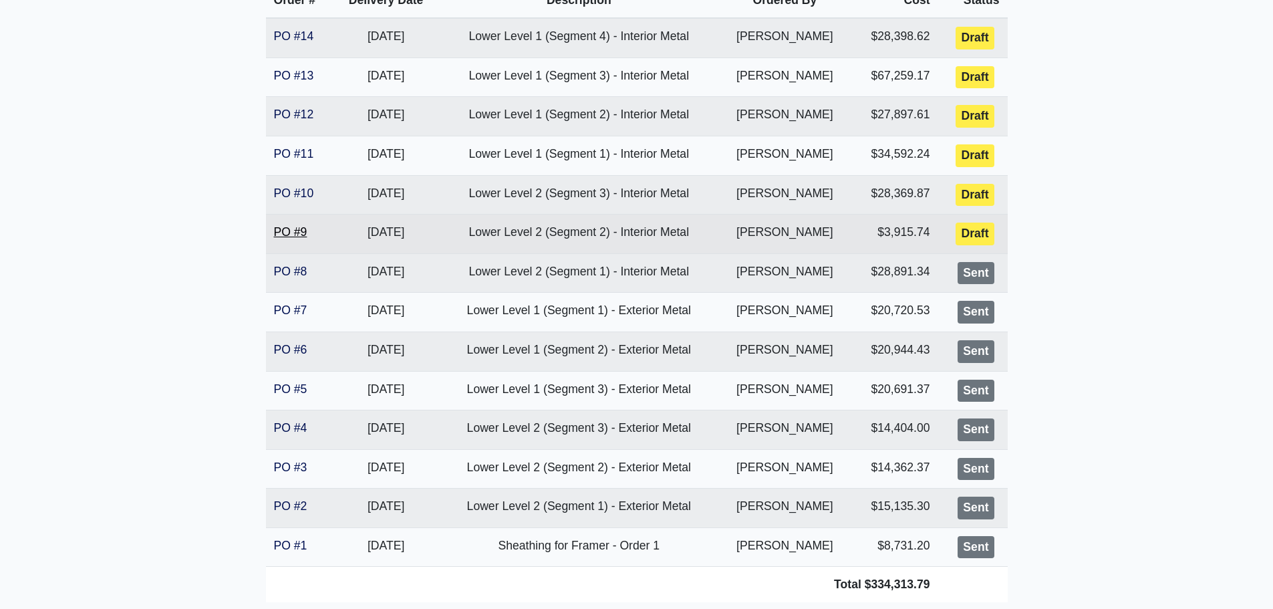
click at [295, 238] on link "PO #9" at bounding box center [290, 231] width 33 height 13
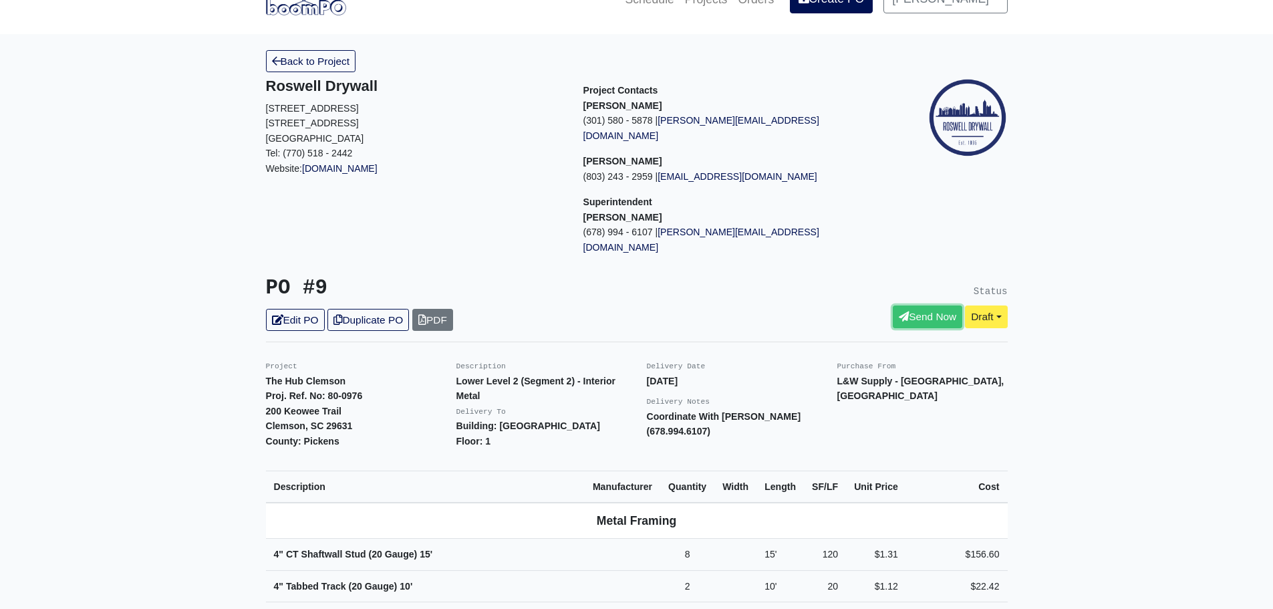
click at [903, 305] on link "Send Now" at bounding box center [927, 316] width 69 height 22
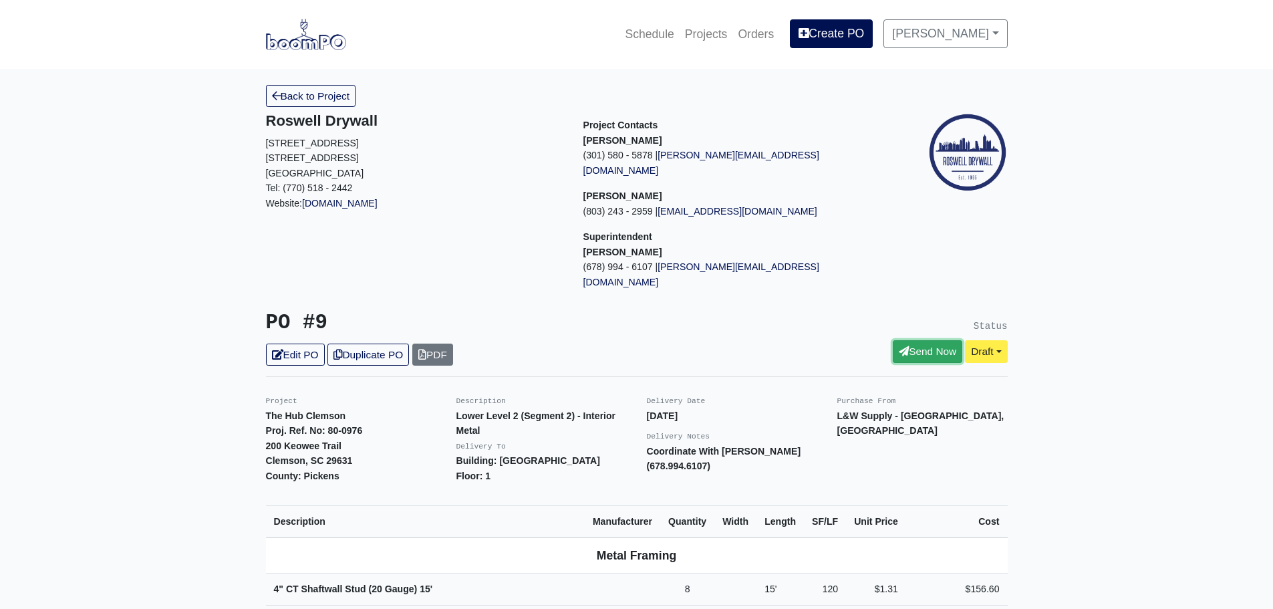
click at [912, 340] on link "Send Now" at bounding box center [927, 351] width 69 height 22
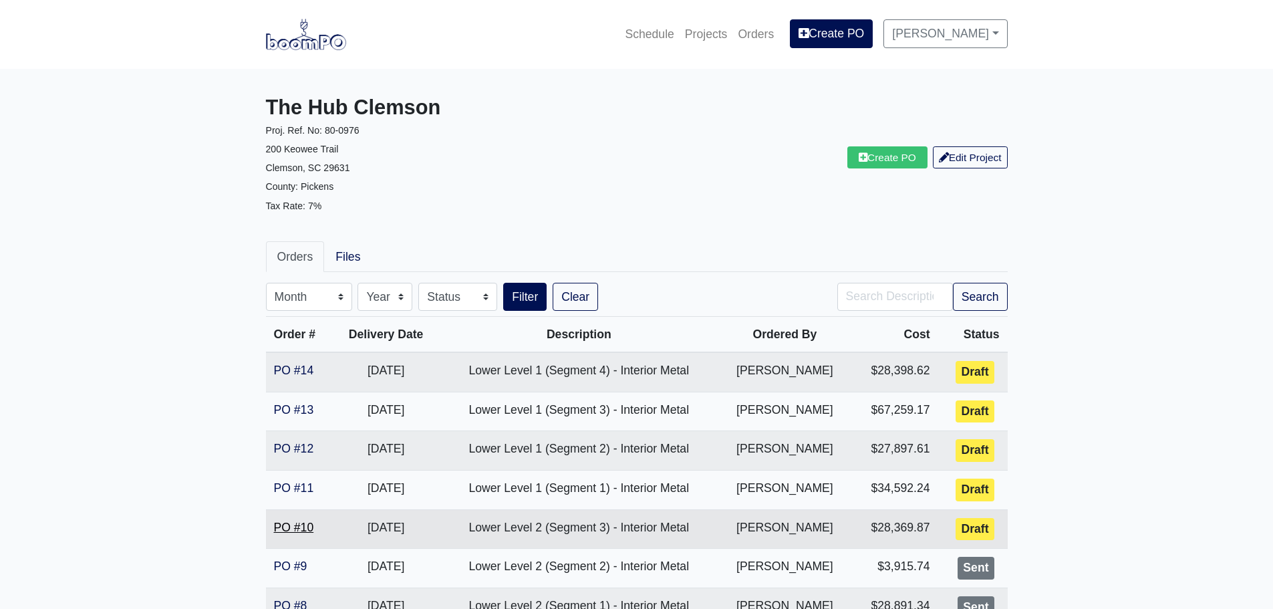
click at [299, 531] on link "PO #10" at bounding box center [294, 526] width 40 height 13
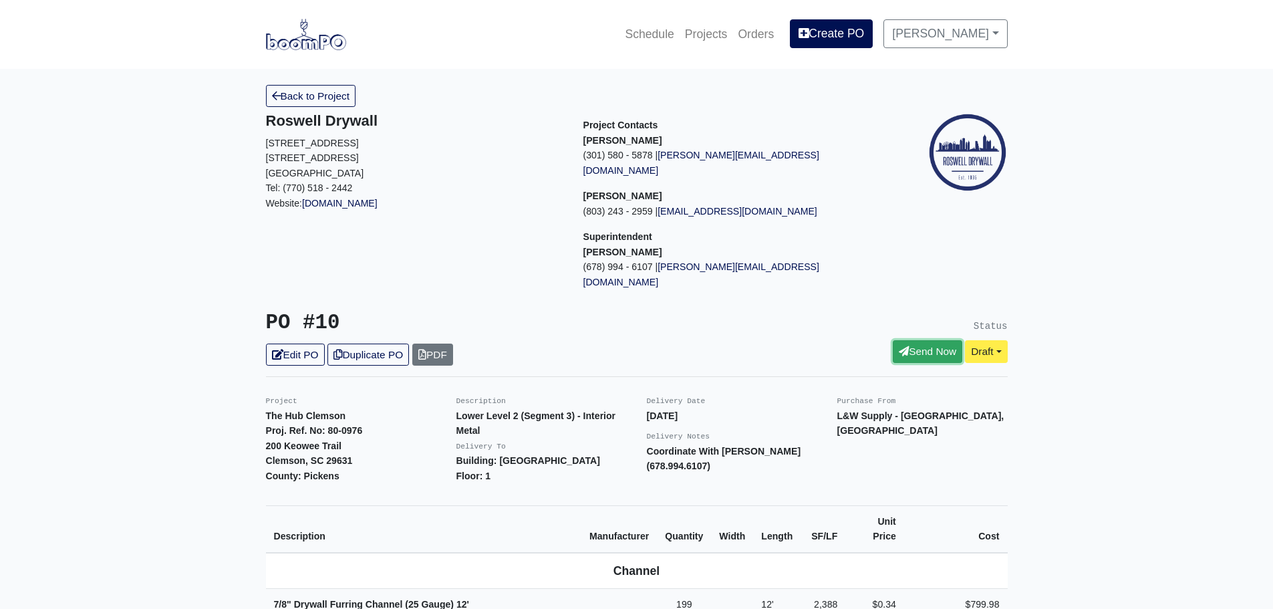
click at [916, 340] on link "Send Now" at bounding box center [927, 351] width 69 height 22
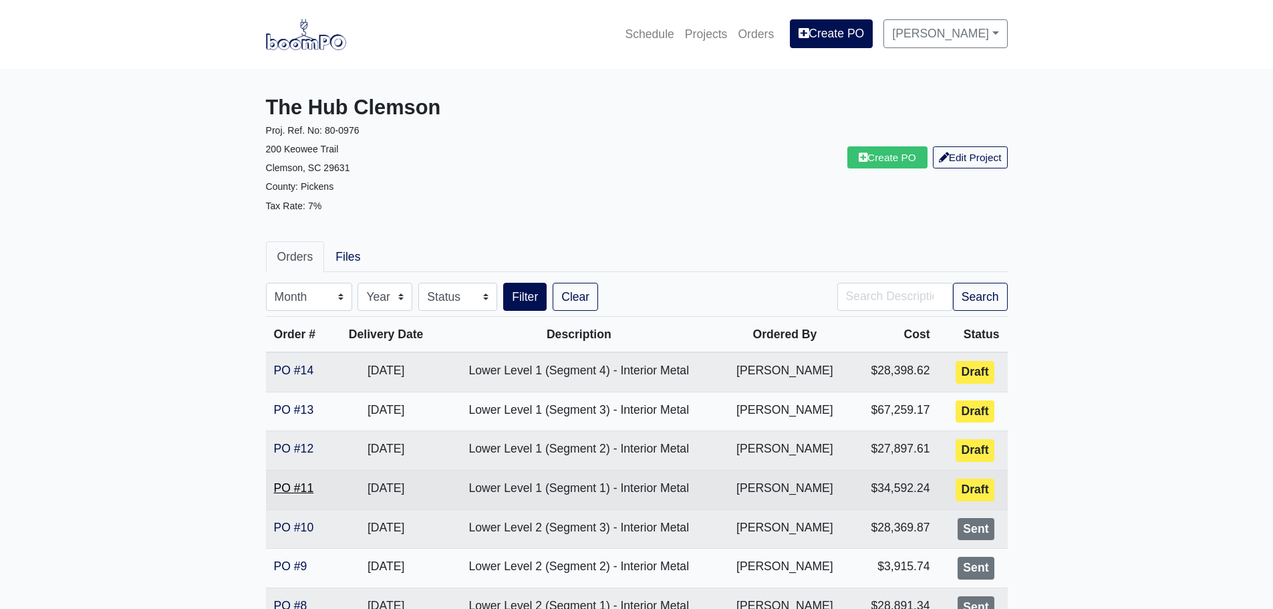
click at [295, 490] on link "PO #11" at bounding box center [294, 487] width 40 height 13
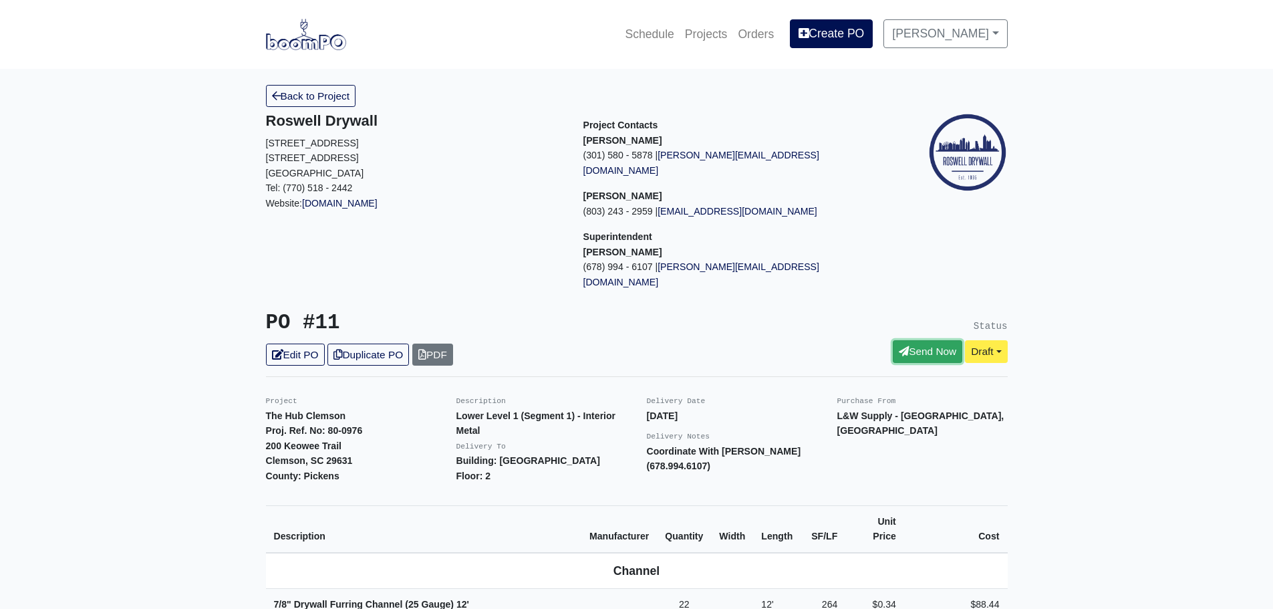
click at [902, 346] on icon at bounding box center [904, 351] width 10 height 10
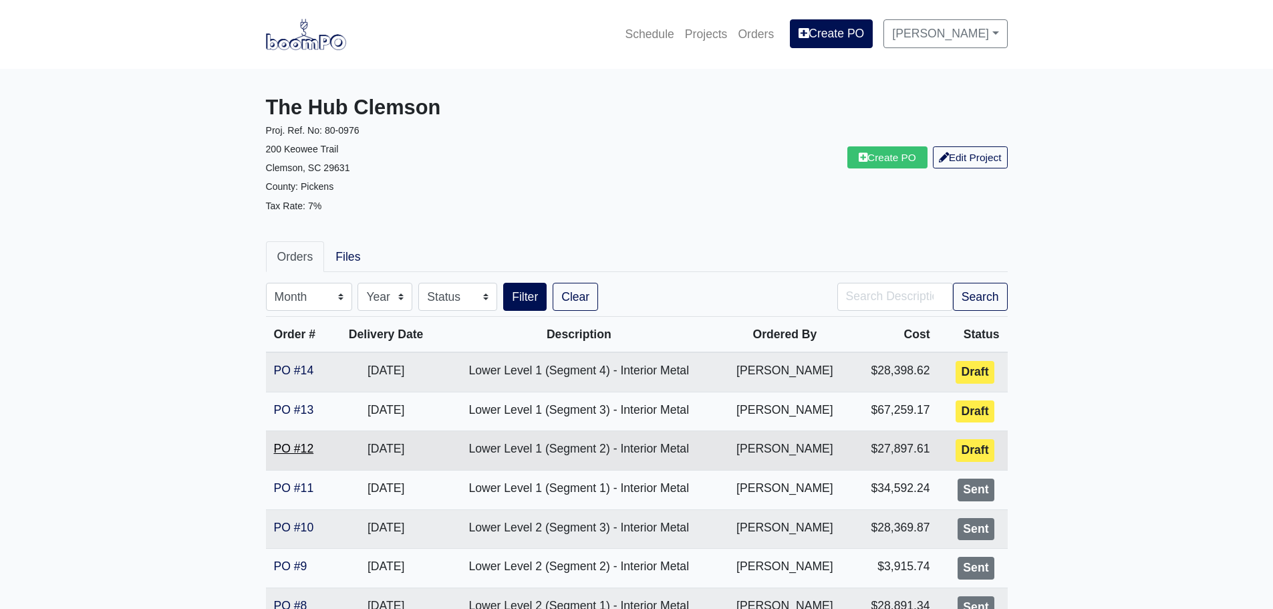
click at [313, 444] on link "PO #12" at bounding box center [294, 448] width 40 height 13
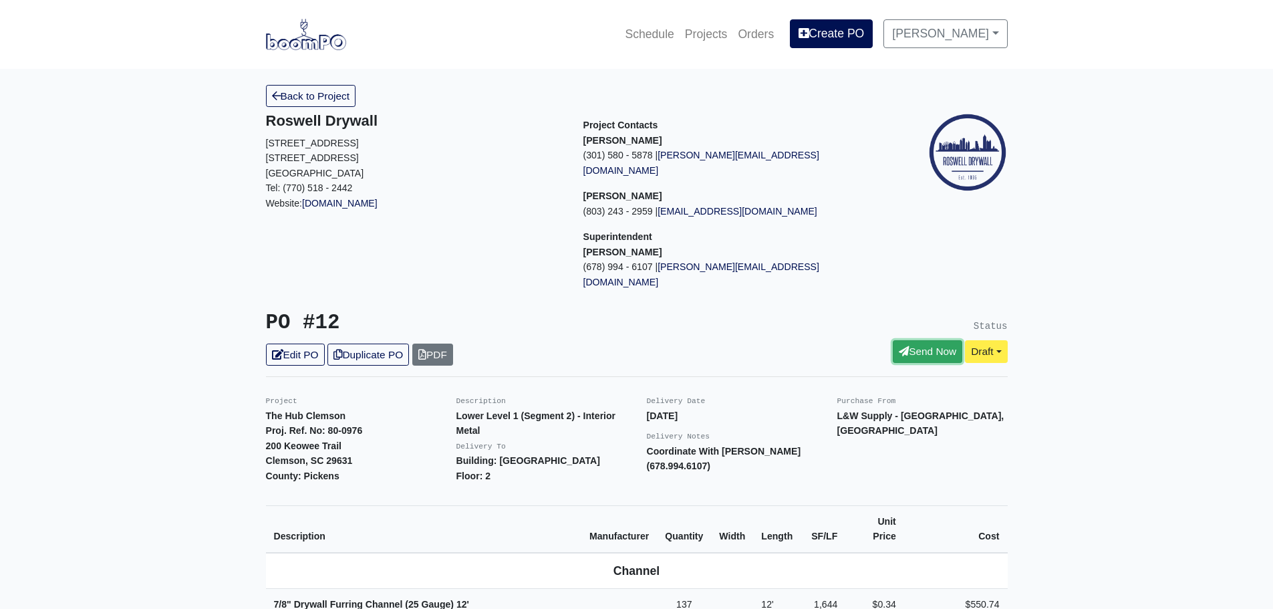
click at [925, 340] on link "Send Now" at bounding box center [927, 351] width 69 height 22
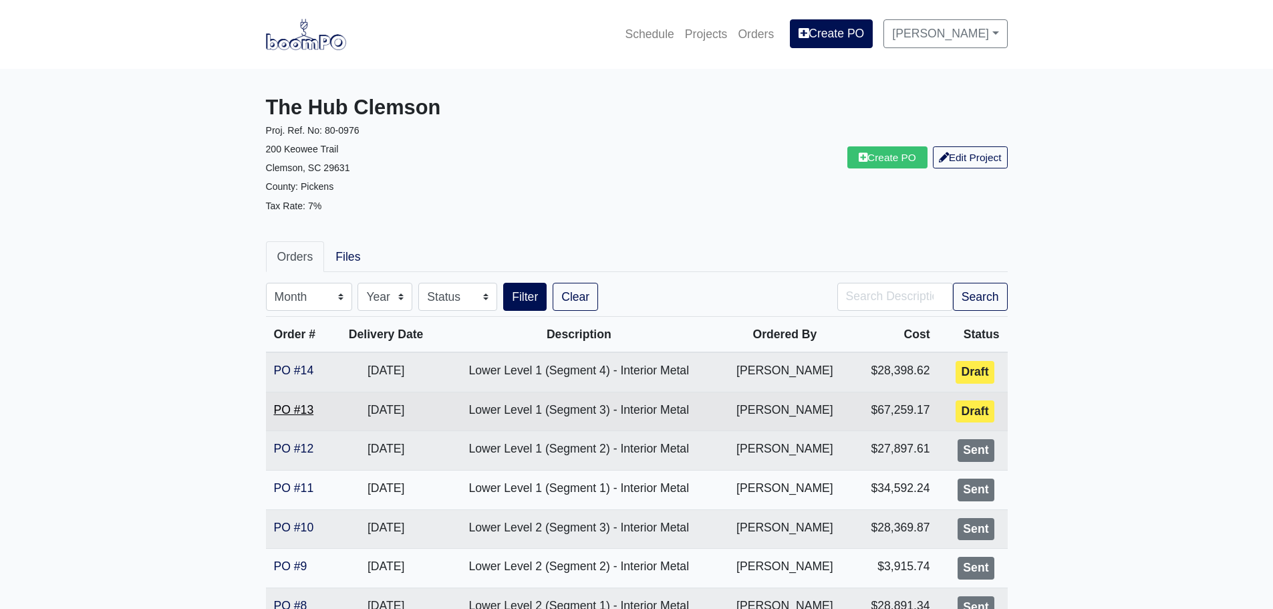
click at [304, 413] on link "PO #13" at bounding box center [294, 409] width 40 height 13
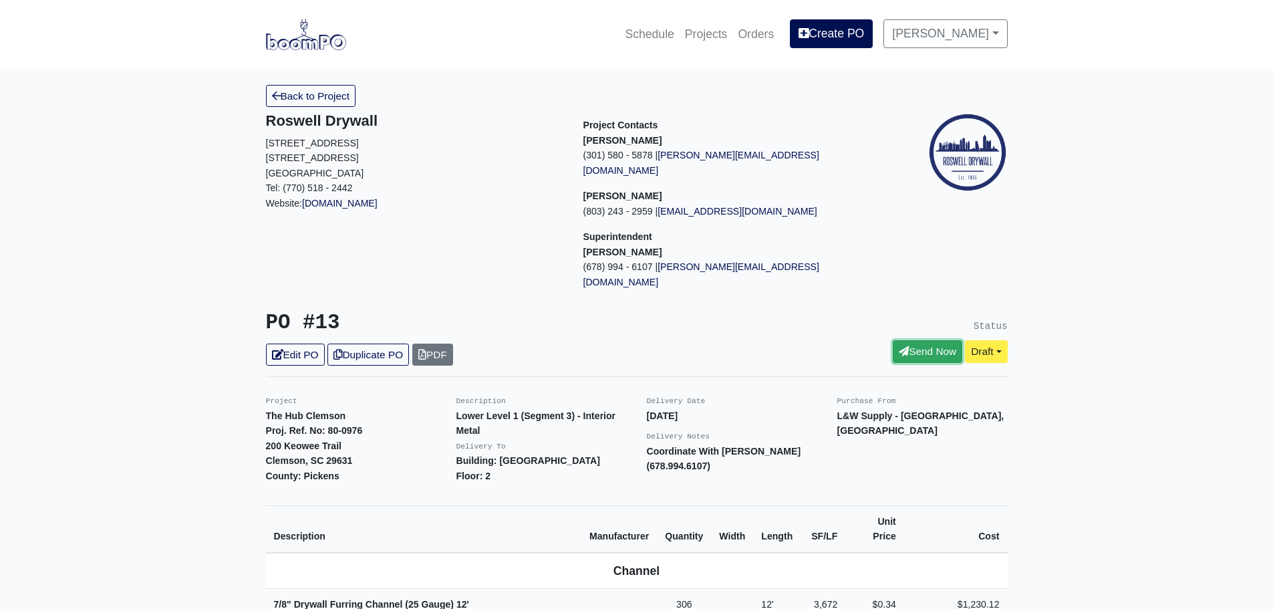
click at [905, 340] on link "Send Now" at bounding box center [927, 351] width 69 height 22
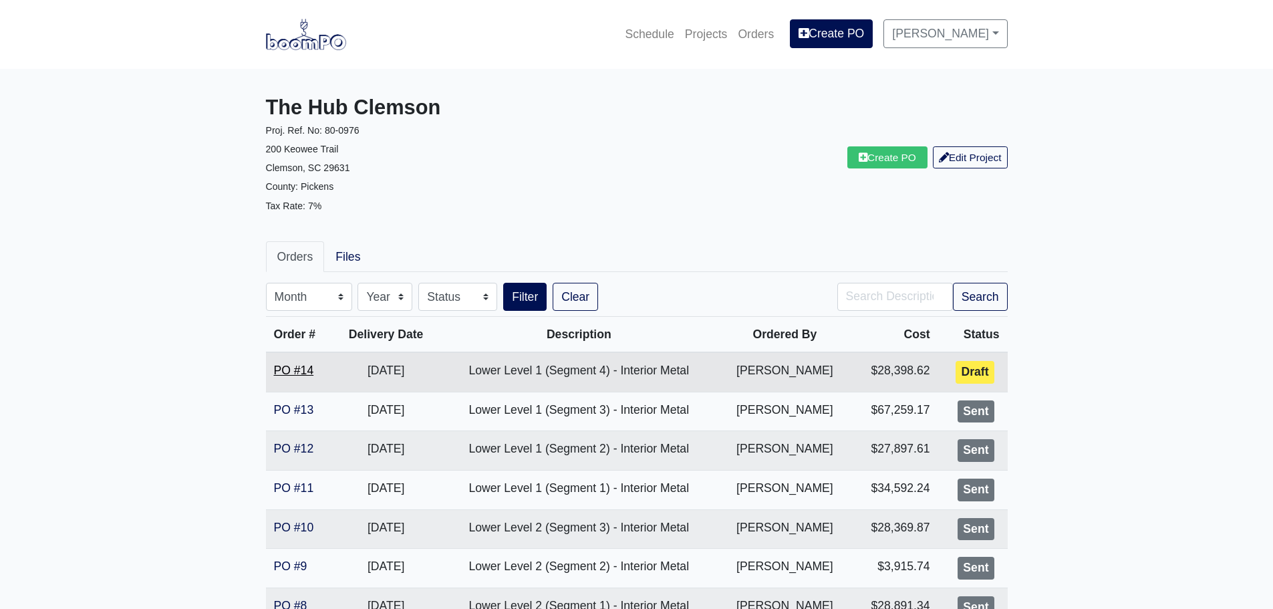
click at [300, 367] on link "PO #14" at bounding box center [294, 369] width 40 height 13
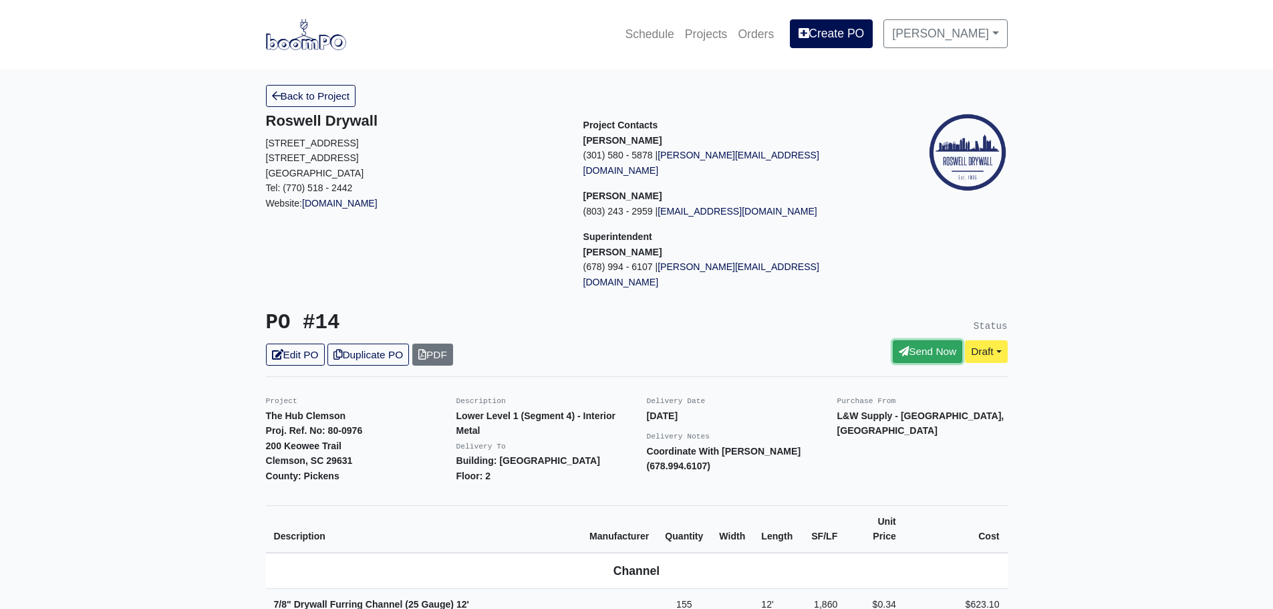
click at [907, 340] on link "Send Now" at bounding box center [927, 351] width 69 height 22
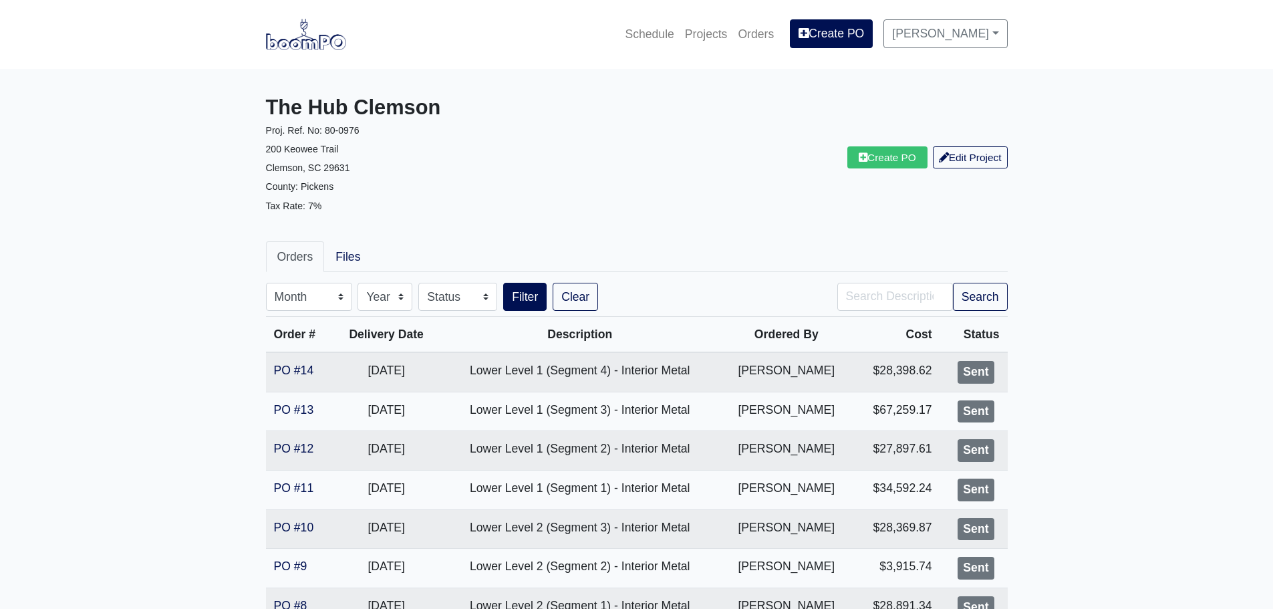
click at [196, 359] on main "The Hub Clemson Proj. Ref. No: [PHONE_NUMBER] Keowee Trail Clemson, SC 29631 Co…" at bounding box center [636, 521] width 1273 height 905
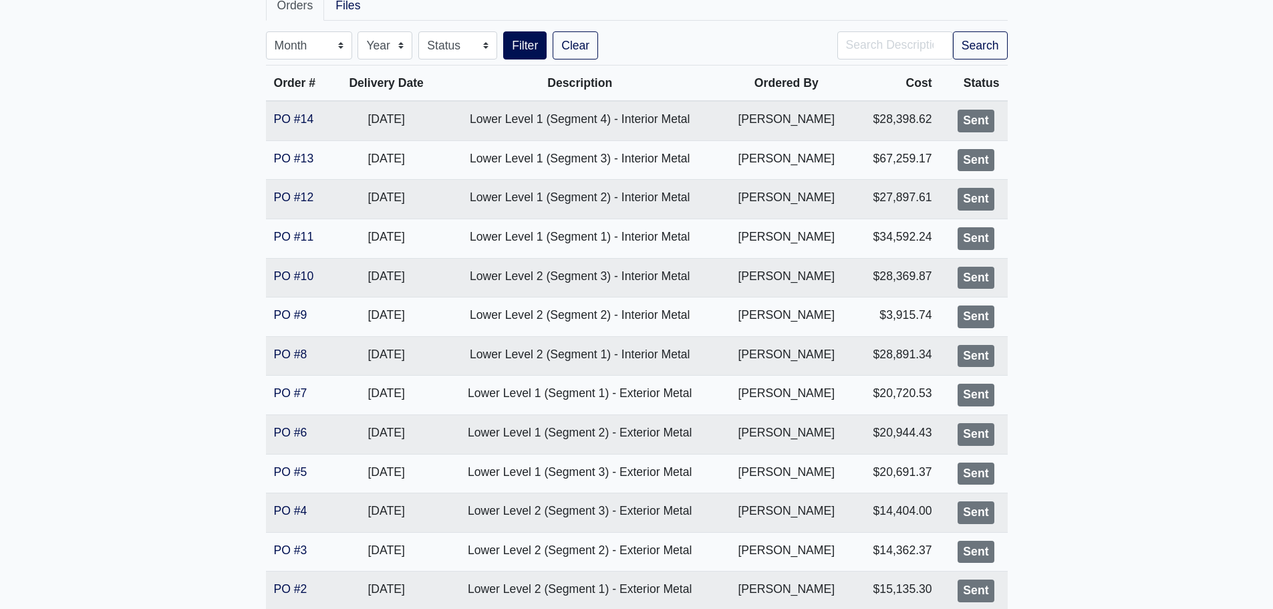
scroll to position [88, 0]
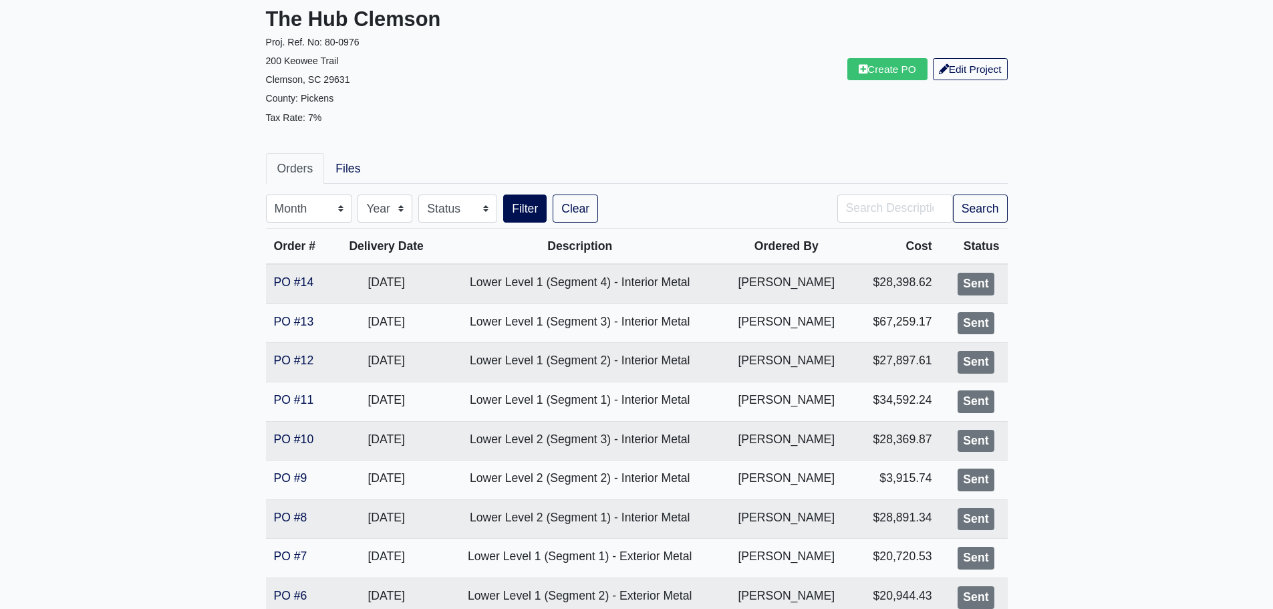
drag, startPoint x: 213, startPoint y: 317, endPoint x: 202, endPoint y: 329, distance: 16.1
click at [213, 317] on main "The Hub Clemson Proj. Ref. No: [PHONE_NUMBER] Keowee Trail Clemson, SC 29631 Co…" at bounding box center [636, 433] width 1273 height 905
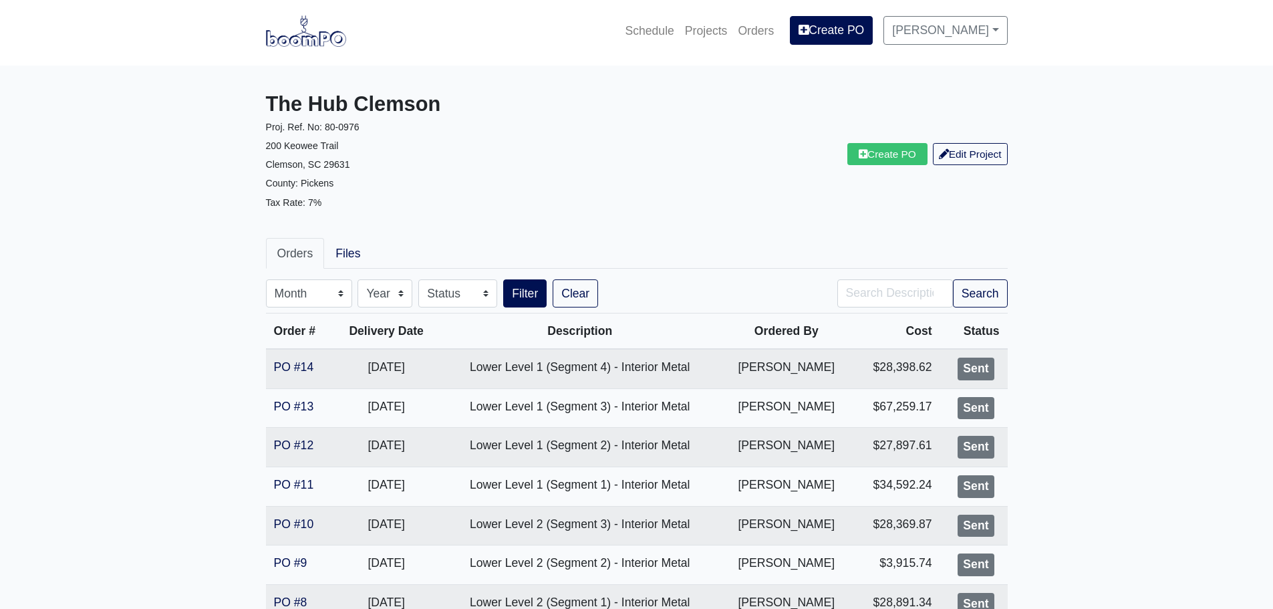
scroll to position [0, 0]
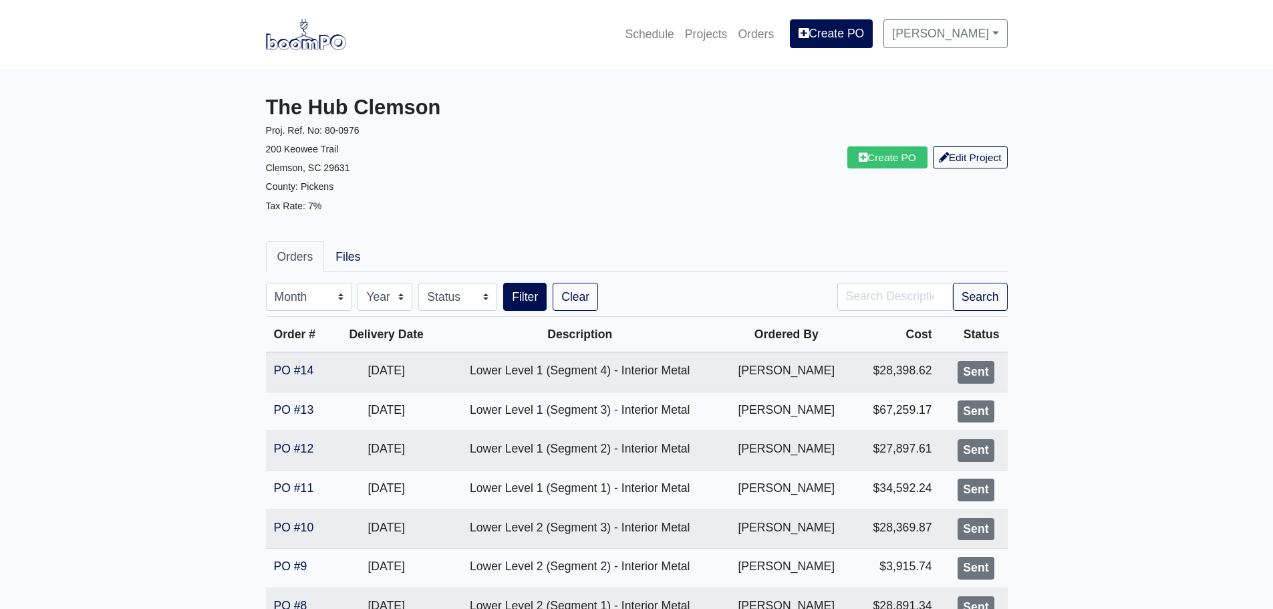
click at [180, 85] on main "The Hub Clemson Proj. Ref. No: [PHONE_NUMBER] Keowee Trail Clemson, SC 29631 Co…" at bounding box center [636, 521] width 1273 height 905
